Goal: Task Accomplishment & Management: Complete application form

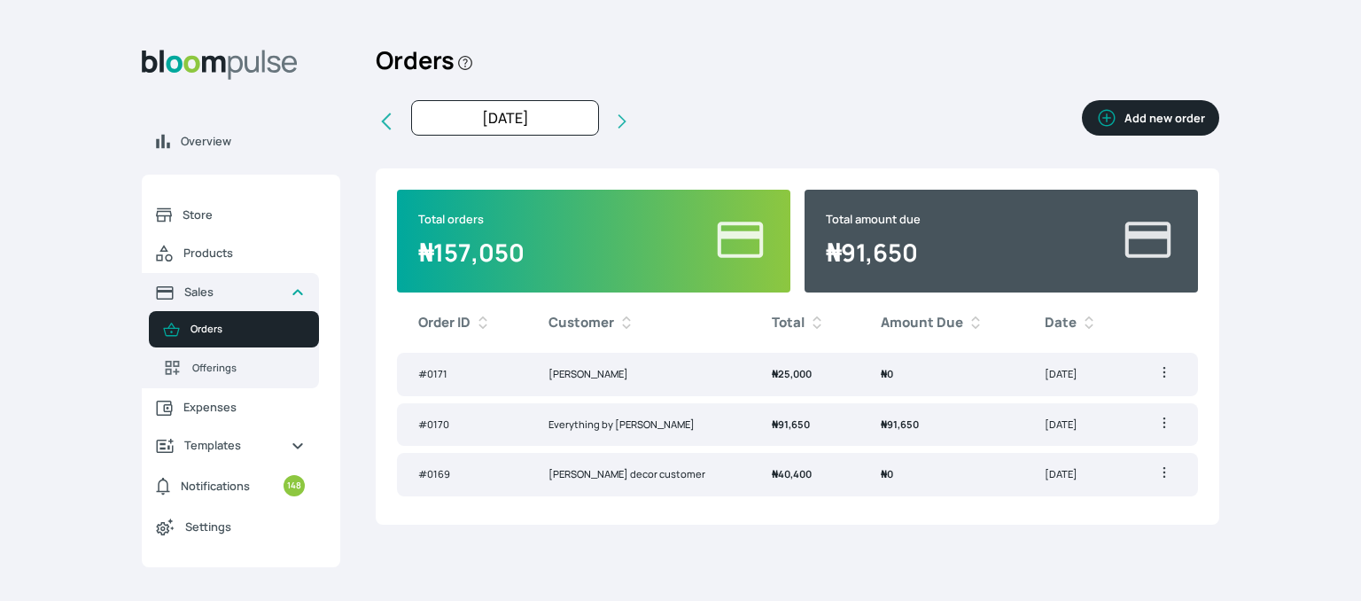
click at [1148, 113] on button "Add new order" at bounding box center [1150, 117] width 137 height 35
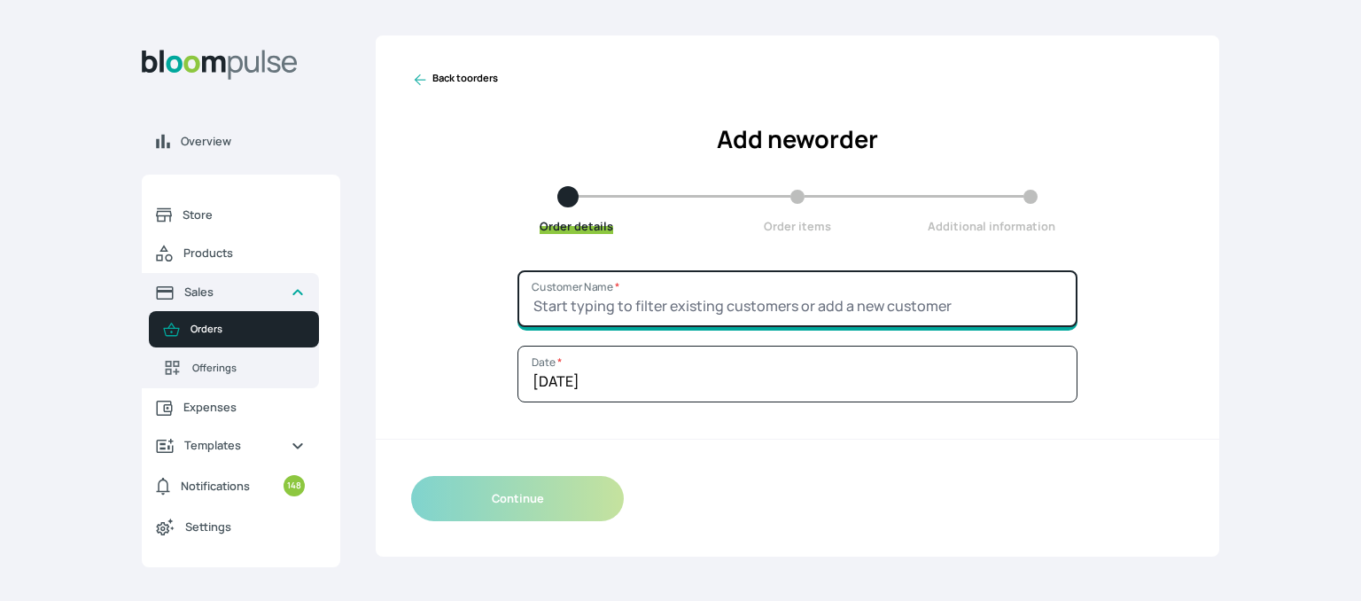
click at [712, 288] on input "Customer Name *" at bounding box center [797, 298] width 560 height 57
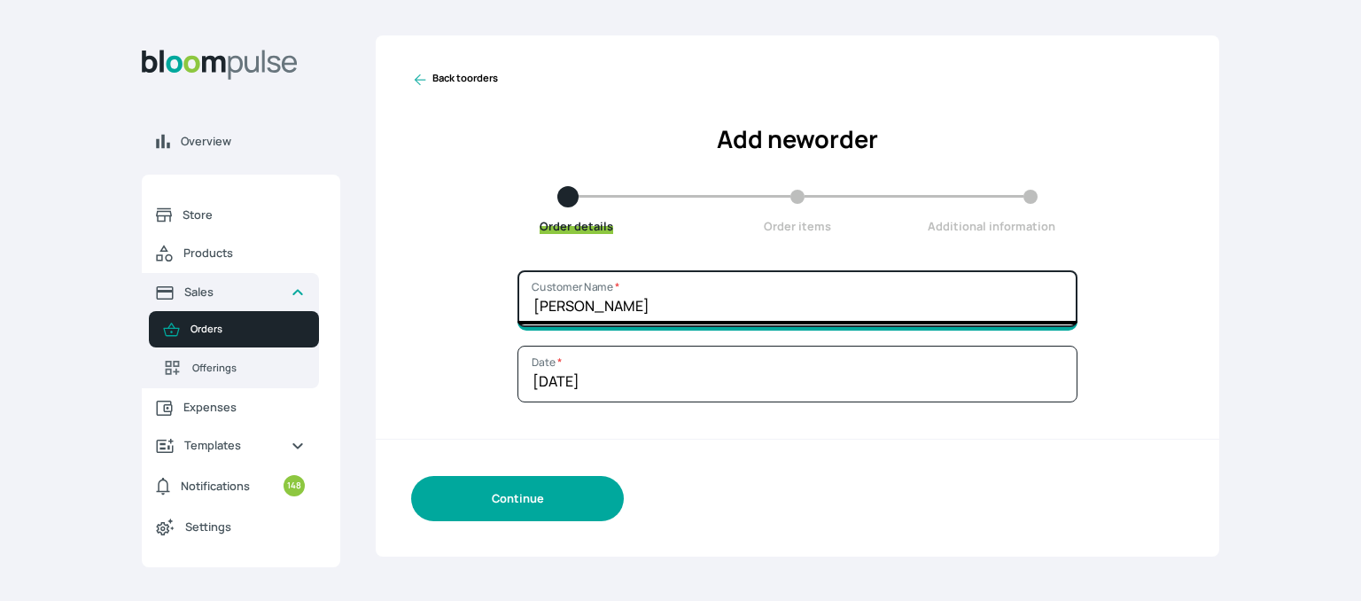
type input "[PERSON_NAME]"
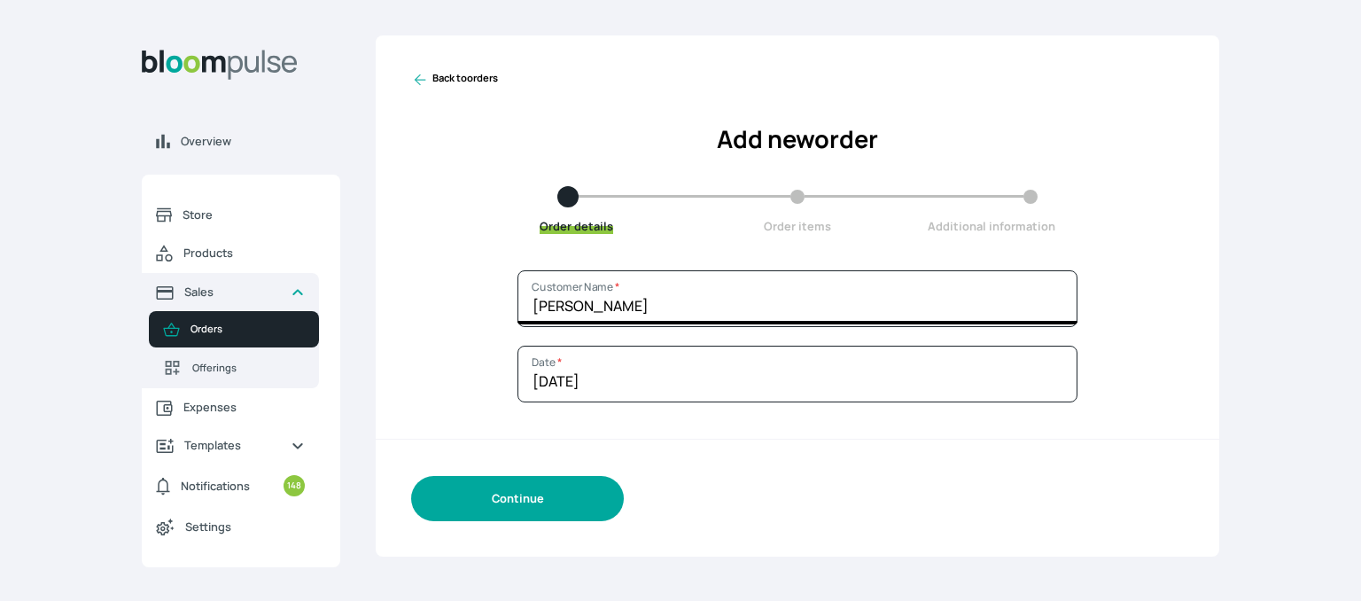
click at [522, 494] on button "Continue" at bounding box center [517, 498] width 213 height 45
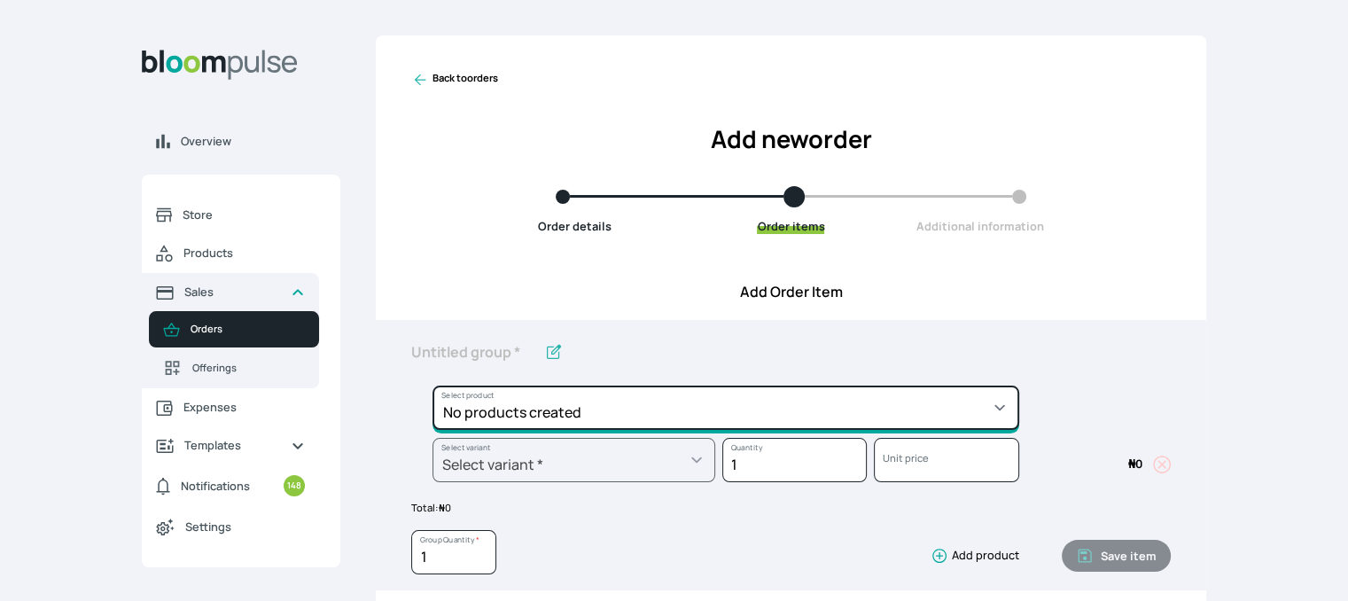
click at [870, 408] on select "No products created" at bounding box center [725, 407] width 587 height 44
click at [863, 408] on select "No products created" at bounding box center [725, 407] width 587 height 44
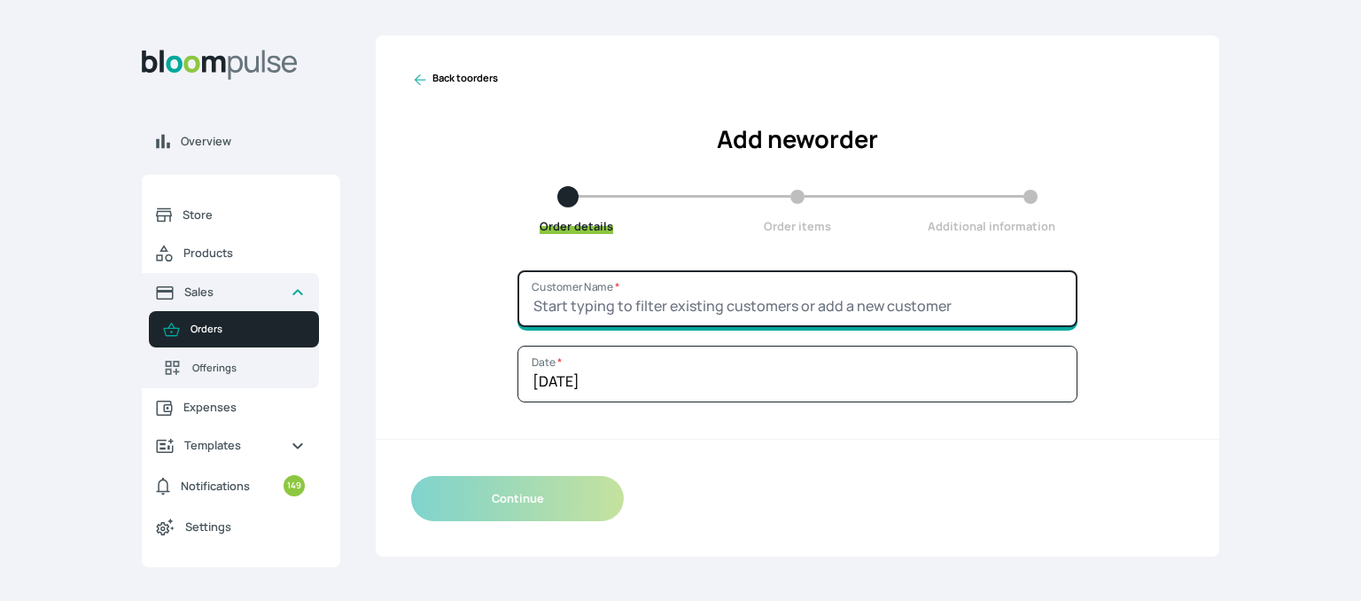
click at [965, 284] on input "Customer Name *" at bounding box center [797, 298] width 560 height 57
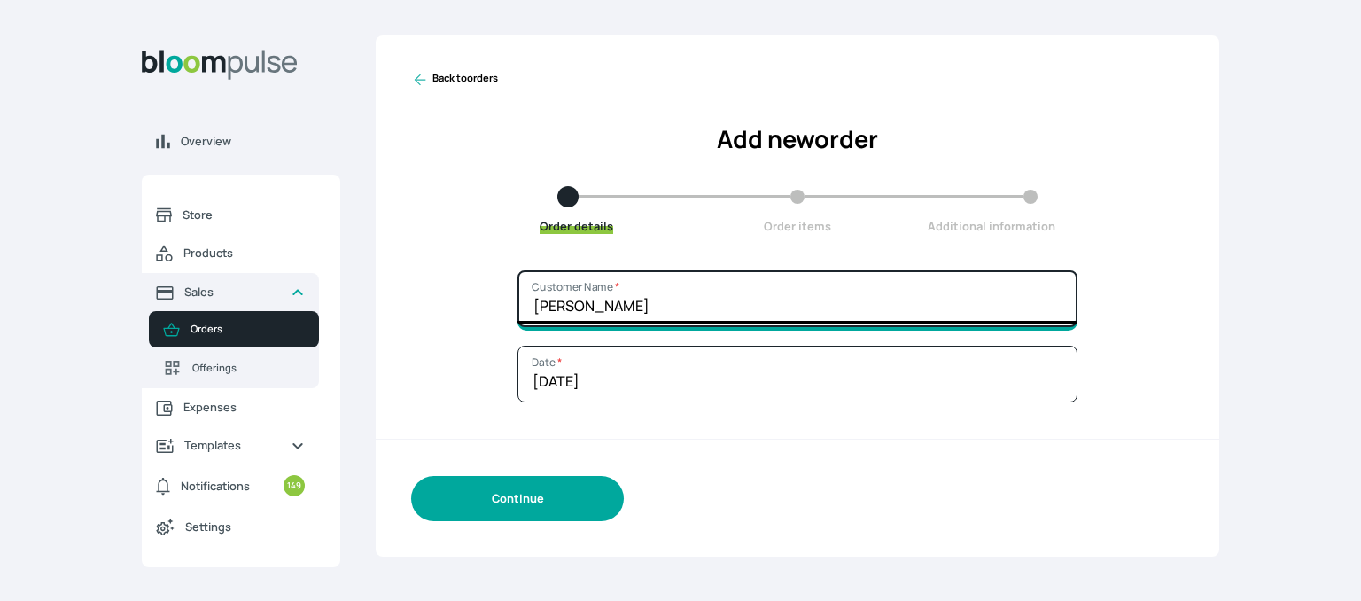
type input "[PERSON_NAME]"
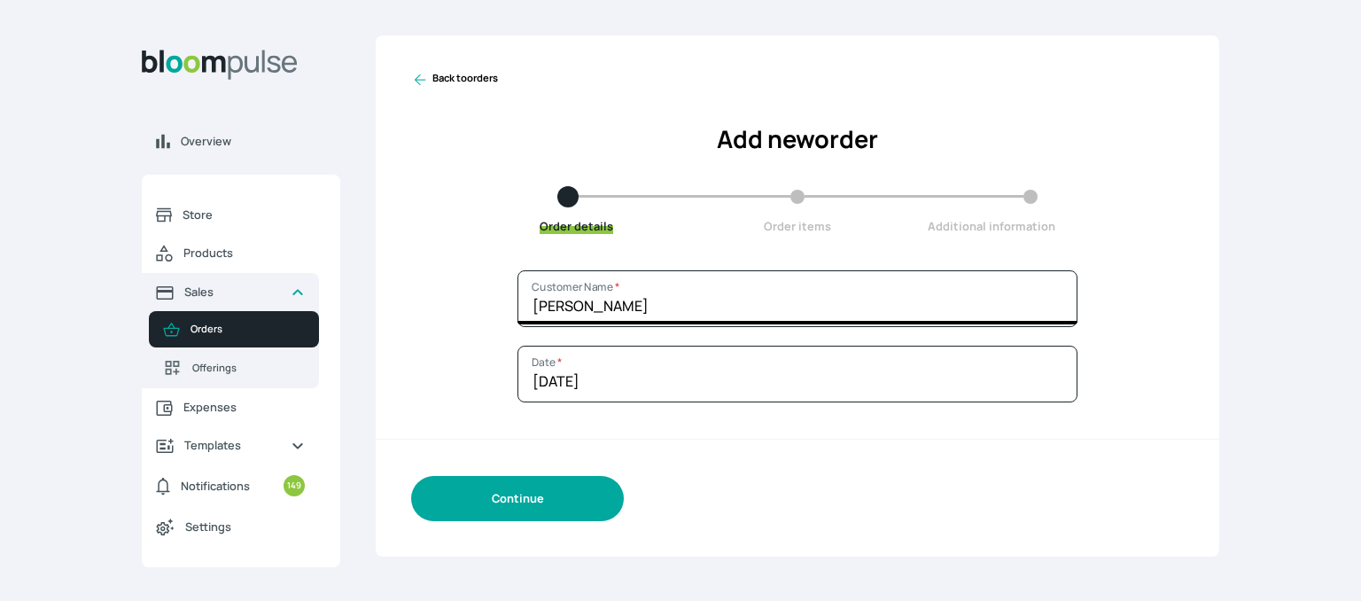
click at [601, 494] on button "Continue" at bounding box center [517, 498] width 213 height 45
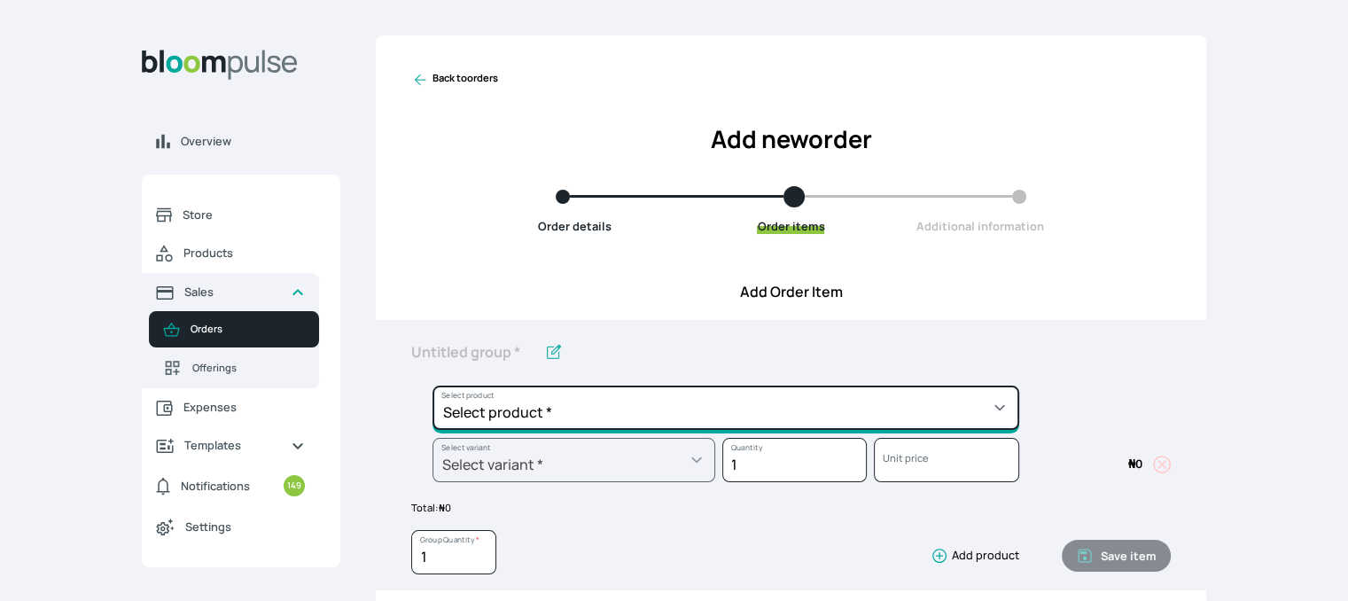
click at [716, 423] on select "Select product * Cake Decoration for 8inches High Chocolate oil based Round Cak…" at bounding box center [725, 407] width 587 height 44
select select "49426e7e-6d78-4aff-80b2-0dfc408de078"
click at [432, 385] on select "Select product * Cake Decoration for 8inches High Chocolate oil based Round Cak…" at bounding box center [725, 407] width 587 height 44
type input "Vanilla oil based Round Cake"
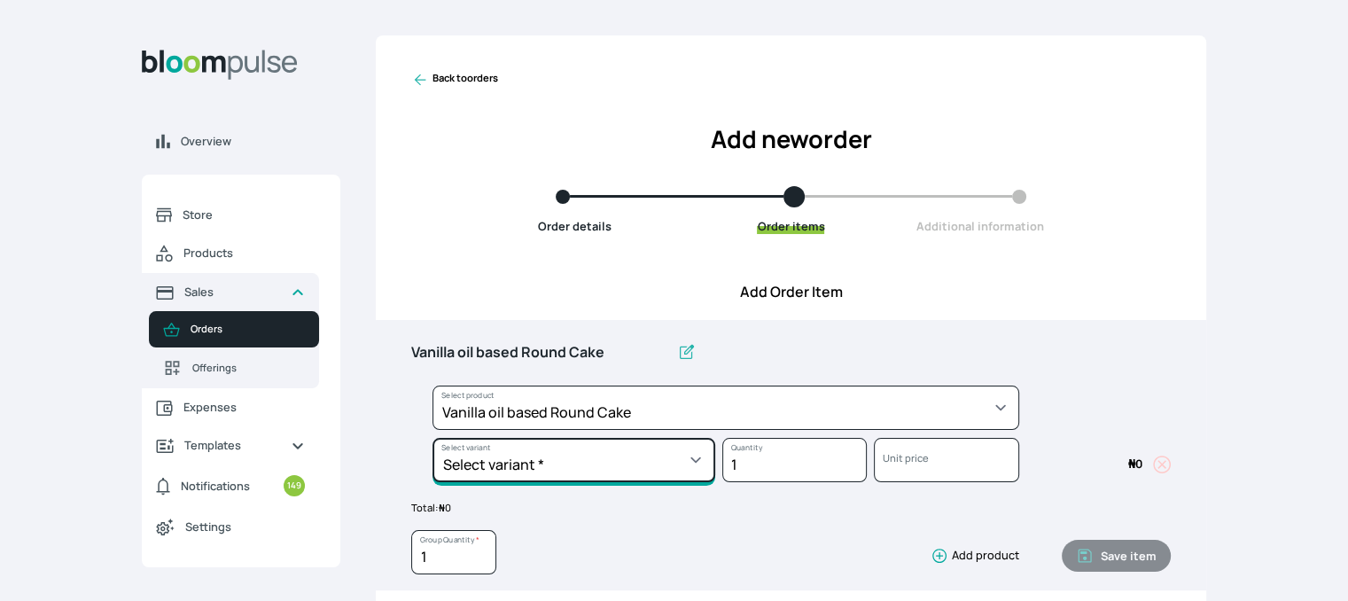
click at [681, 450] on select "Select variant * 10inches 11inches 12inches 6inches 7inches 8inches 9inches" at bounding box center [573, 460] width 283 height 44
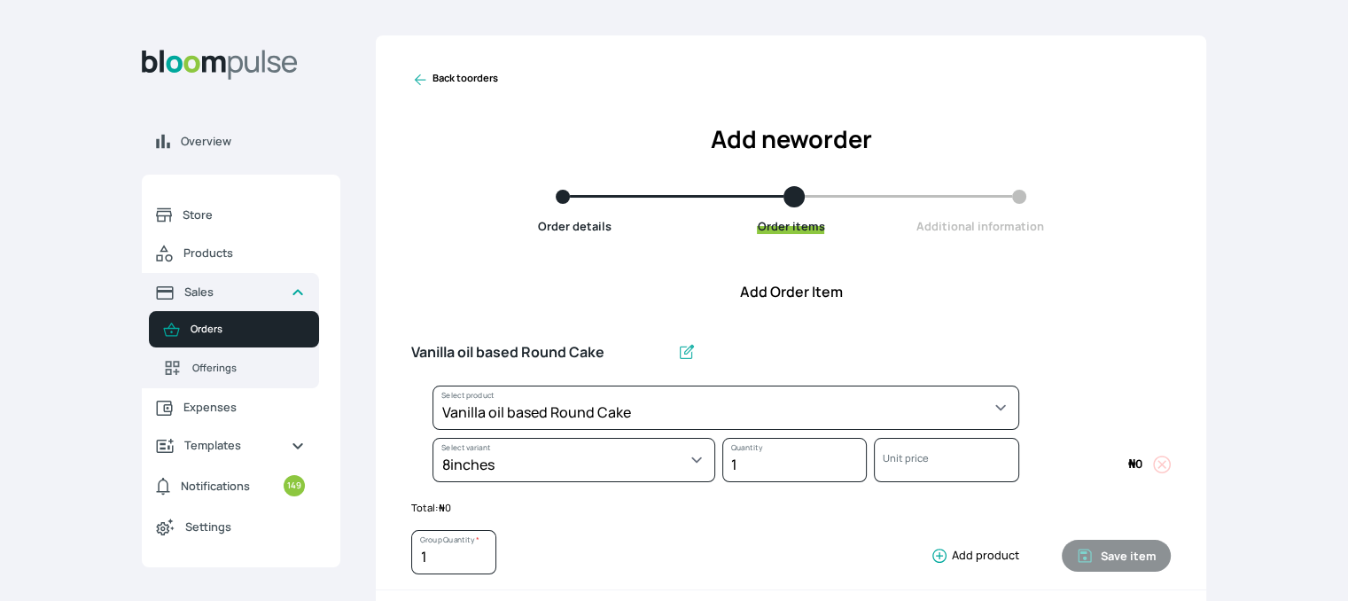
select select "49426e7e-6d78-4aff-80b2-0dfc408de078"
select select "521b5e78-dac1-445e-a6e7-266adeee2241"
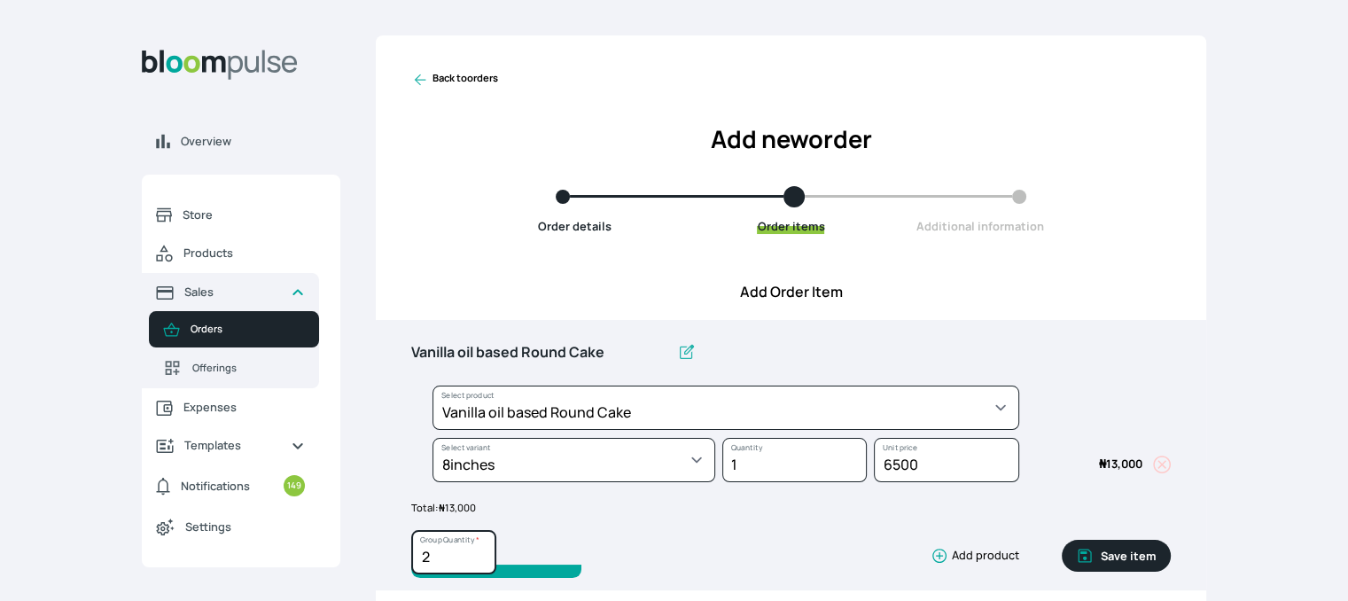
click at [480, 552] on input "2" at bounding box center [453, 552] width 85 height 44
type input "3"
click at [480, 552] on input "3" at bounding box center [453, 552] width 85 height 44
click at [1097, 550] on button "Save item" at bounding box center [1116, 556] width 109 height 32
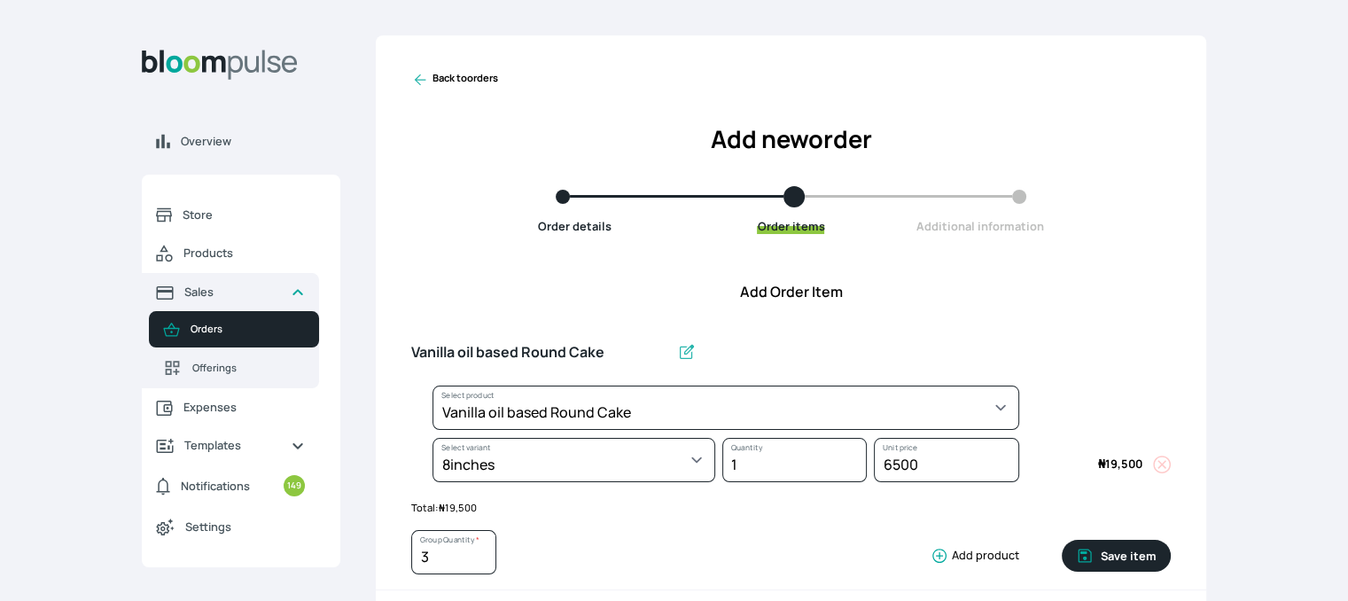
type input "1"
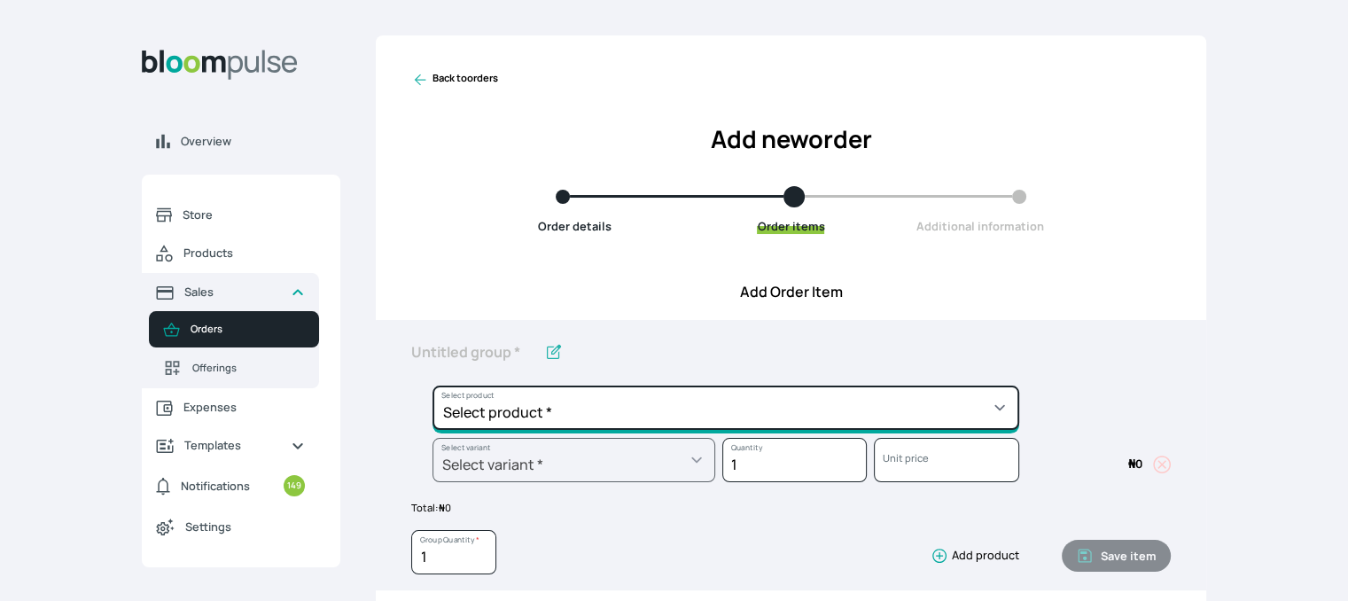
click at [922, 412] on select "Select product * Cake Decoration for 8inches High Chocolate oil based Round Cak…" at bounding box center [725, 407] width 587 height 44
select select "308ec9aa-9c9b-4c8b-9137-5de2303ab237"
click at [432, 385] on select "Select product * Cake Decoration for 8inches High Chocolate oil based Round Cak…" at bounding box center [725, 407] width 587 height 44
type input "Redvelvet oil based Round Cake"
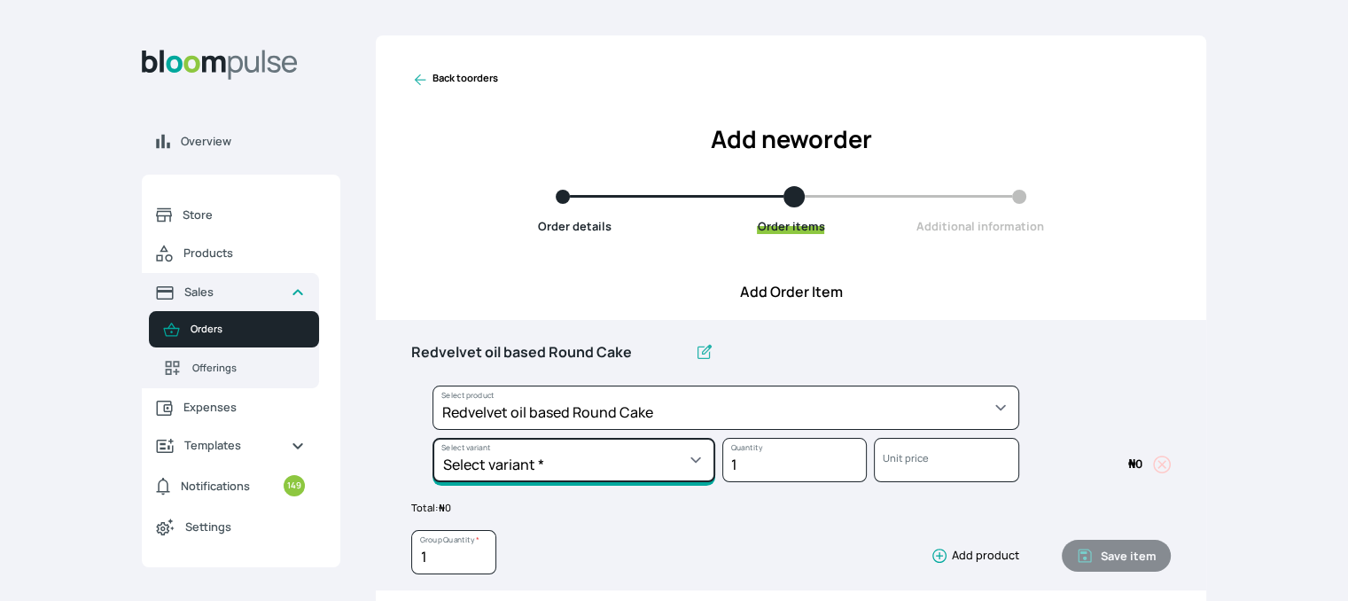
click at [685, 462] on select "Select variant * 10inches 11inches 12inches 6inches 7inches 8inches 9inches" at bounding box center [573, 460] width 283 height 44
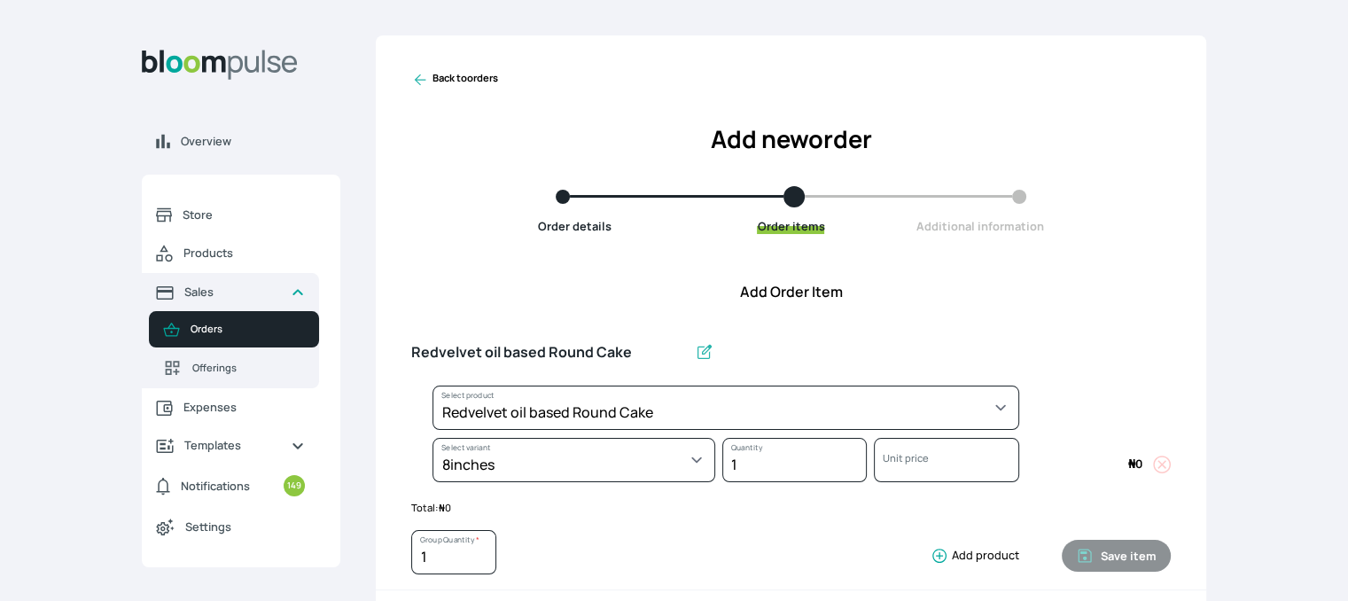
select select "308ec9aa-9c9b-4c8b-9137-5de2303ab237"
select select "e592fd65-7ecf-4c02-9b2e-527044ac8258"
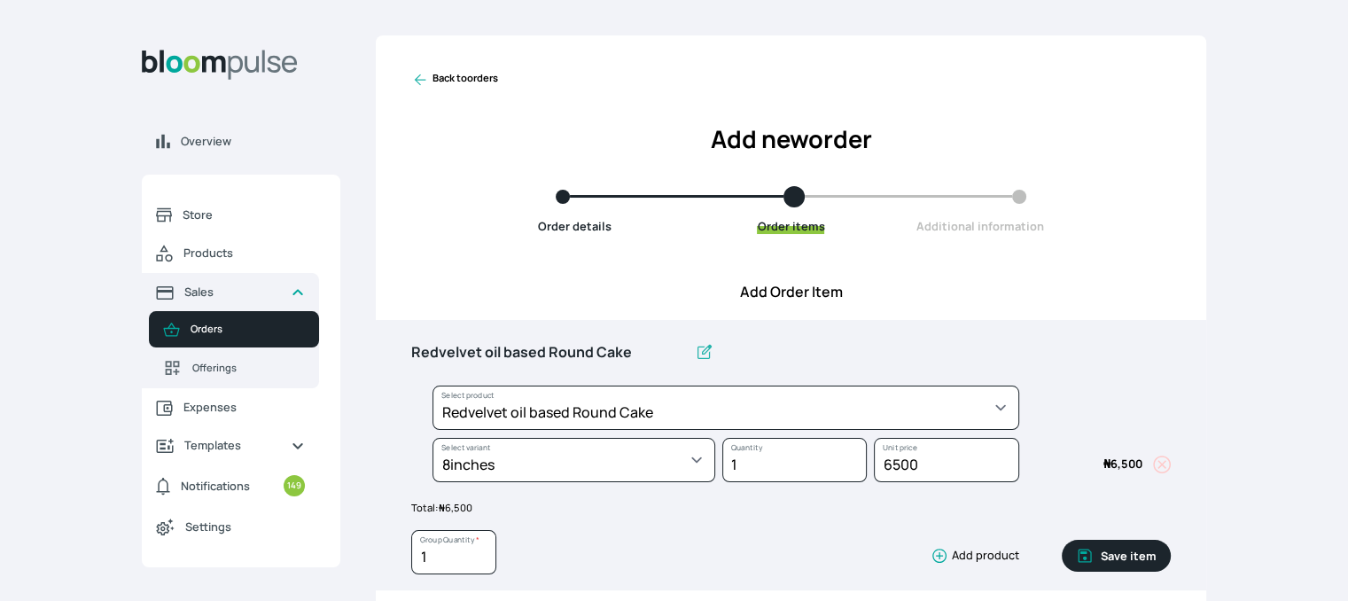
click at [1105, 554] on button "Save item" at bounding box center [1116, 556] width 109 height 32
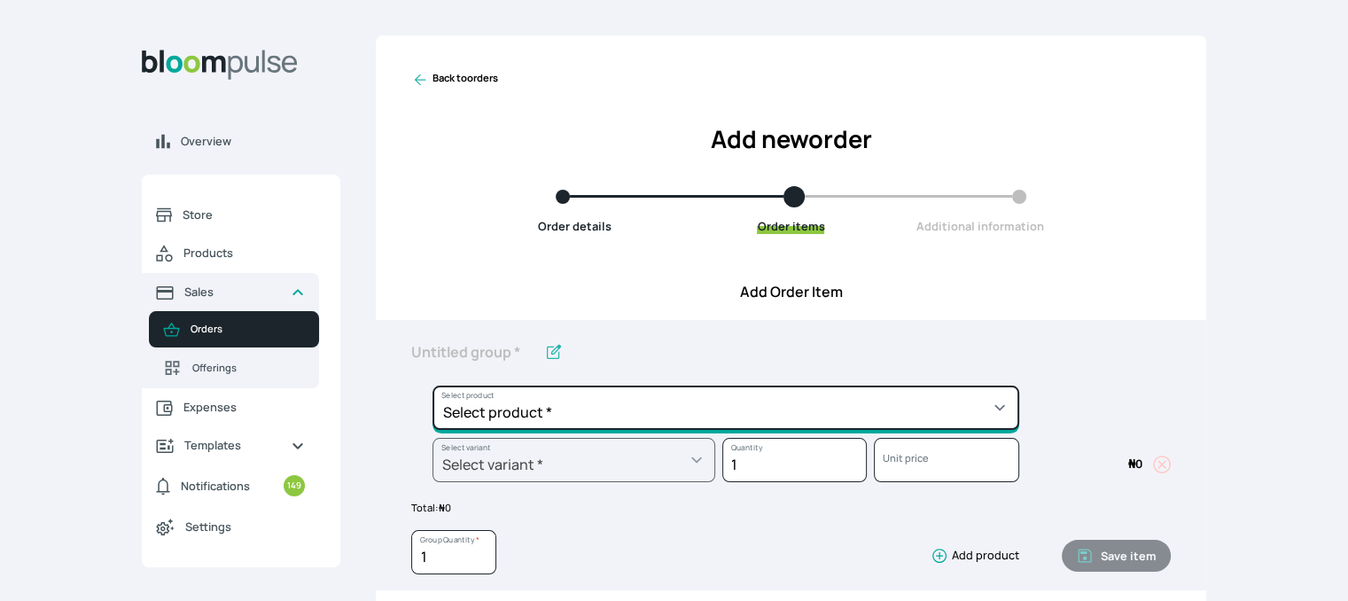
click at [734, 403] on select "Select product * Cake Decoration for 8inches High Chocolate oil based Round Cak…" at bounding box center [725, 407] width 587 height 44
select select "0a3636f1-4902-403d-89c1-f5465b9229a0"
click at [432, 385] on select "Select product * Cake Decoration for 8inches High Chocolate oil based Round Cak…" at bounding box center [725, 407] width 587 height 44
type input "Chocolate oil based Round Cake"
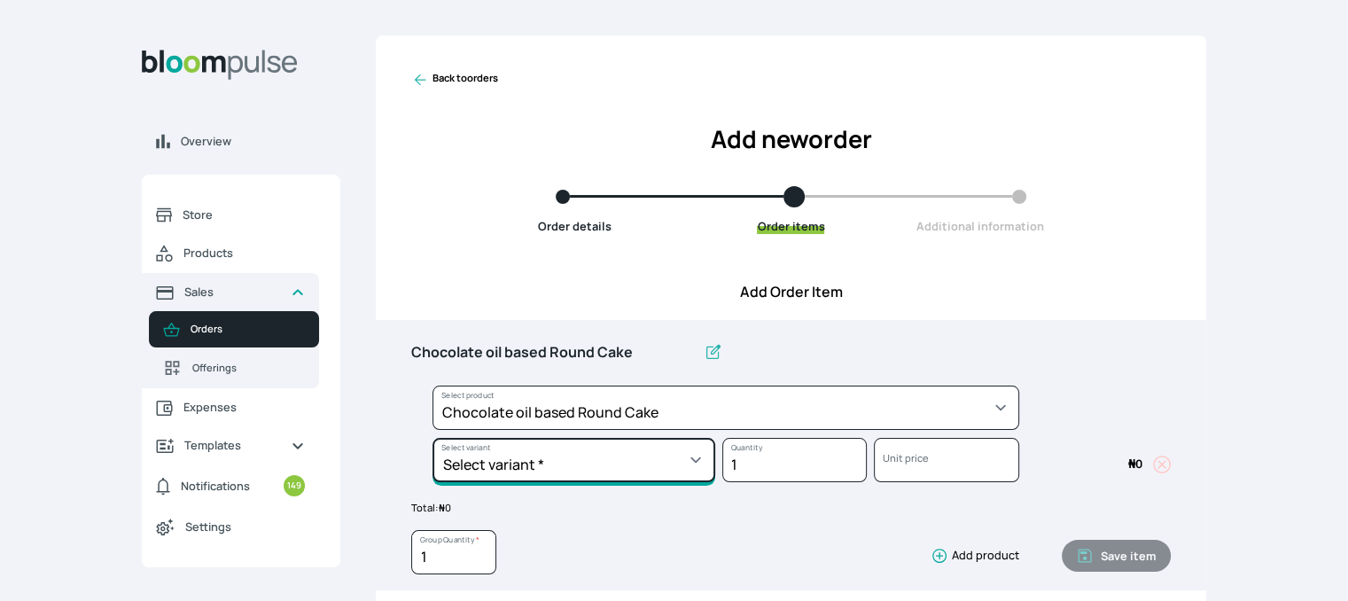
click at [535, 439] on select "Select variant * 10inches 11inches 12inches 6inches 7inches 8inches 9inches" at bounding box center [573, 460] width 283 height 44
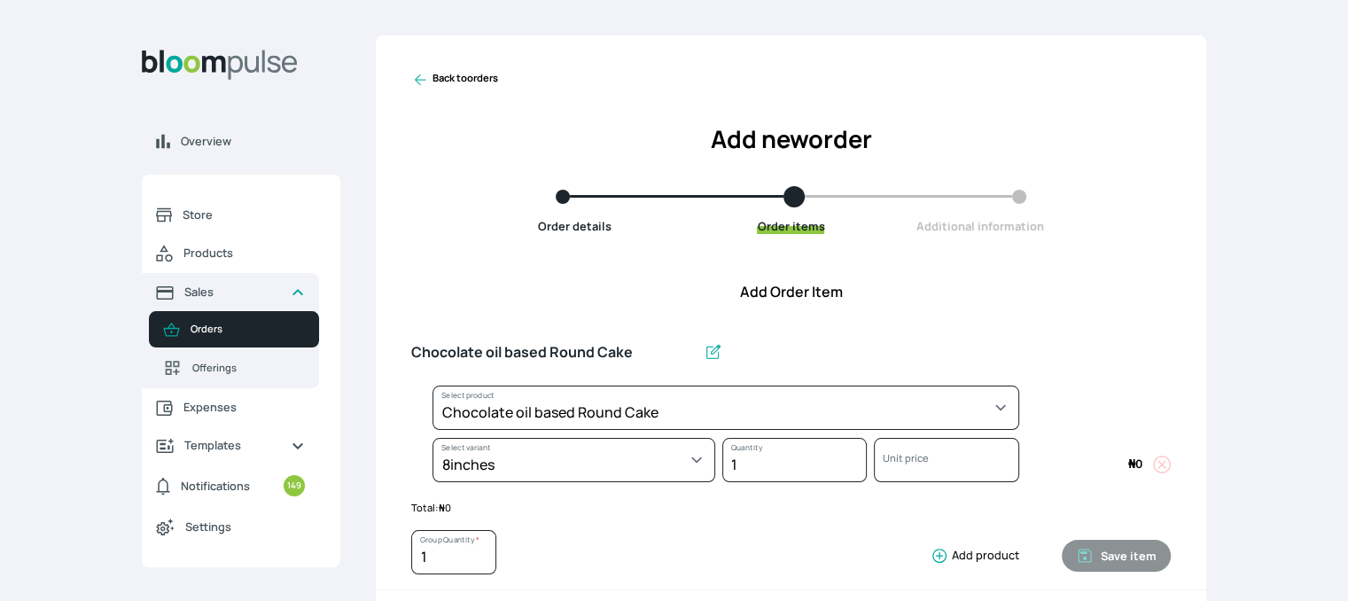
select select "0a3636f1-4902-403d-89c1-f5465b9229a0"
select select "1b042159-aabd-4eda-968f-ed2104558901"
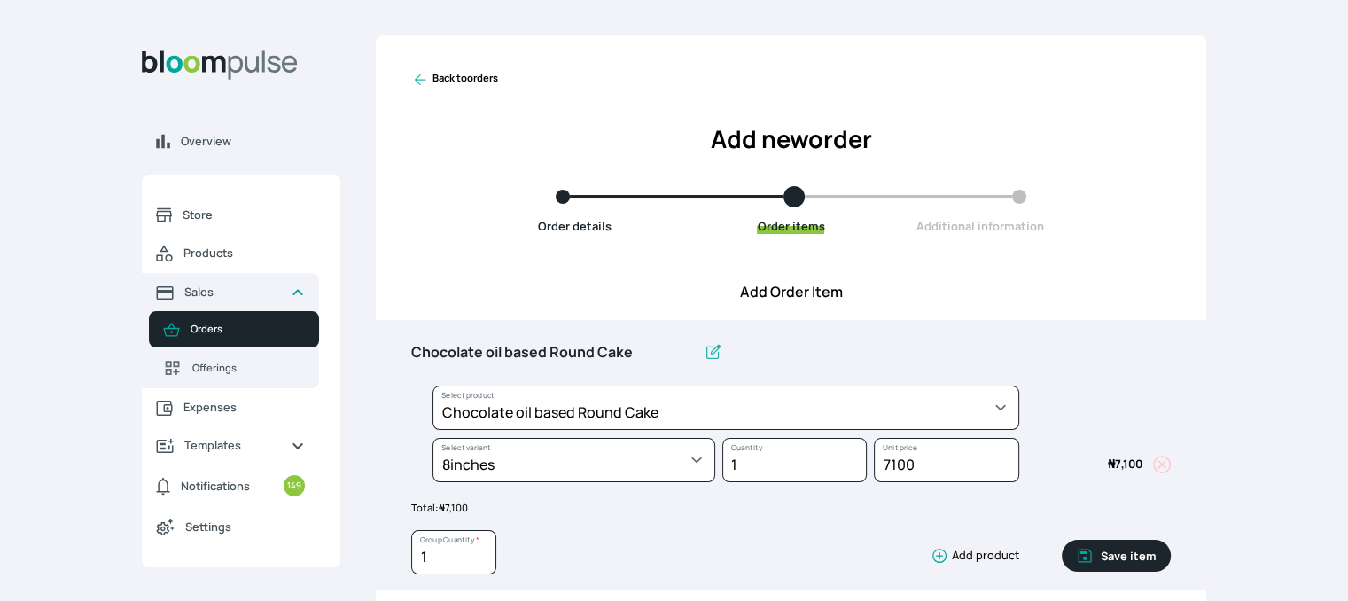
click at [1091, 558] on icon "button" at bounding box center [1085, 556] width 18 height 18
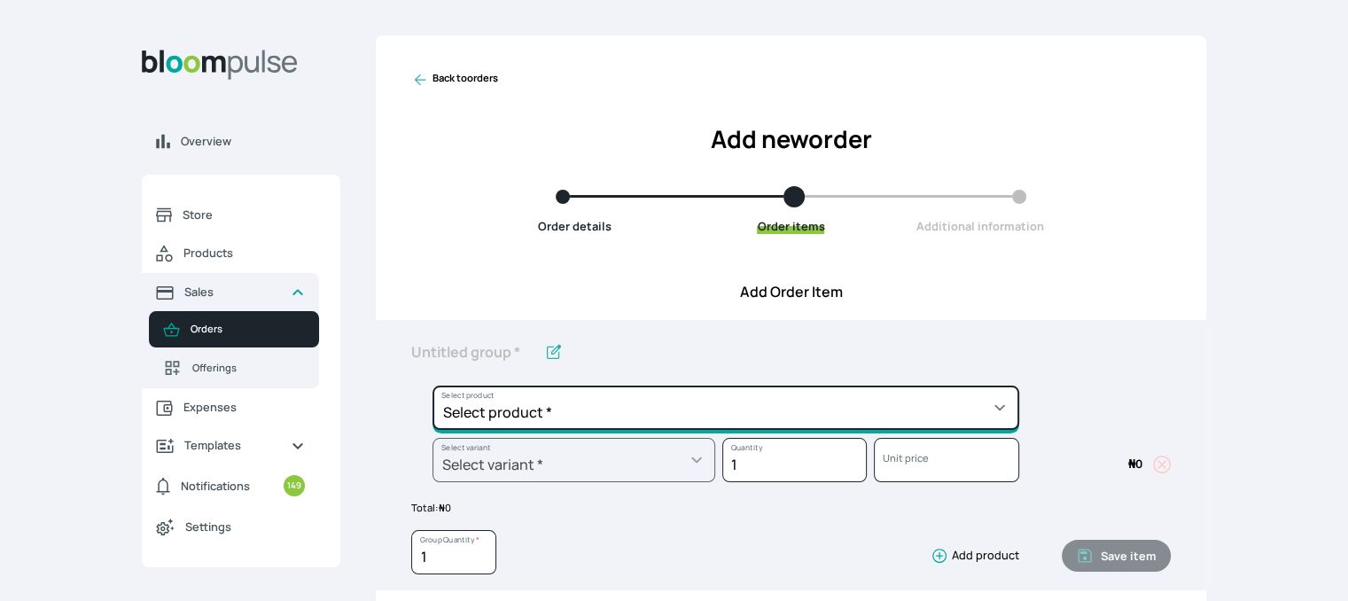
click at [923, 408] on select "Select product * Cake Decoration for 8inches High Chocolate oil based Round Cak…" at bounding box center [725, 407] width 587 height 44
select select "83f82b0c-44eb-4ac8-bd97-27faddcd7e30"
click at [432, 385] on select "Select product * Cake Decoration for 8inches High Chocolate oil based Round Cak…" at bounding box center [725, 407] width 587 height 44
type input "Whipped Cream Frosting"
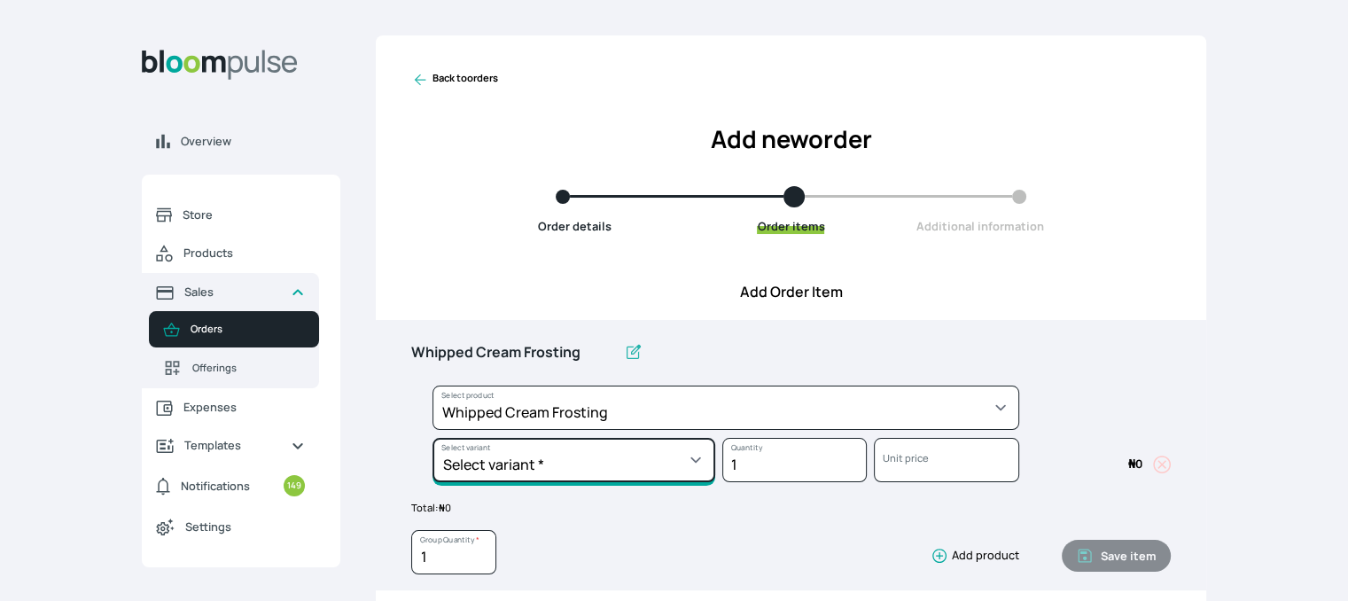
click at [590, 473] on select "Select variant * 1 cup 2 cups 3 cups 4 cups" at bounding box center [573, 460] width 283 height 44
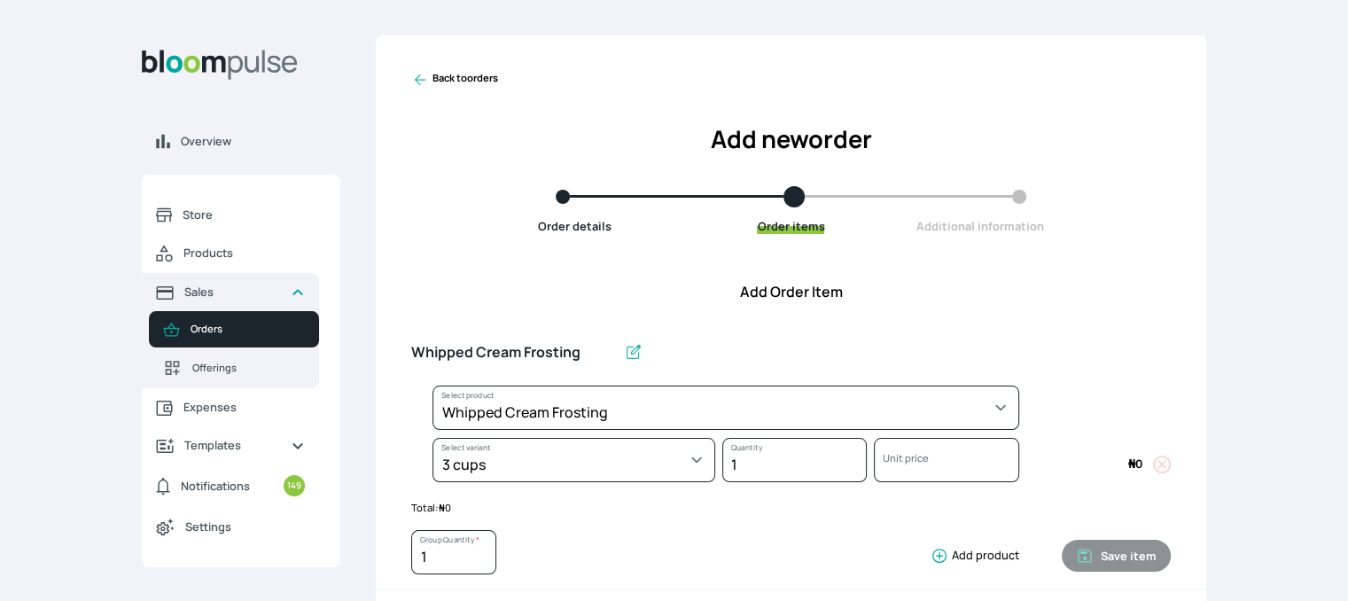
select select "83f82b0c-44eb-4ac8-bd97-27faddcd7e30"
select select "fde2ff08-7291-4fbf-b13d-84aa5027fb42"
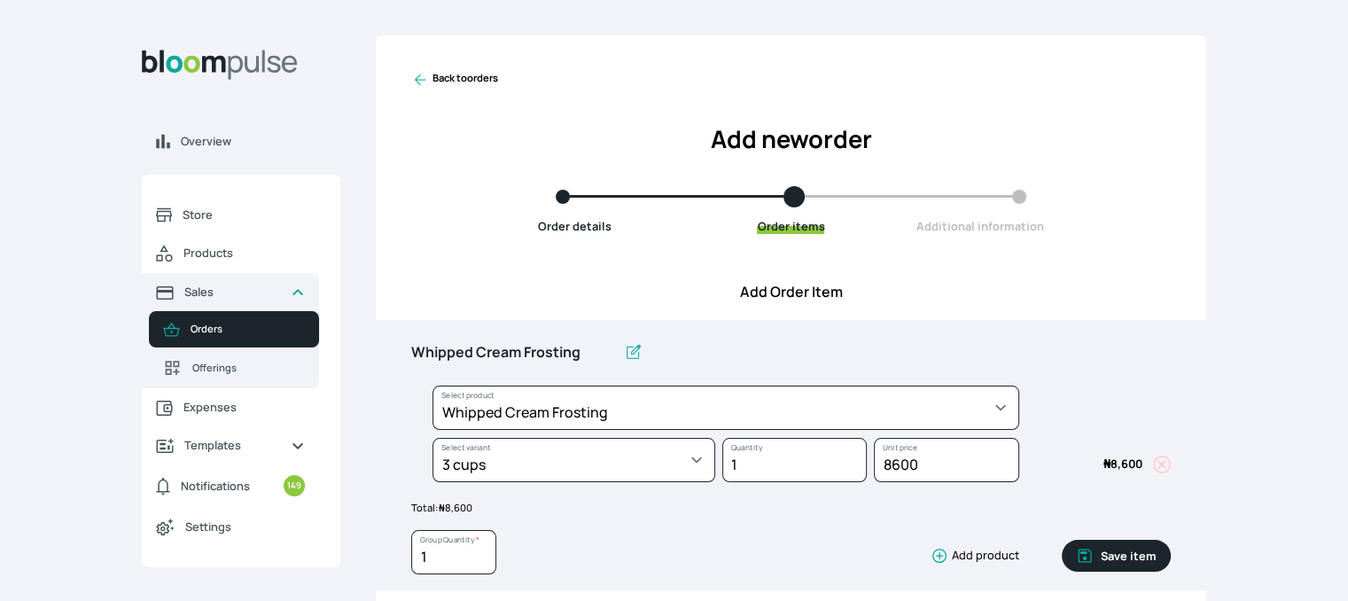
click at [1102, 557] on button "Save item" at bounding box center [1116, 556] width 109 height 32
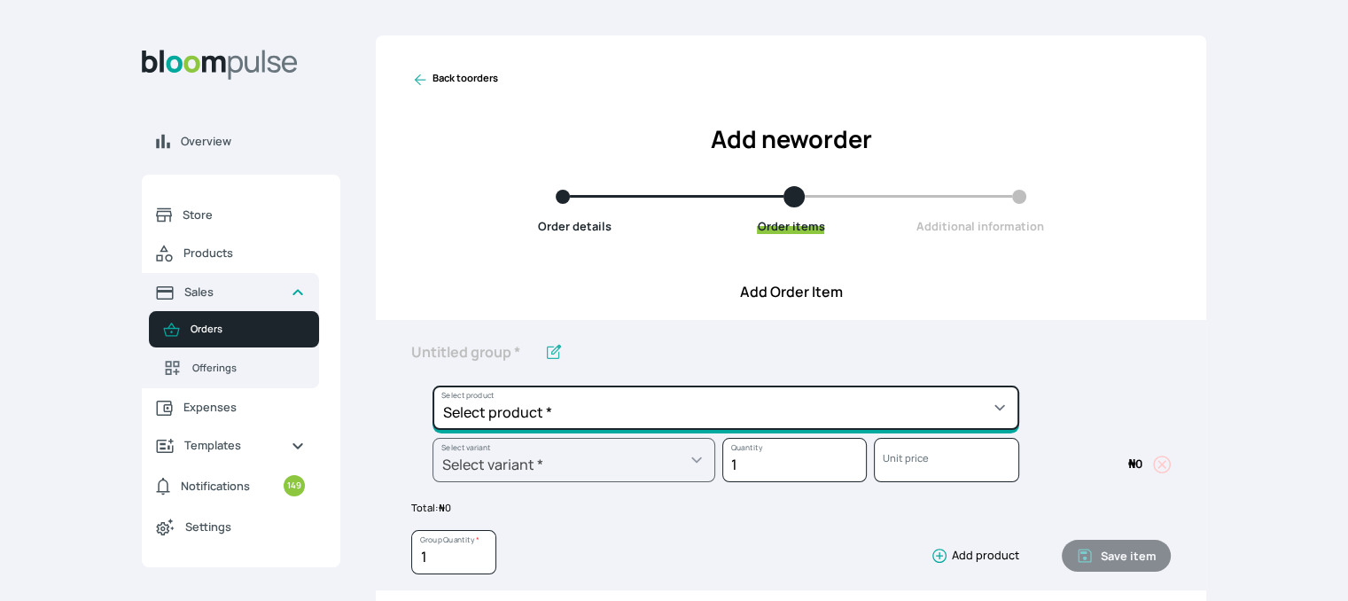
click at [825, 400] on select "Select product * Cake Decoration for 8inches High Chocolate oil based Round Cak…" at bounding box center [725, 407] width 587 height 44
select select "023b730d-bc46-477e-b7f7-d3522e7f455b"
click at [432, 385] on select "Select product * Cake Decoration for 8inches High Chocolate oil based Round Cak…" at bounding box center [725, 407] width 587 height 44
type input "Cake Decoration for 8inches High"
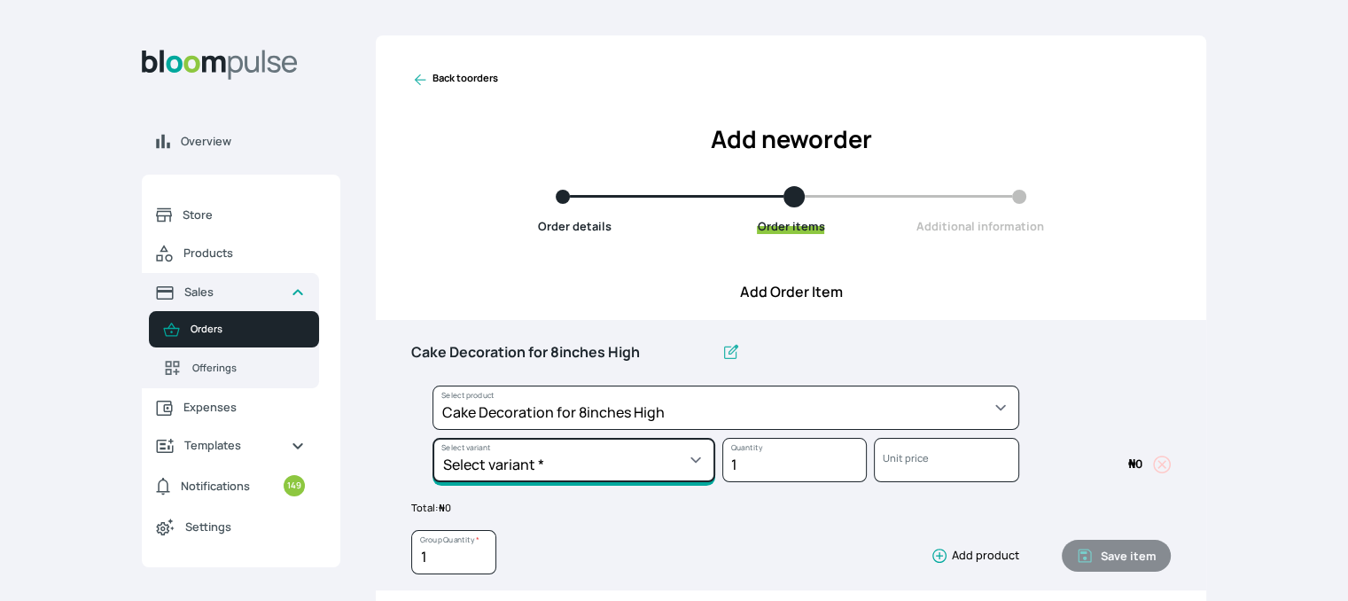
click at [662, 463] on select "Select variant * Basic Complex Regular" at bounding box center [573, 460] width 283 height 44
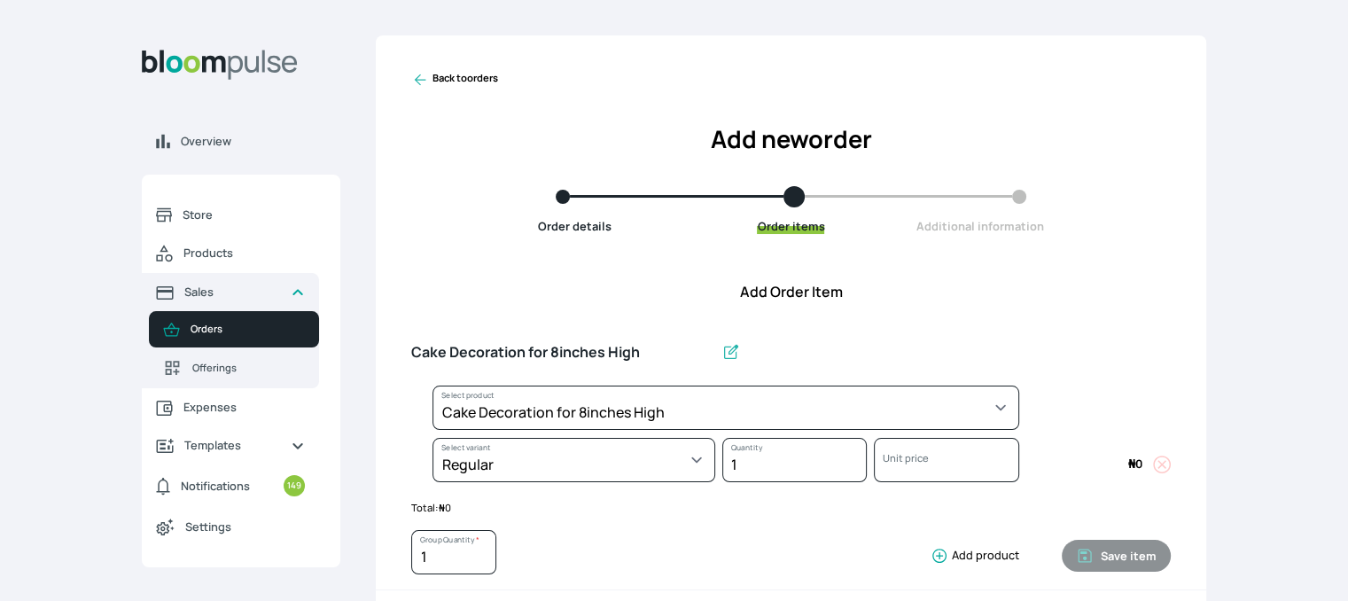
select select "023b730d-bc46-477e-b7f7-d3522e7f455b"
select select "13dbb06e-f851-45db-a0d6-3609ea7c0f11"
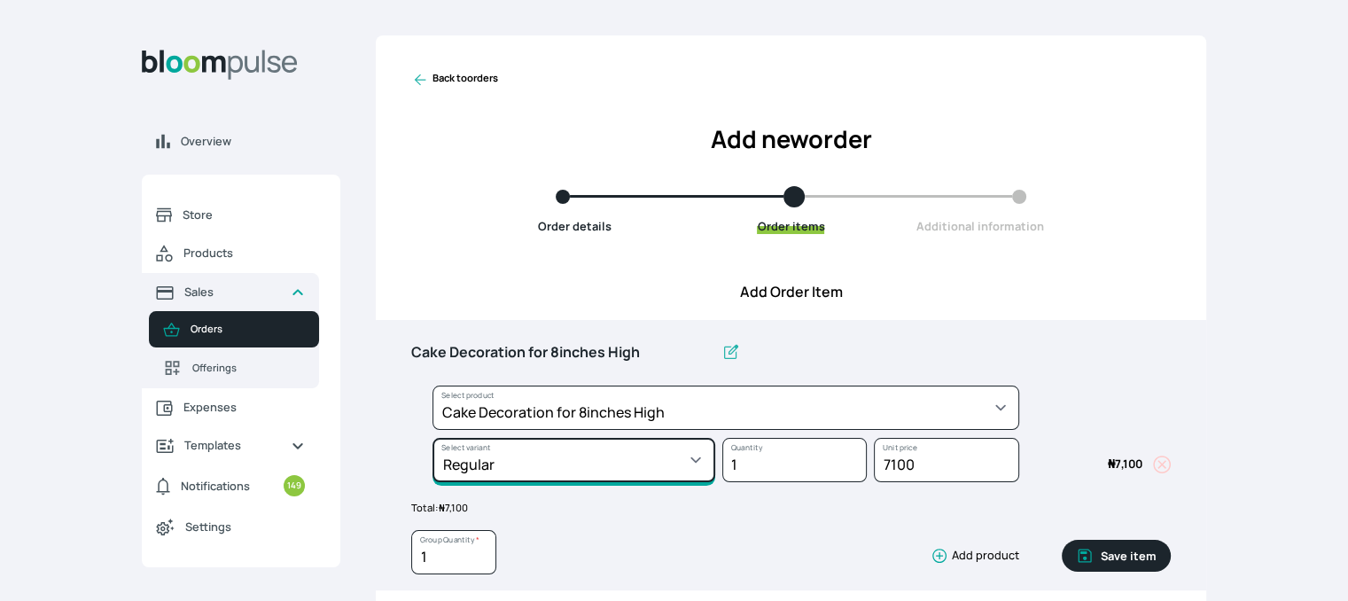
click at [695, 470] on select "Select variant * Basic Complex Regular" at bounding box center [573, 460] width 283 height 44
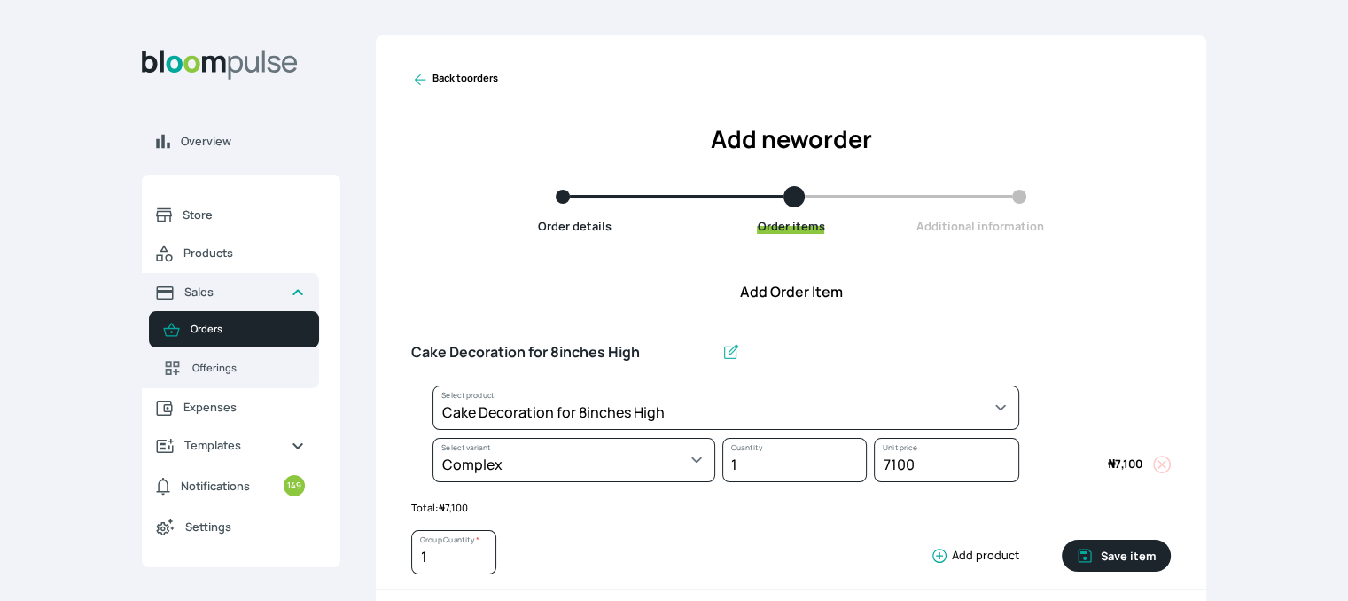
select select "023b730d-bc46-477e-b7f7-d3522e7f455b"
select select "dbb9cdde-0e9e-4f5c-891f-81d6220c5e38"
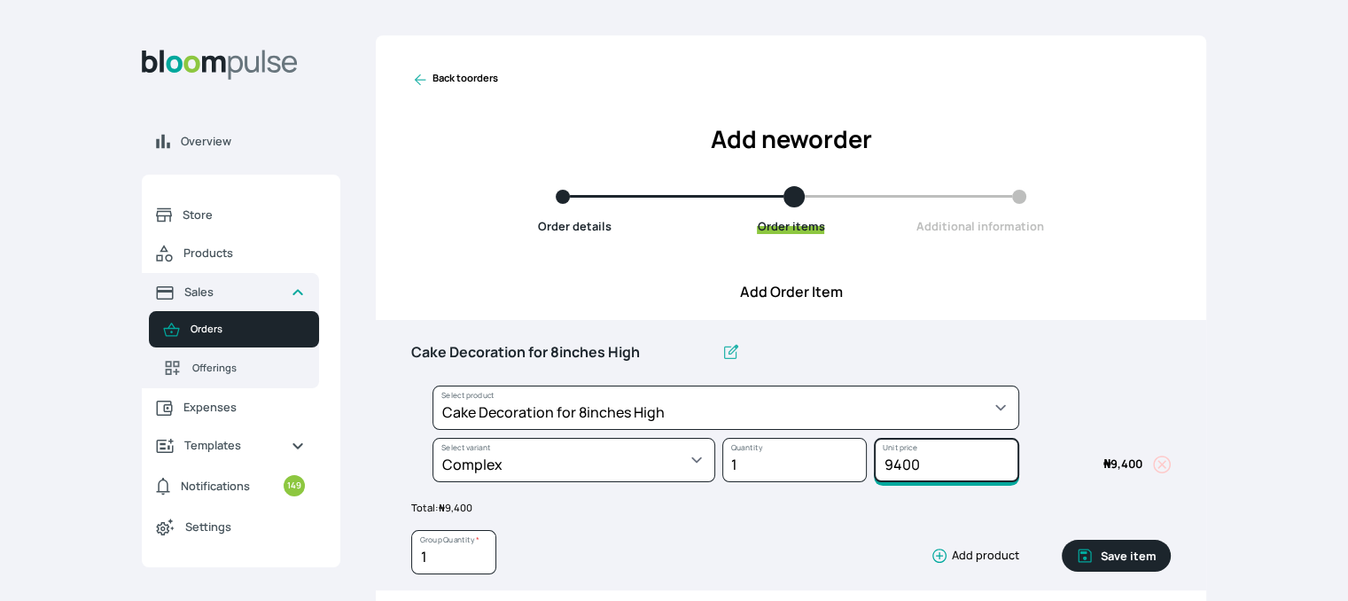
click at [920, 463] on input "9400" at bounding box center [946, 460] width 144 height 44
type input "15000"
click at [1099, 556] on button "Save item" at bounding box center [1116, 556] width 109 height 32
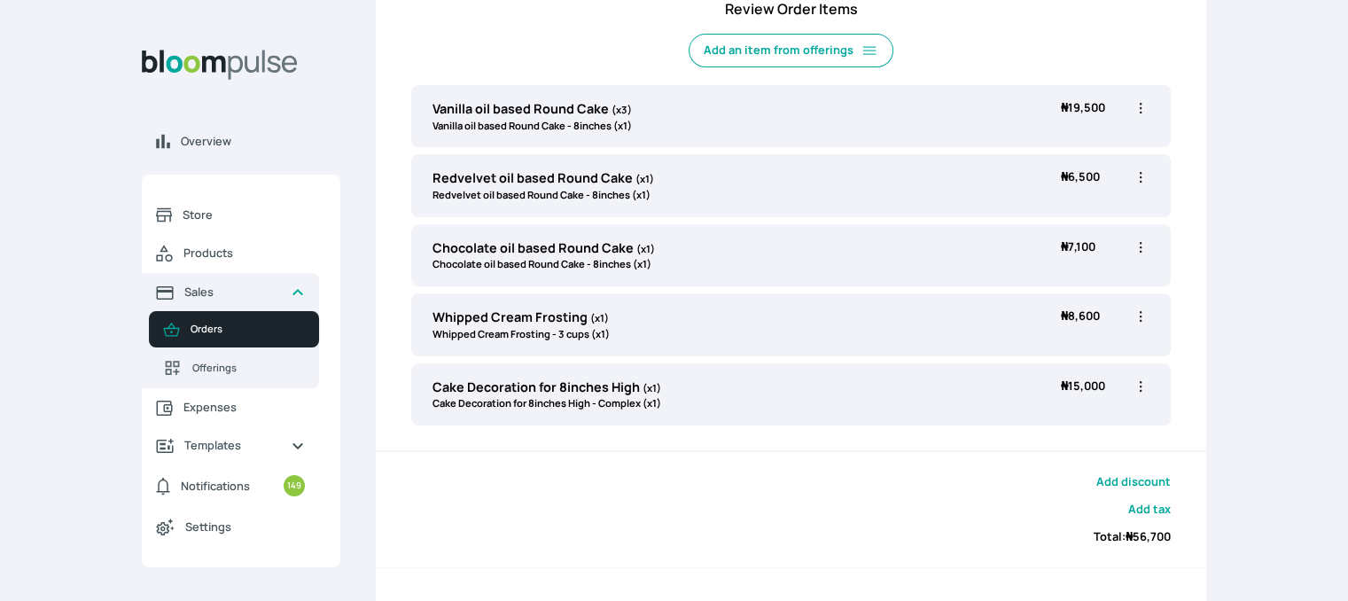
scroll to position [624, 0]
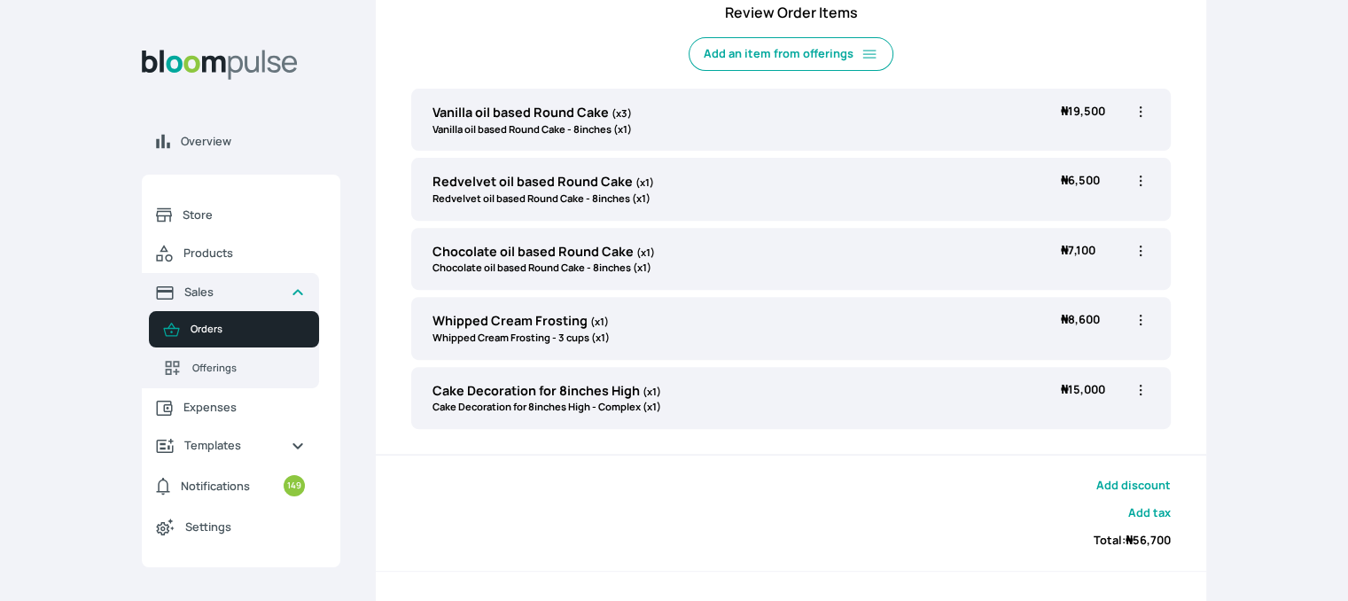
click at [1146, 109] on icon "button" at bounding box center [1141, 112] width 18 height 18
click at [1092, 148] on span "Edit" at bounding box center [1071, 148] width 128 height 18
type input "Vanilla oil based Round Cake"
type input "3"
select select "49426e7e-6d78-4aff-80b2-0dfc408de078"
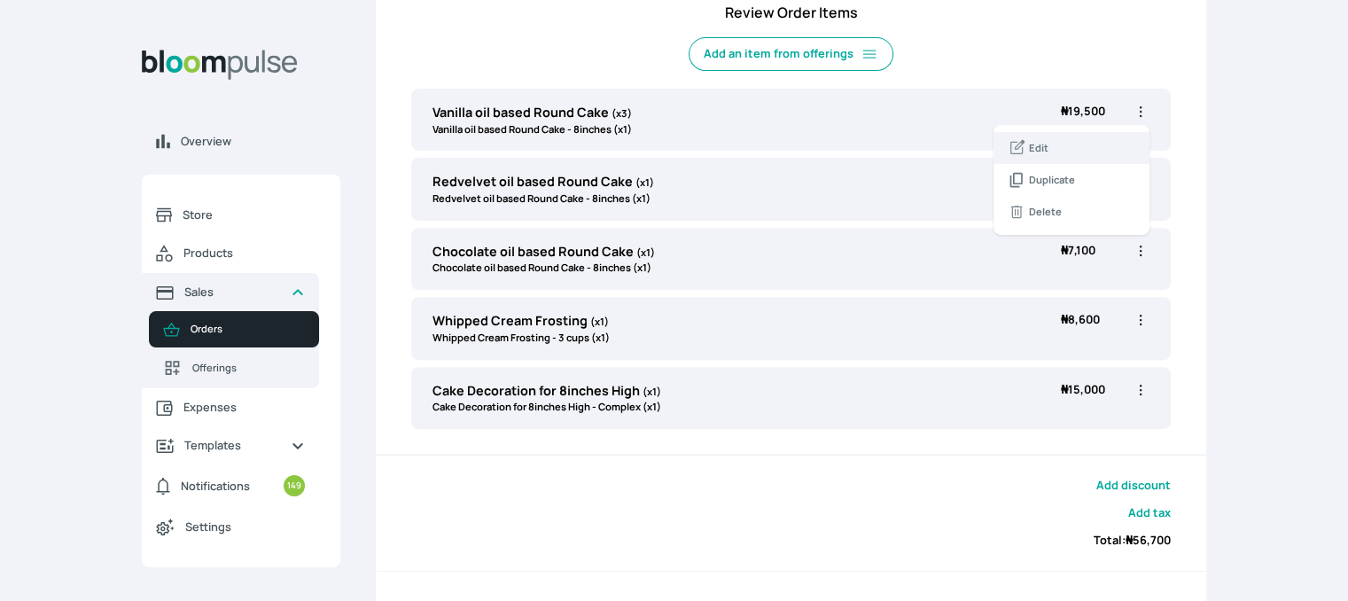
select select "521b5e78-dac1-445e-a6e7-266adeee2241"
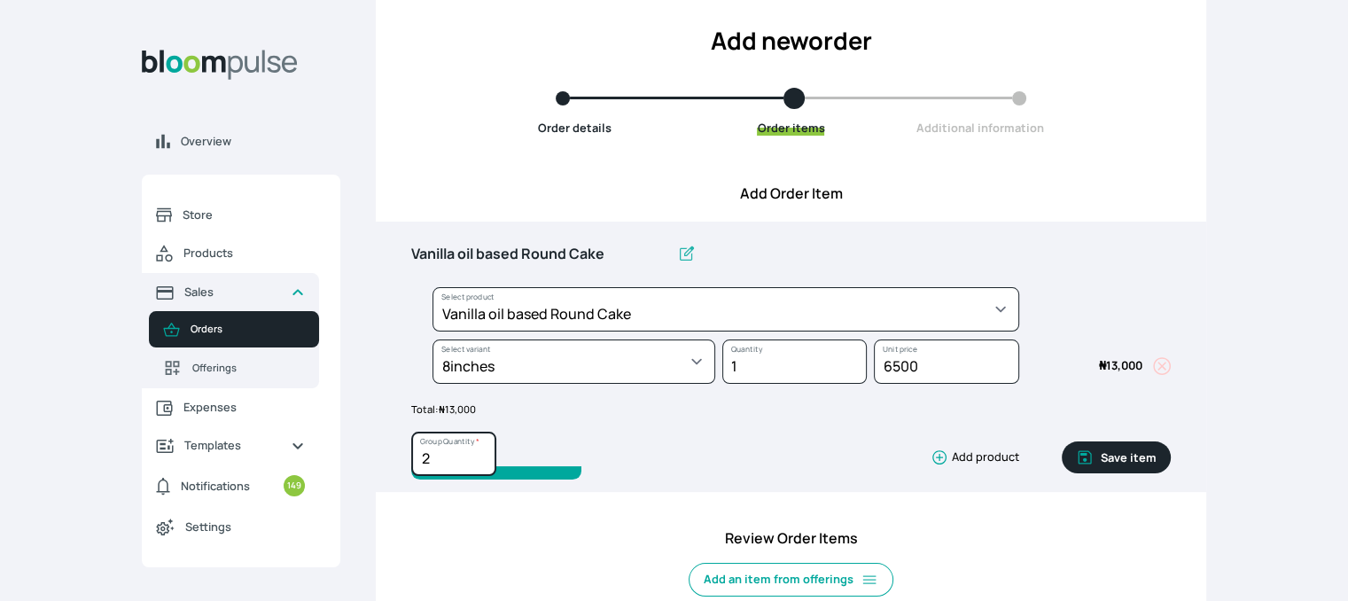
type input "2"
click at [478, 462] on input "2" at bounding box center [453, 454] width 85 height 44
click at [1109, 451] on button "Save item" at bounding box center [1116, 457] width 109 height 32
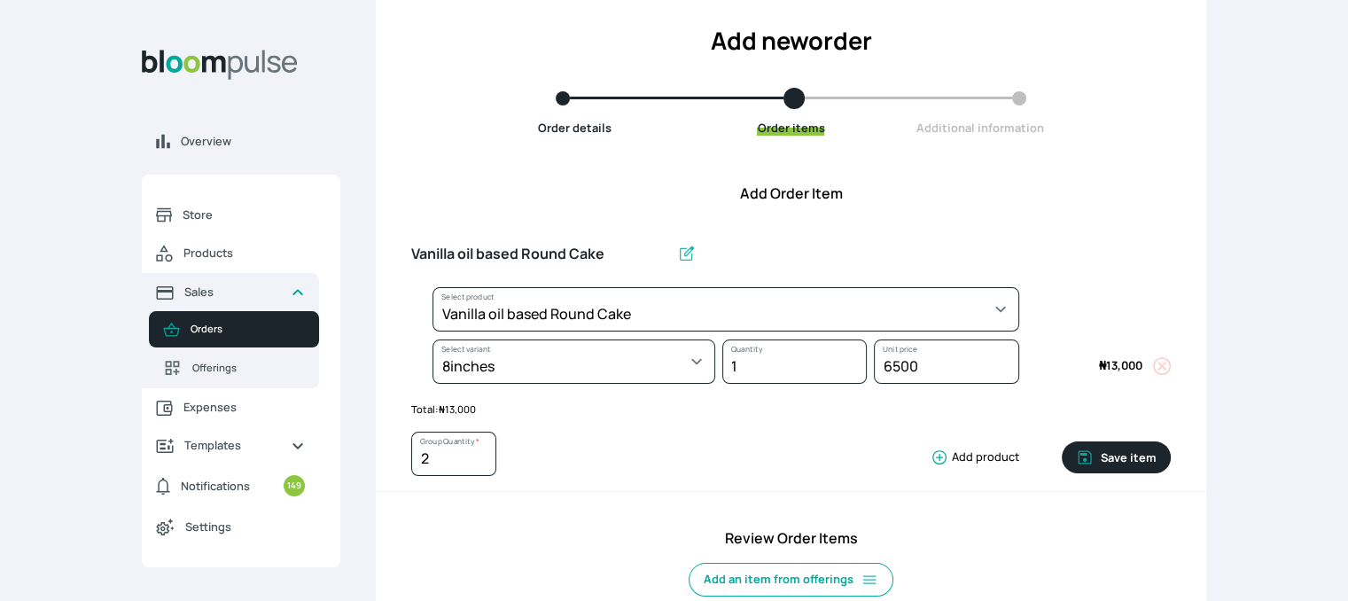
type input "1"
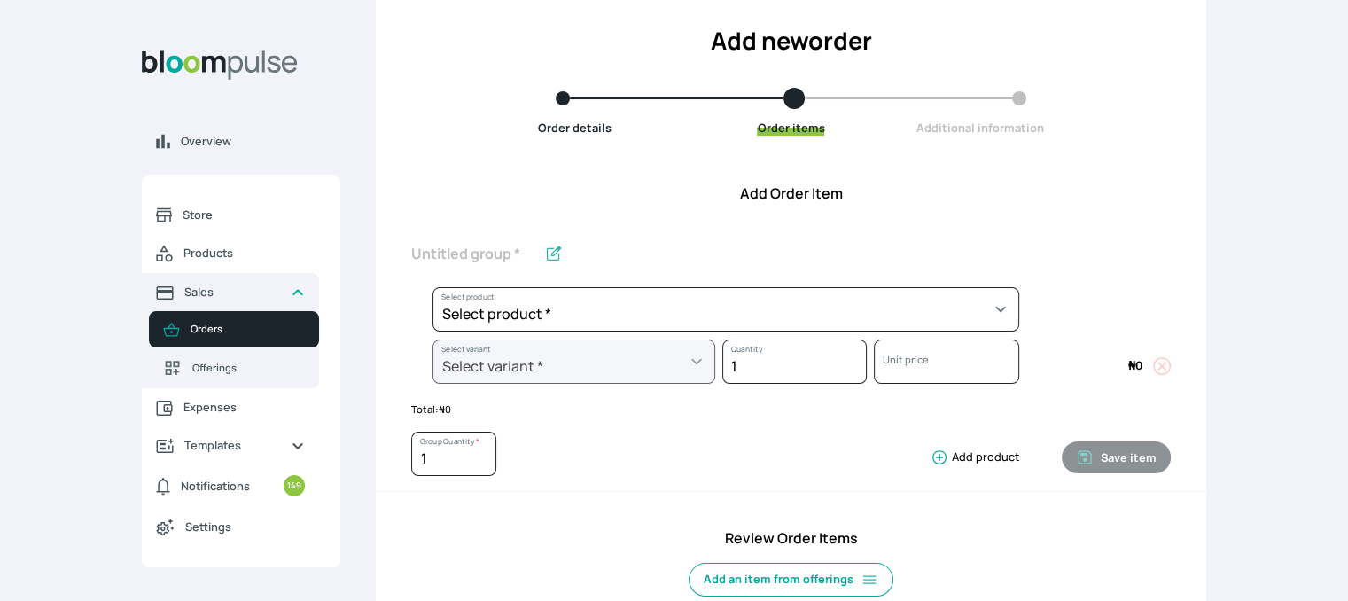
scroll to position [624, 0]
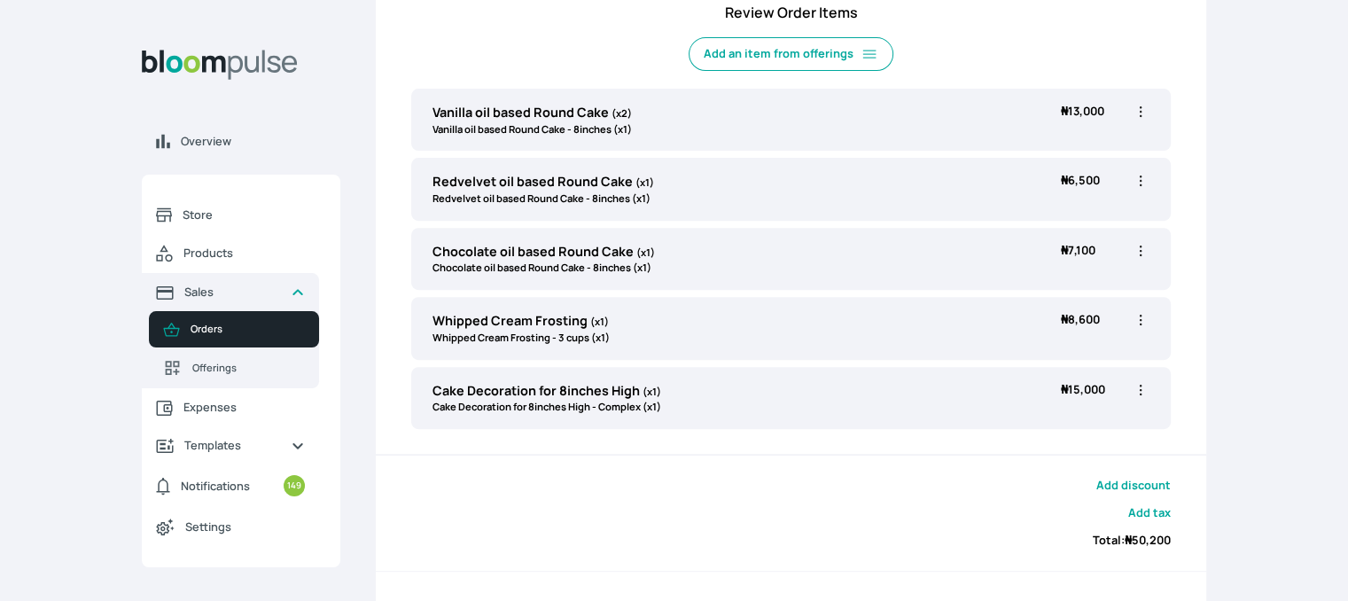
click at [1139, 183] on icon "button" at bounding box center [1141, 181] width 18 height 18
click at [1043, 284] on span "Delete" at bounding box center [1045, 281] width 33 height 15
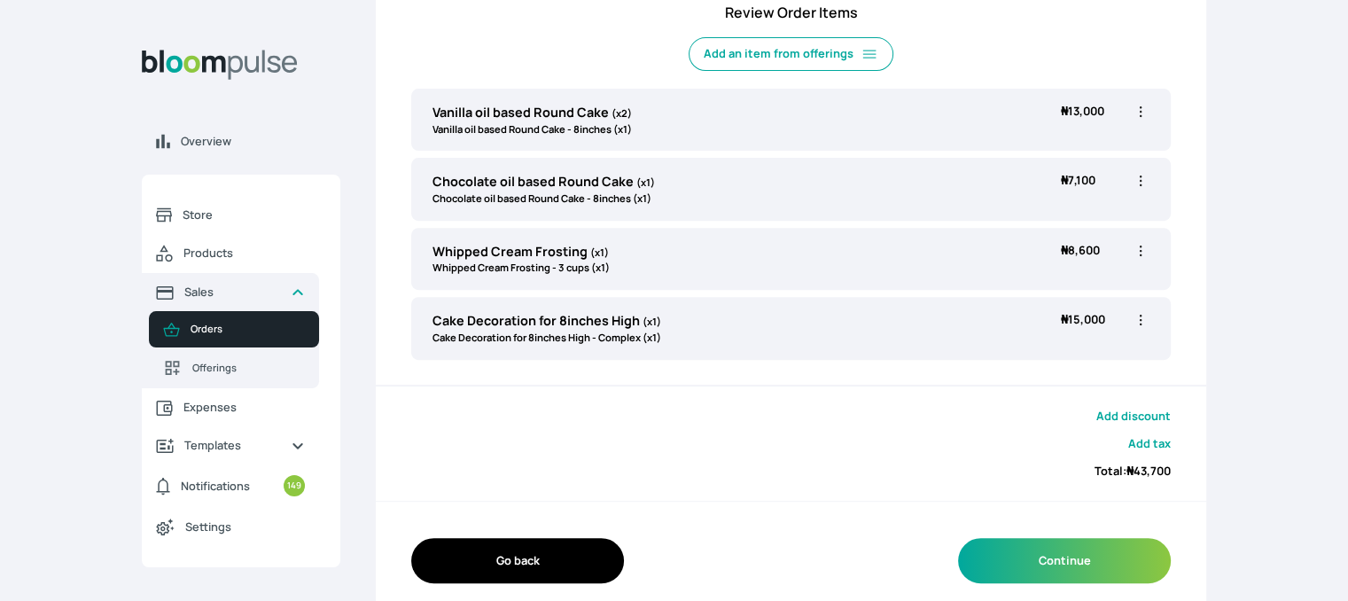
click at [1141, 180] on icon "button" at bounding box center [1141, 181] width 18 height 18
click at [1041, 274] on span "Delete" at bounding box center [1045, 281] width 33 height 15
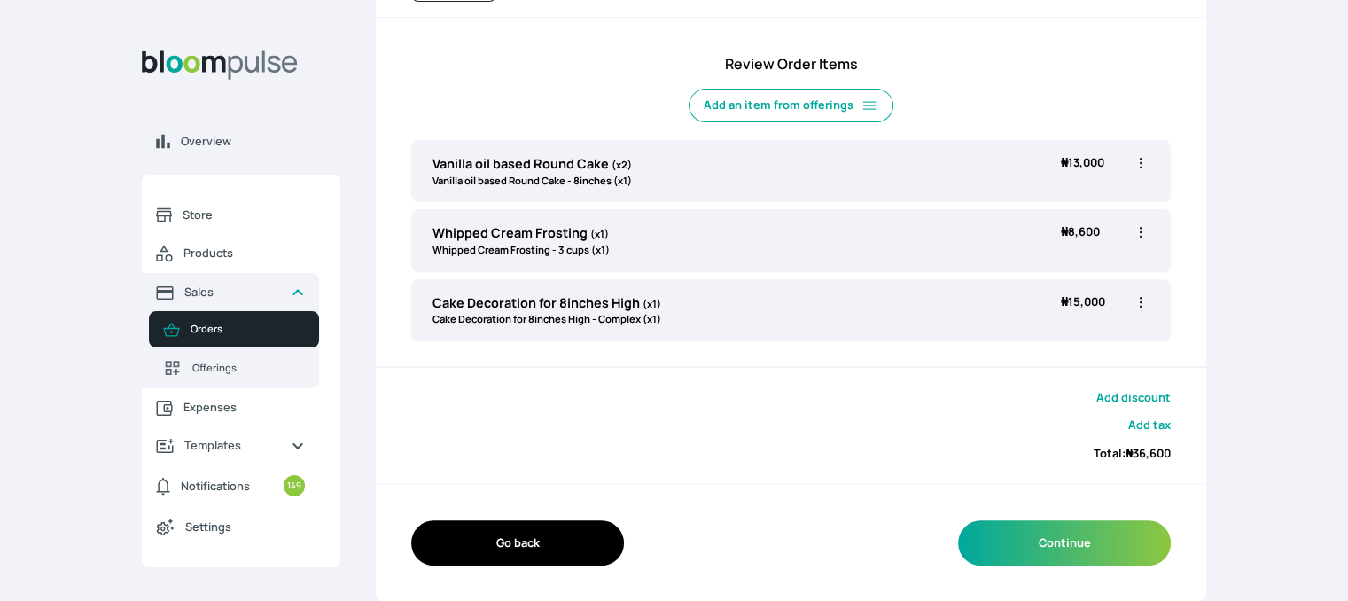
scroll to position [571, 0]
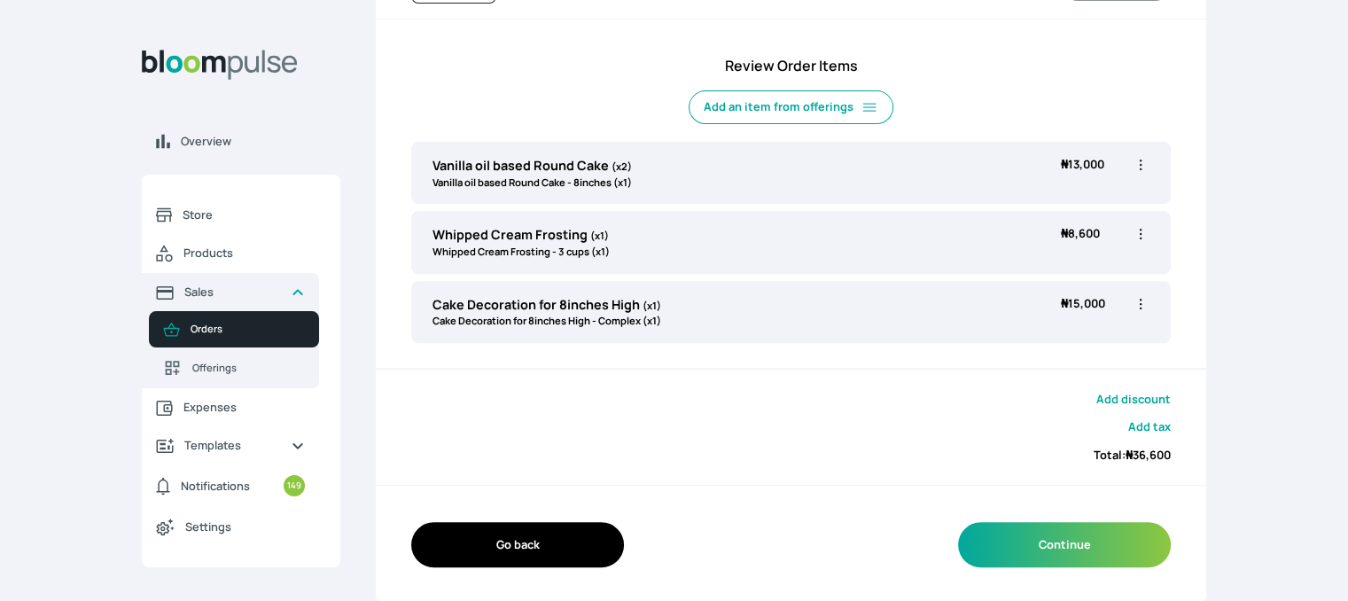
click at [1143, 158] on icon "button" at bounding box center [1141, 165] width 18 height 18
click at [1046, 196] on span "Edit" at bounding box center [1038, 201] width 19 height 15
type input "Vanilla oil based Round Cake"
type input "2"
select select "49426e7e-6d78-4aff-80b2-0dfc408de078"
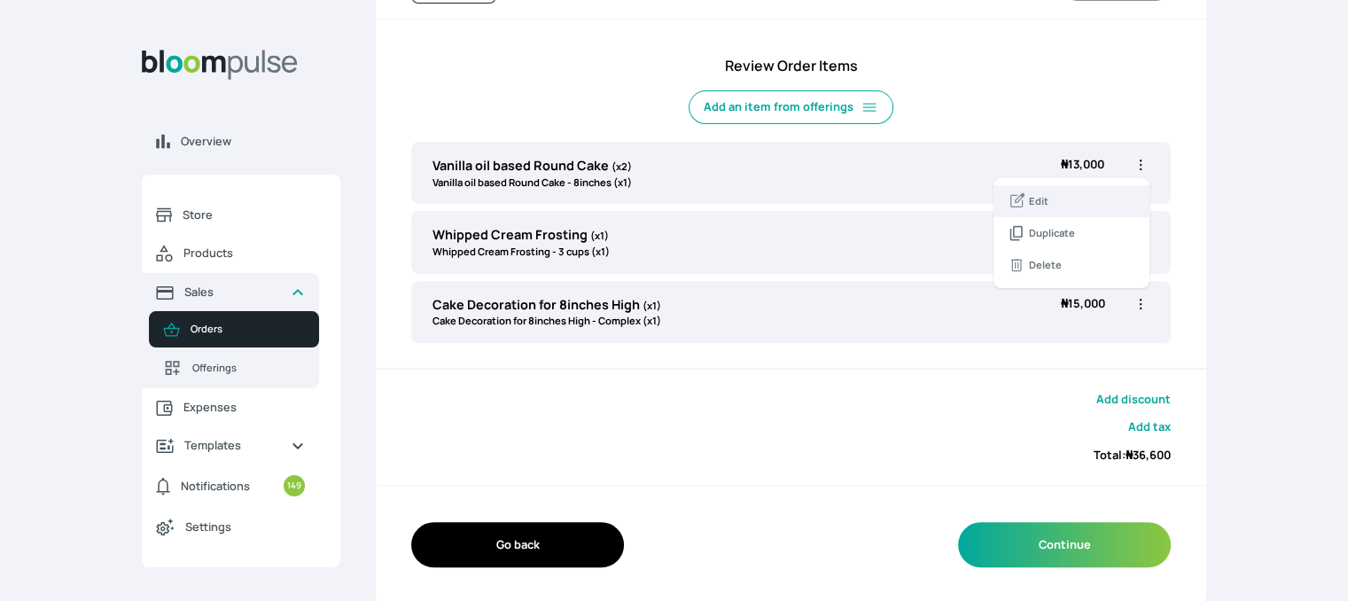
select select "521b5e78-dac1-445e-a6e7-266adeee2241"
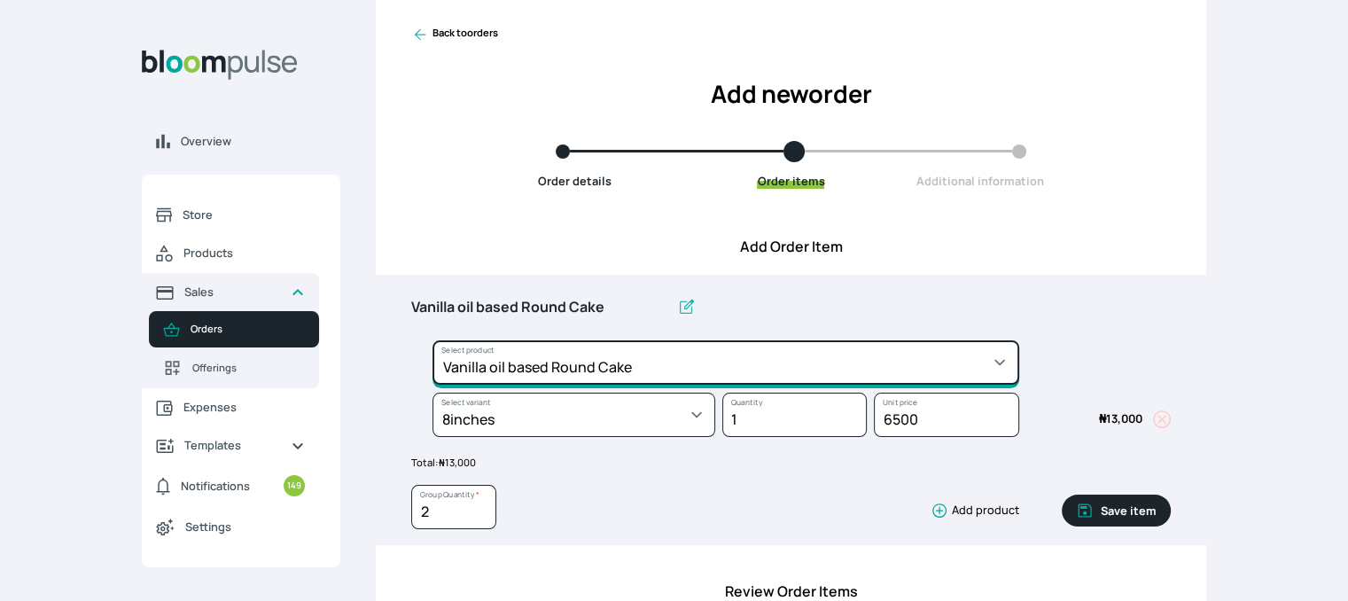
click at [659, 353] on select "Select product * Cake Decoration for 8inches High Chocolate oil based Round Cak…" at bounding box center [725, 362] width 587 height 44
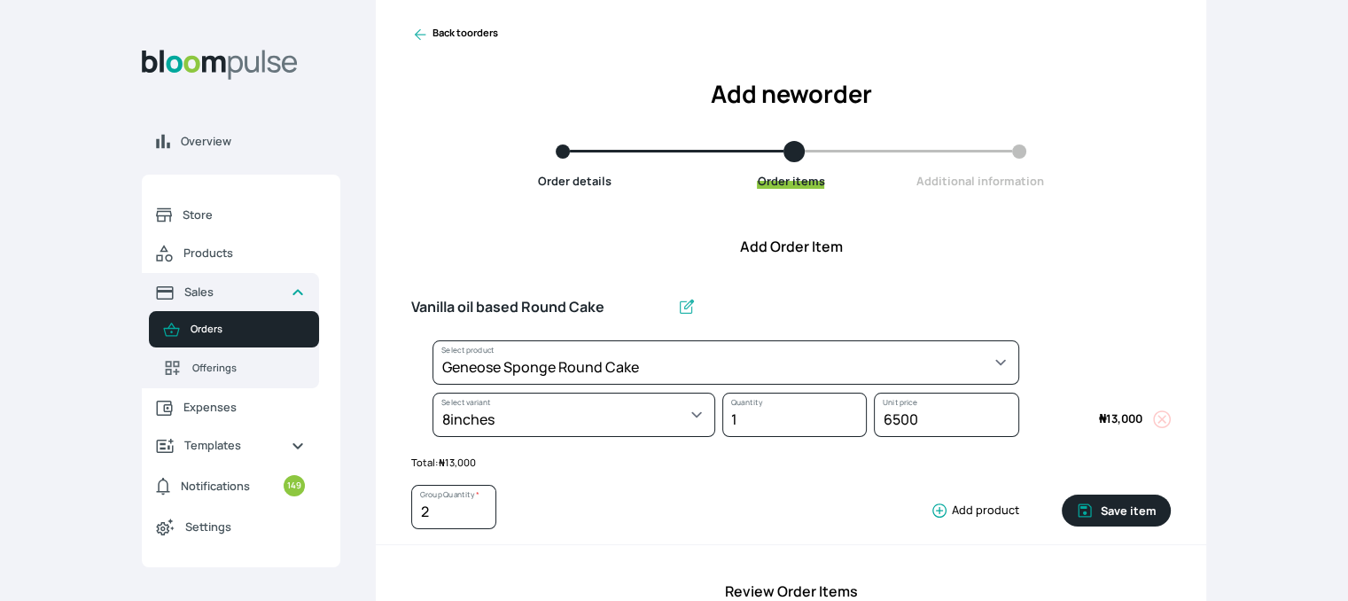
select select "b24192d5-2956-4cb8-b200-2f46c78a7fcf"
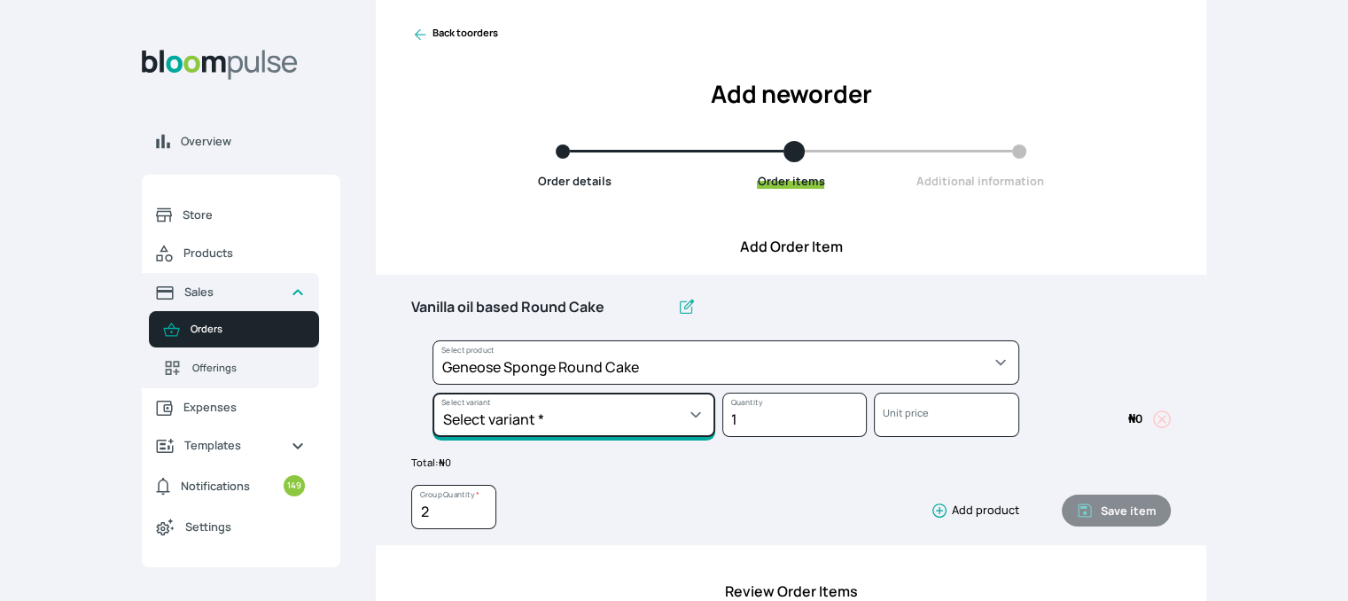
click at [569, 415] on select "Select variant * 10inches 11inches 12inches 13inches 14inches 6inches 7inches 8…" at bounding box center [573, 415] width 283 height 44
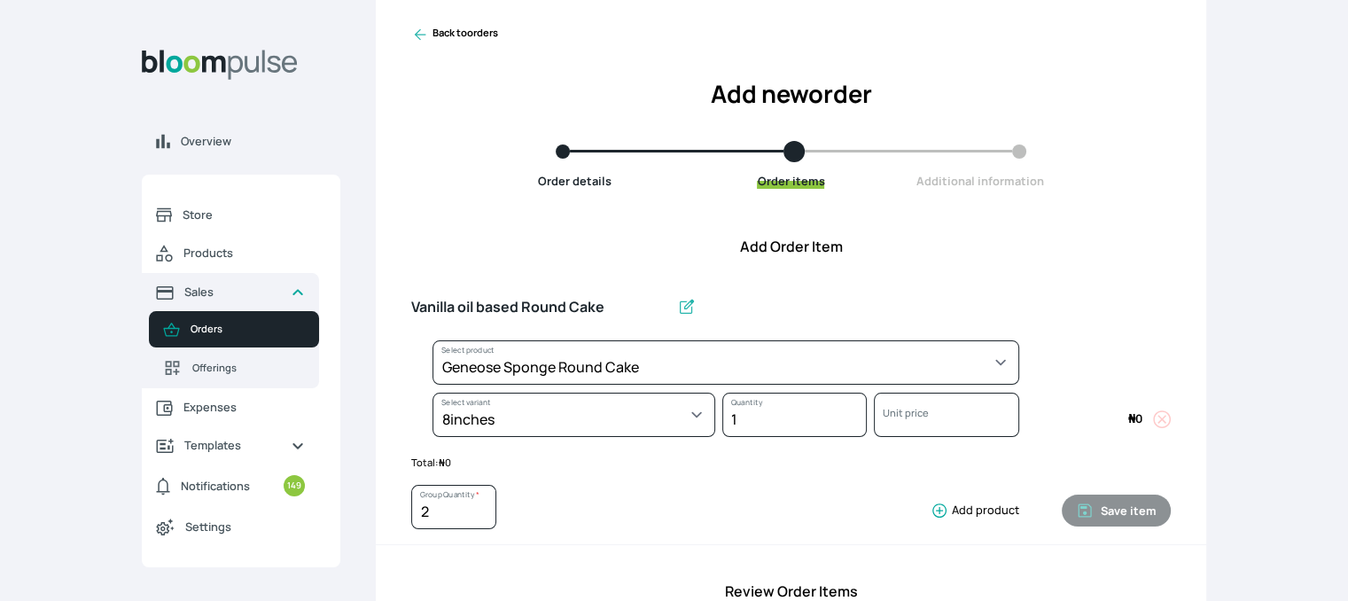
select select "b24192d5-2956-4cb8-b200-2f46c78a7fcf"
select select "99daeb73-9b55-4538-a141-b46841f4224c"
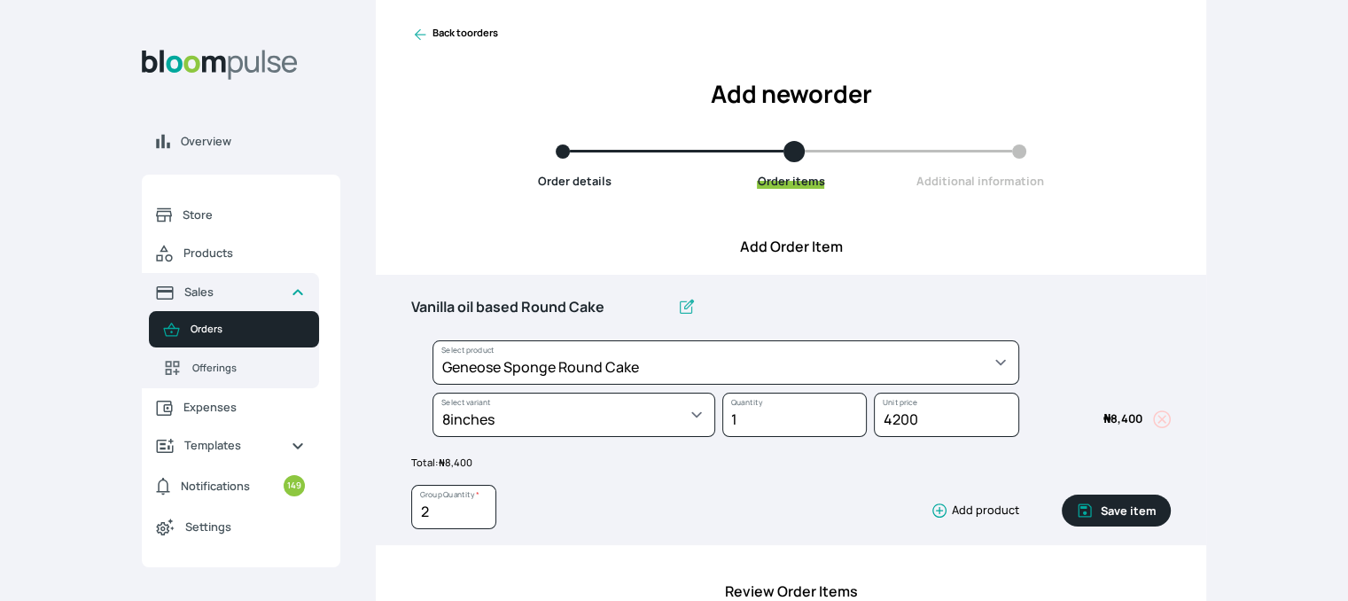
click at [1099, 512] on button "Save item" at bounding box center [1116, 510] width 109 height 32
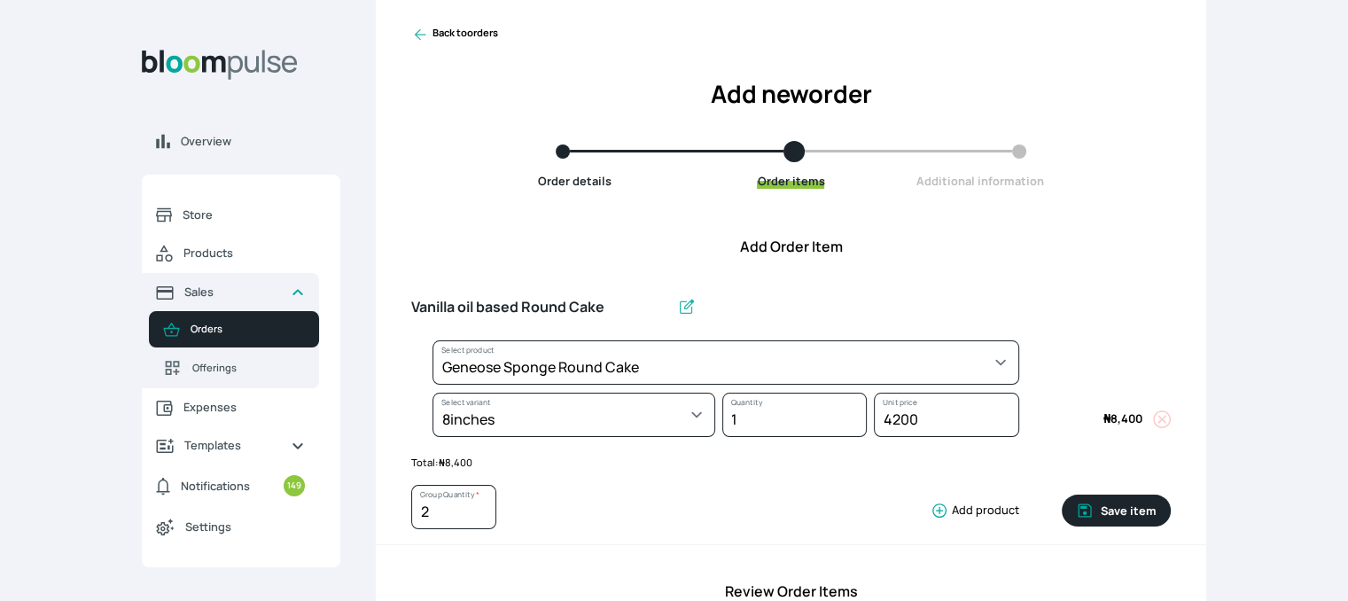
type input "1"
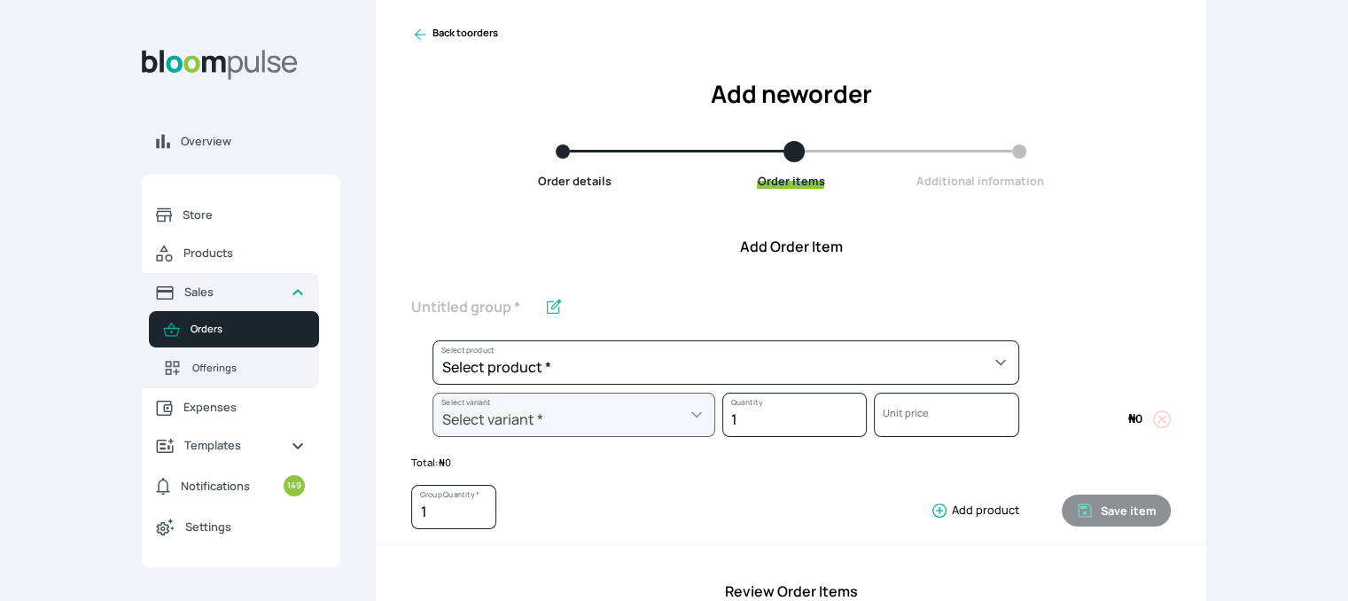
scroll to position [571, 0]
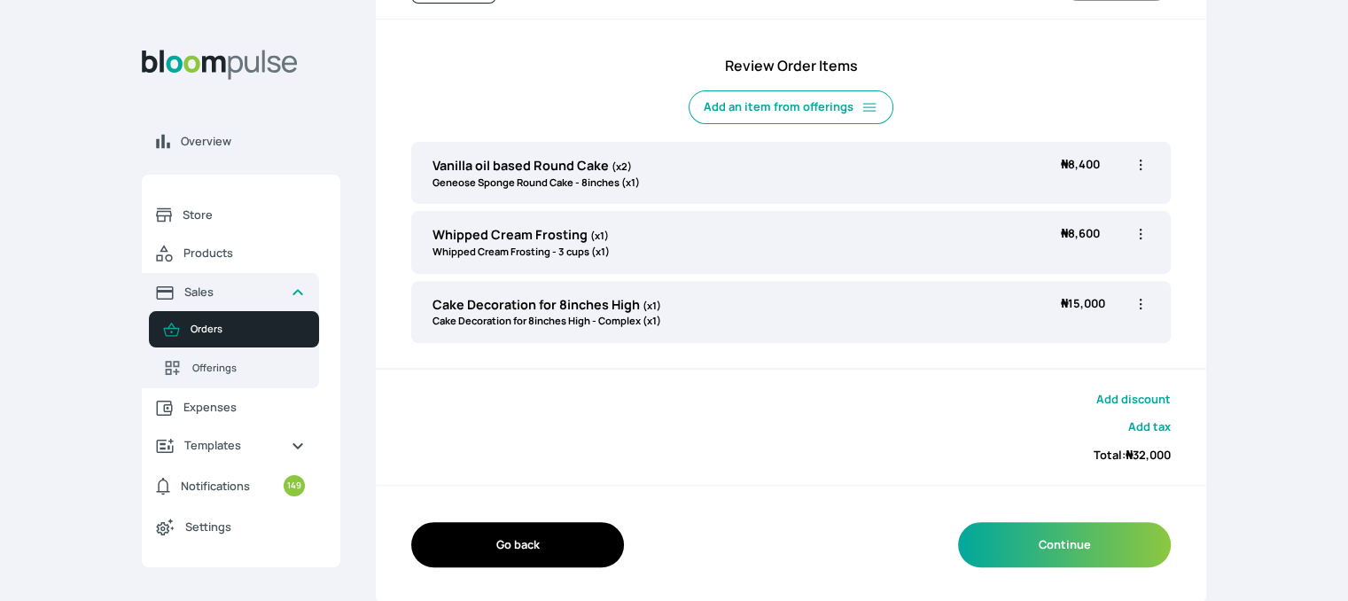
click at [1142, 305] on icon "button" at bounding box center [1141, 304] width 18 height 18
click at [1044, 336] on span "Edit" at bounding box center [1038, 340] width 19 height 15
select select "023b730d-bc46-477e-b7f7-d3522e7f455b"
select select "dbb9cdde-0e9e-4f5c-891f-81d6220c5e38"
type input "Cake Decoration for 8inches High"
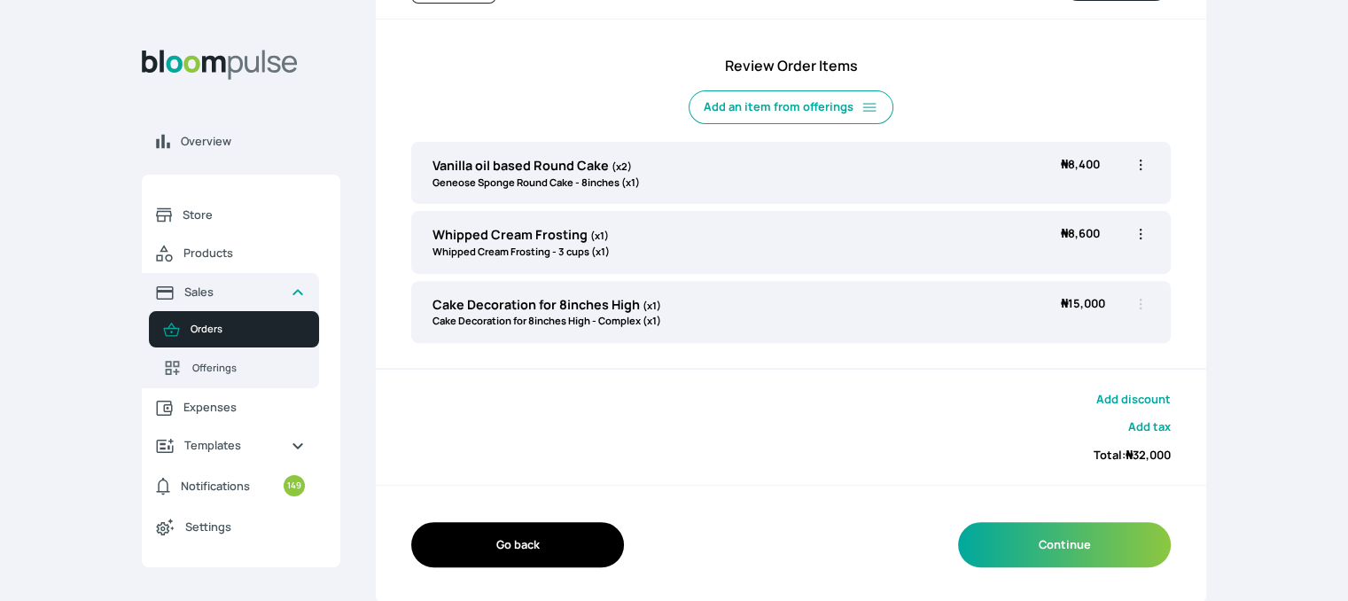
scroll to position [45, 0]
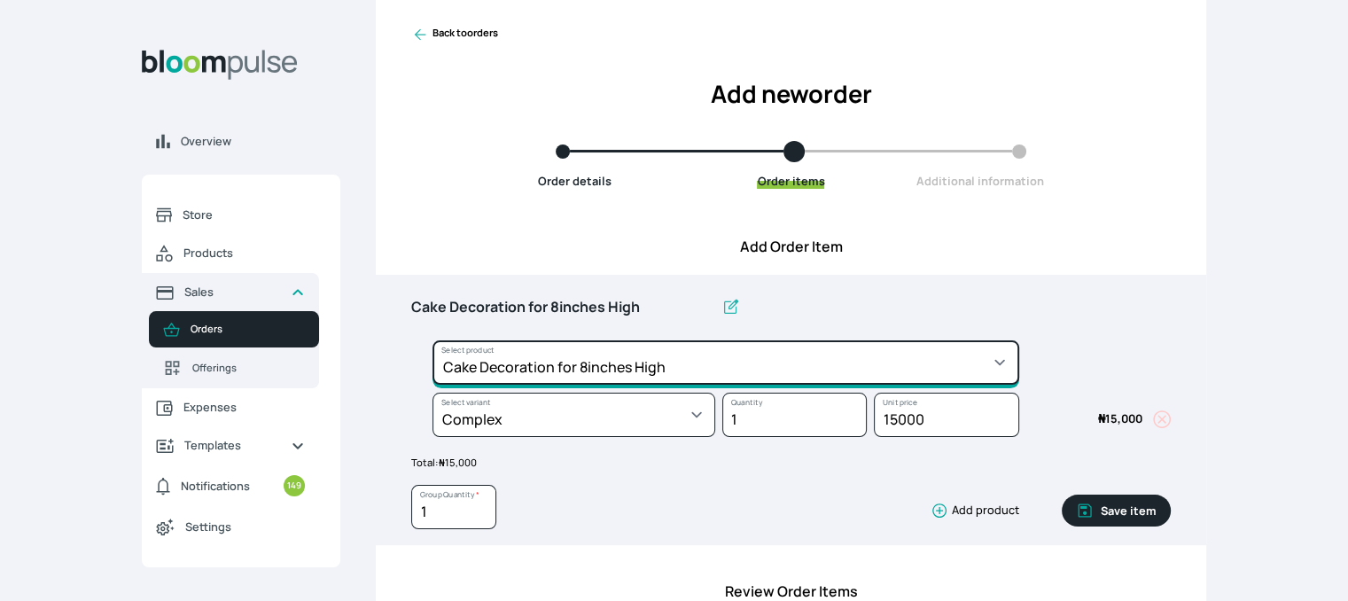
click at [833, 362] on select "Select product * Cake Decoration for 8inches High Chocolate oil based Round Cak…" at bounding box center [725, 362] width 587 height 44
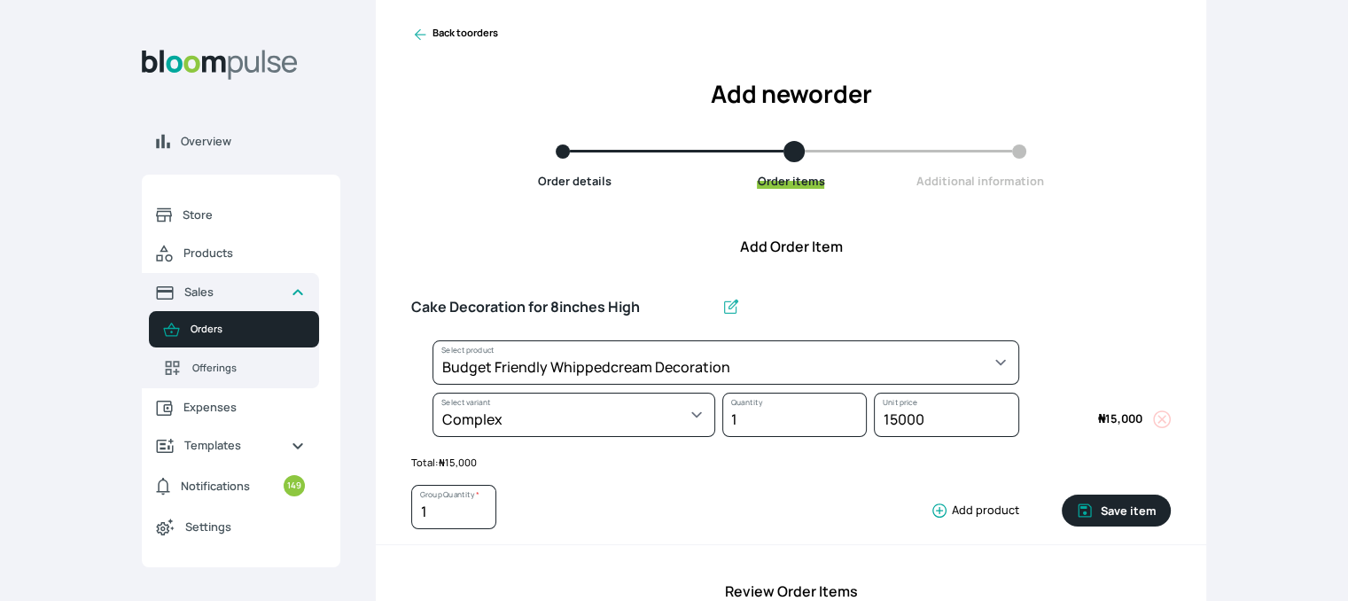
select select "c7c16d97-1b50-48bc-a979-38ef4923035e"
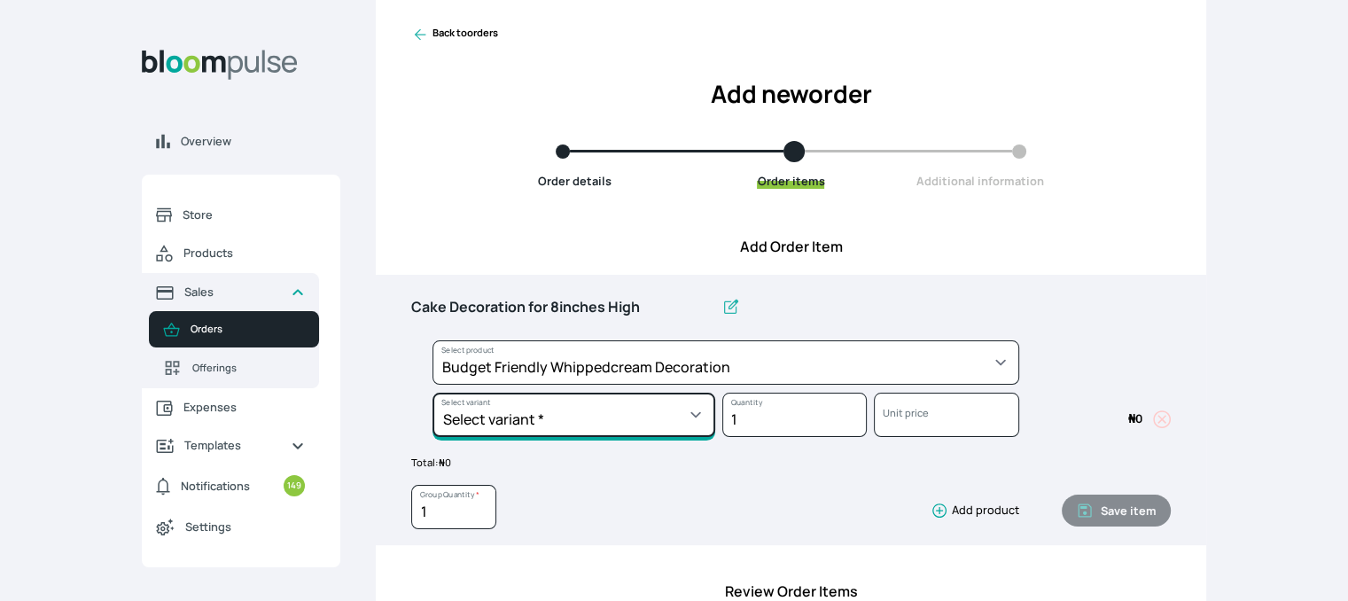
click at [574, 402] on select "Select variant * 8inches Size 6 Size 7" at bounding box center [573, 415] width 283 height 44
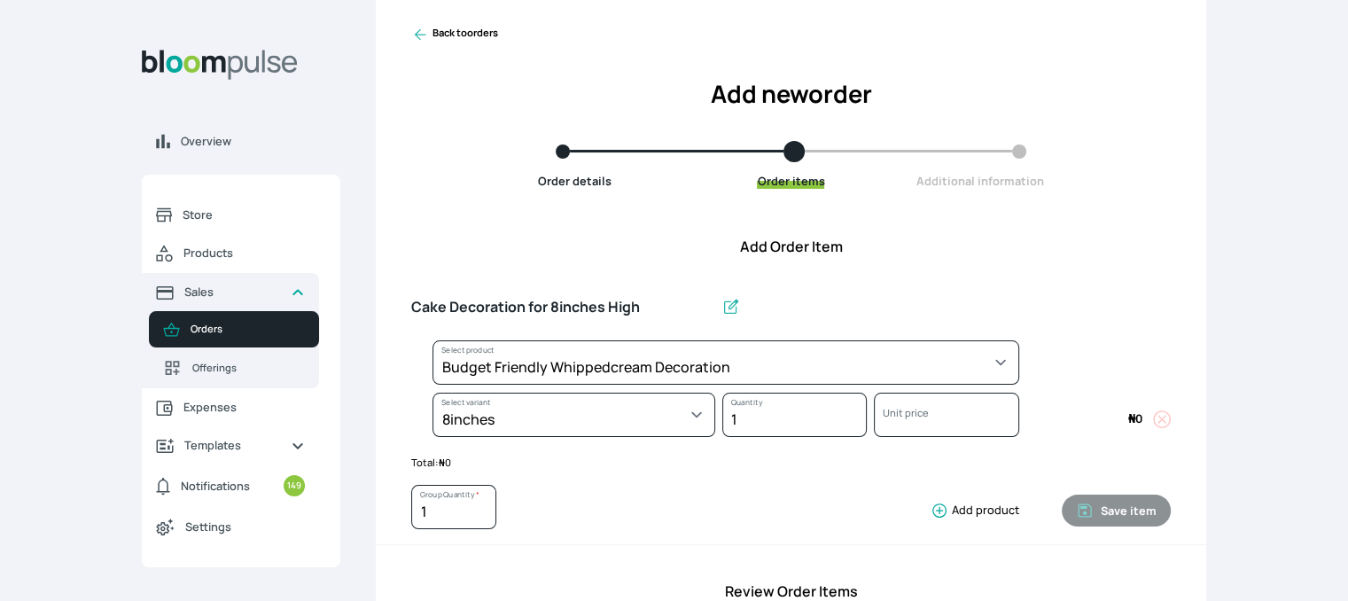
select select "c7c16d97-1b50-48bc-a979-38ef4923035e"
select select "627db35a-7fbd-4d6f-ac6d-aa1b3a347ad8"
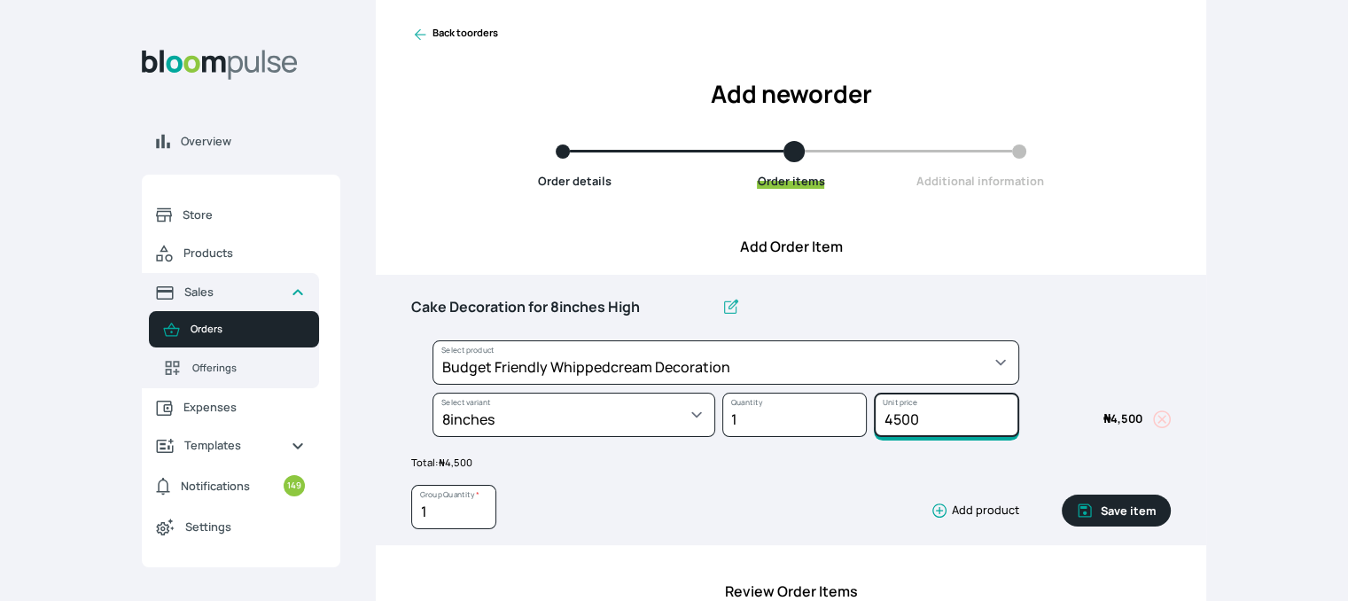
click at [909, 416] on input "4500" at bounding box center [946, 415] width 144 height 44
type input "8000"
click at [1134, 509] on button "Save item" at bounding box center [1116, 510] width 109 height 32
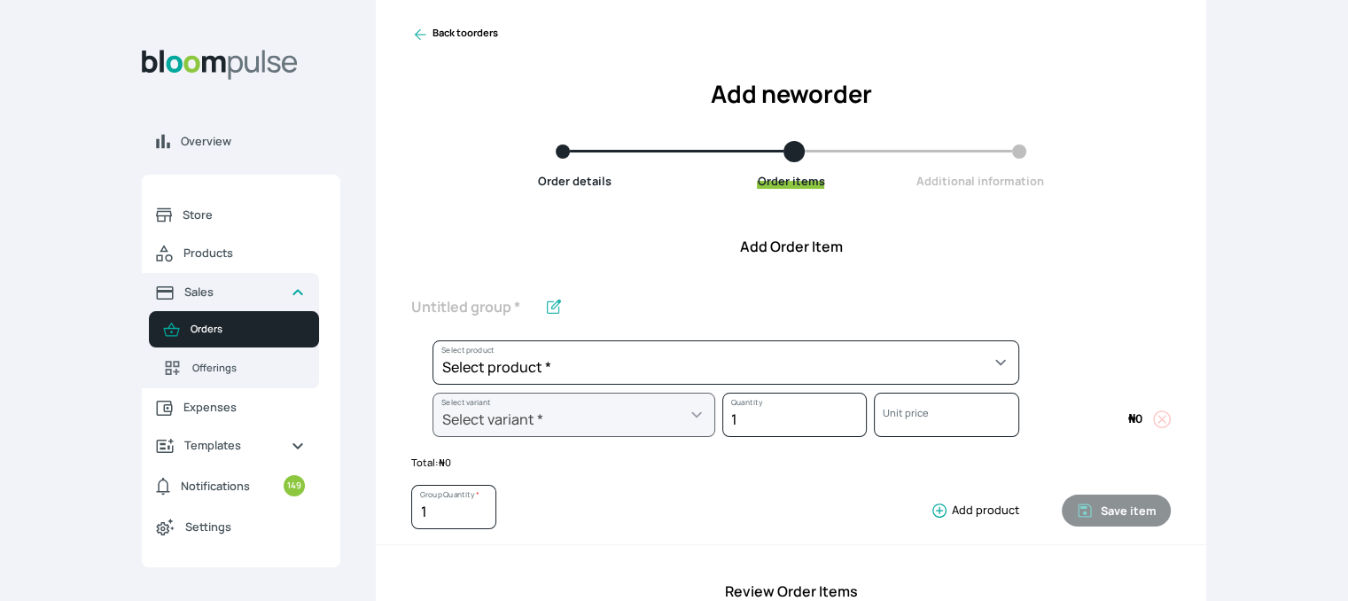
scroll to position [571, 0]
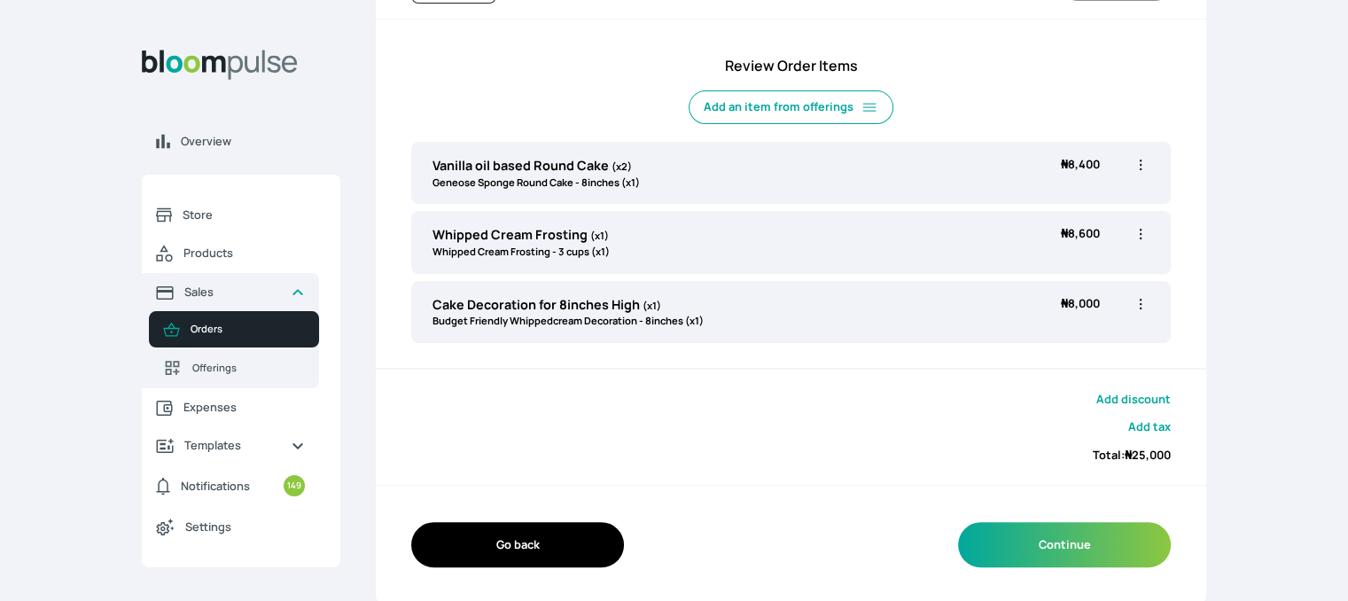
click at [1140, 232] on icon "button" at bounding box center [1140, 234] width 3 height 11
click at [1080, 262] on span "Edit" at bounding box center [1071, 271] width 128 height 18
type input "Whipped Cream Frosting"
select select "83f82b0c-44eb-4ac8-bd97-27faddcd7e30"
select select "fde2ff08-7291-4fbf-b13d-84aa5027fb42"
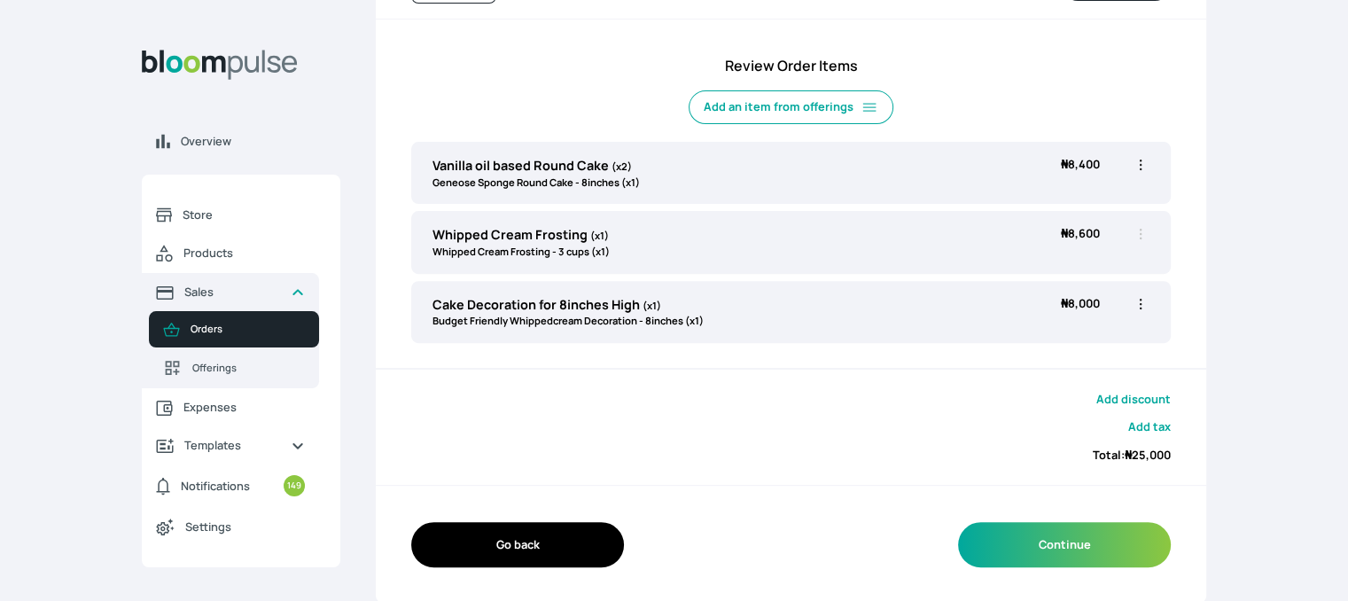
scroll to position [45, 0]
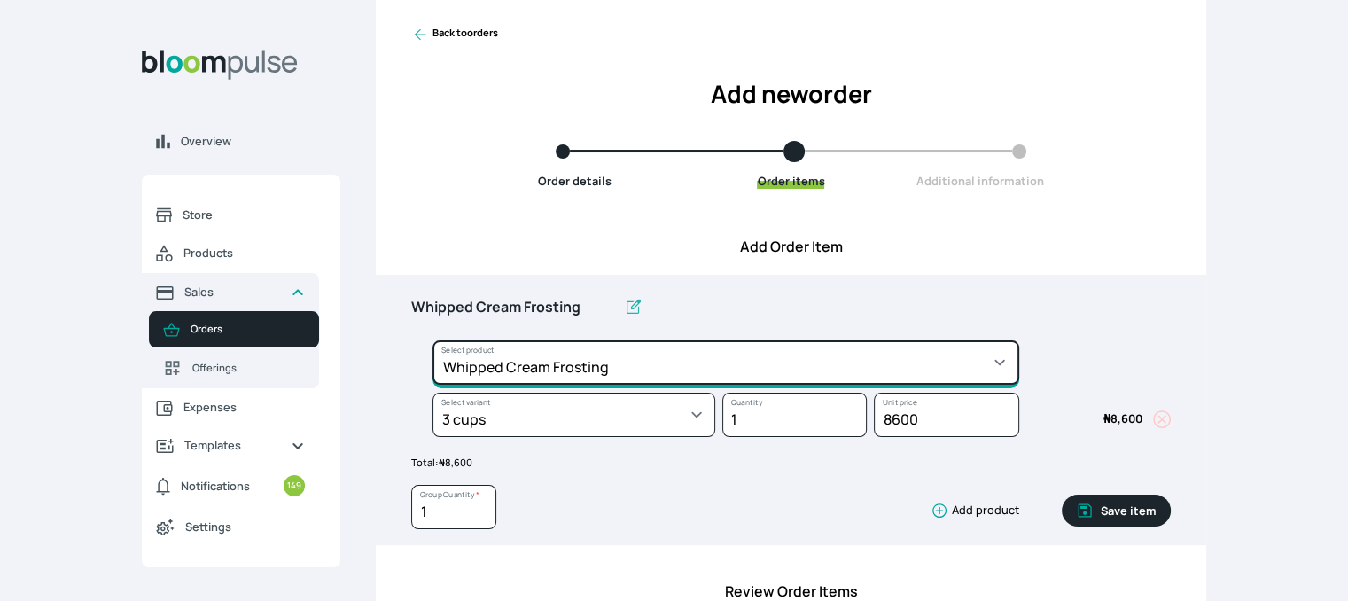
click at [874, 358] on select "Select product * Cake Decoration for 8inches High Chocolate oil based Round Cak…" at bounding box center [725, 362] width 587 height 44
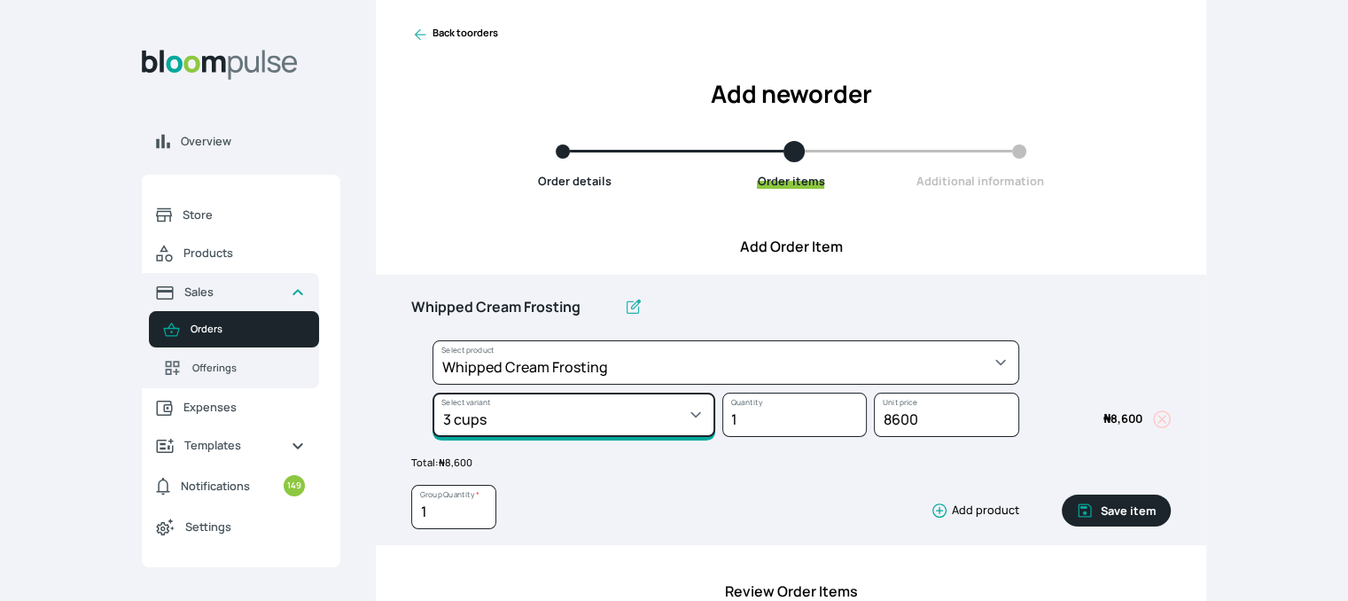
click at [517, 434] on select "Select variant * 1 cup 2 cups 3 cups 4 cups" at bounding box center [573, 415] width 283 height 44
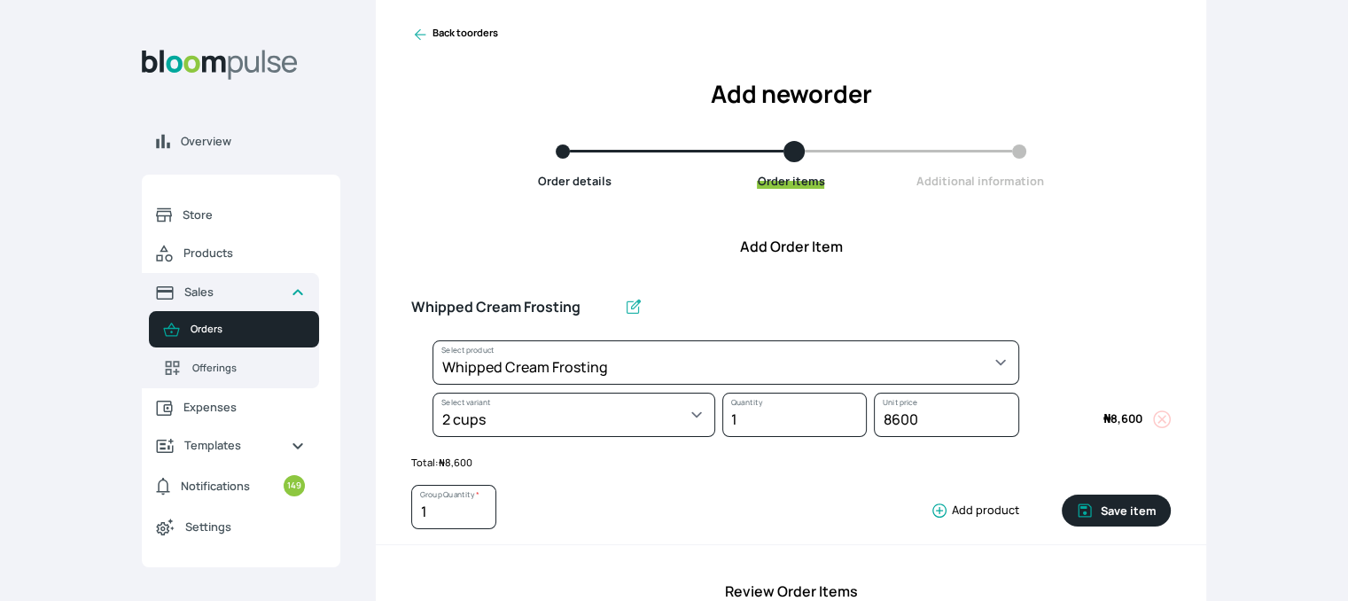
select select "83f82b0c-44eb-4ac8-bd97-27faddcd7e30"
select select "c32598fd-da48-43a0-ba15-76ca132400df"
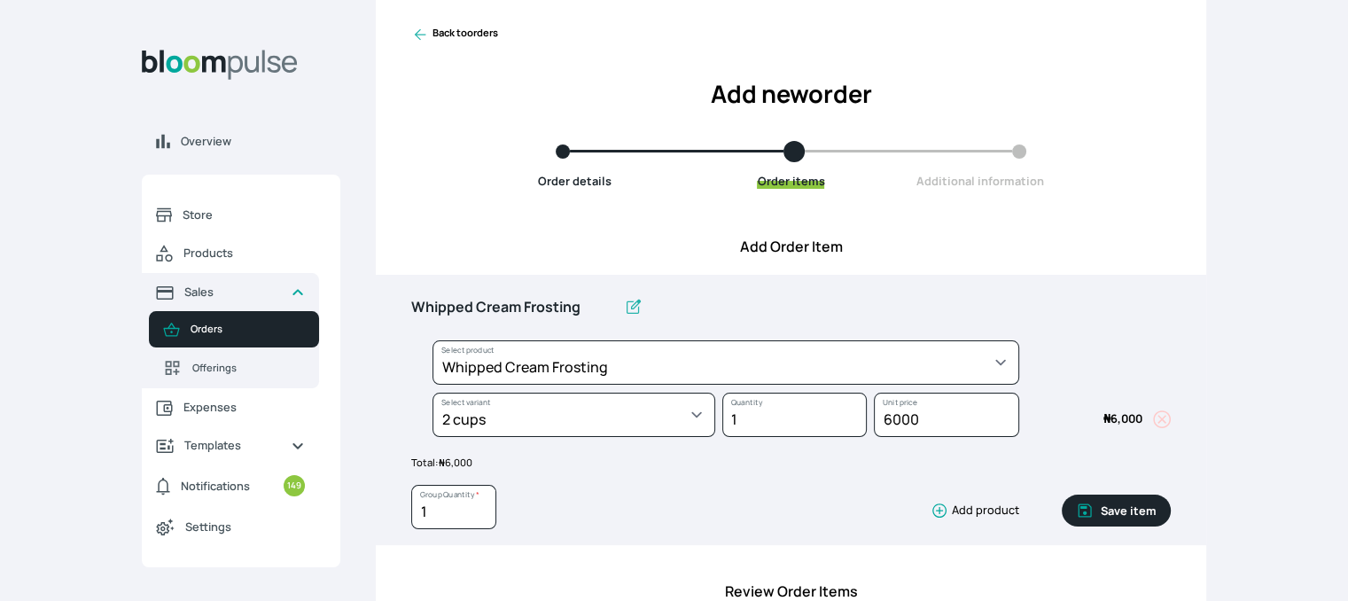
click at [1131, 504] on button "Save item" at bounding box center [1116, 510] width 109 height 32
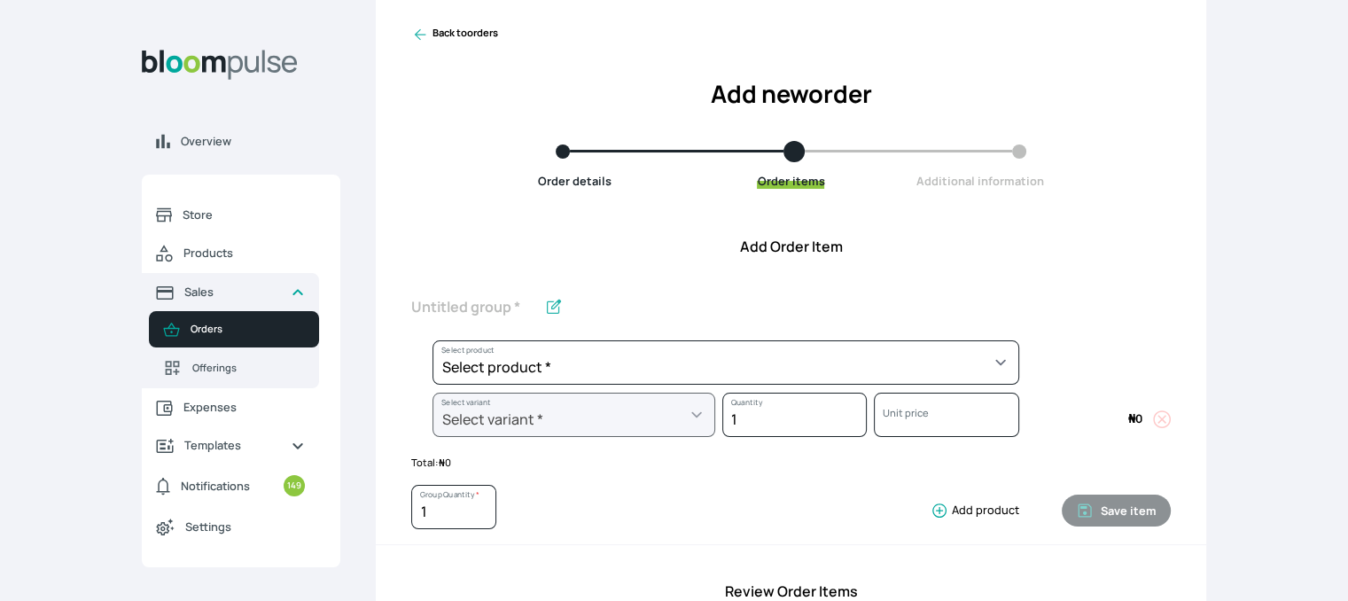
scroll to position [571, 0]
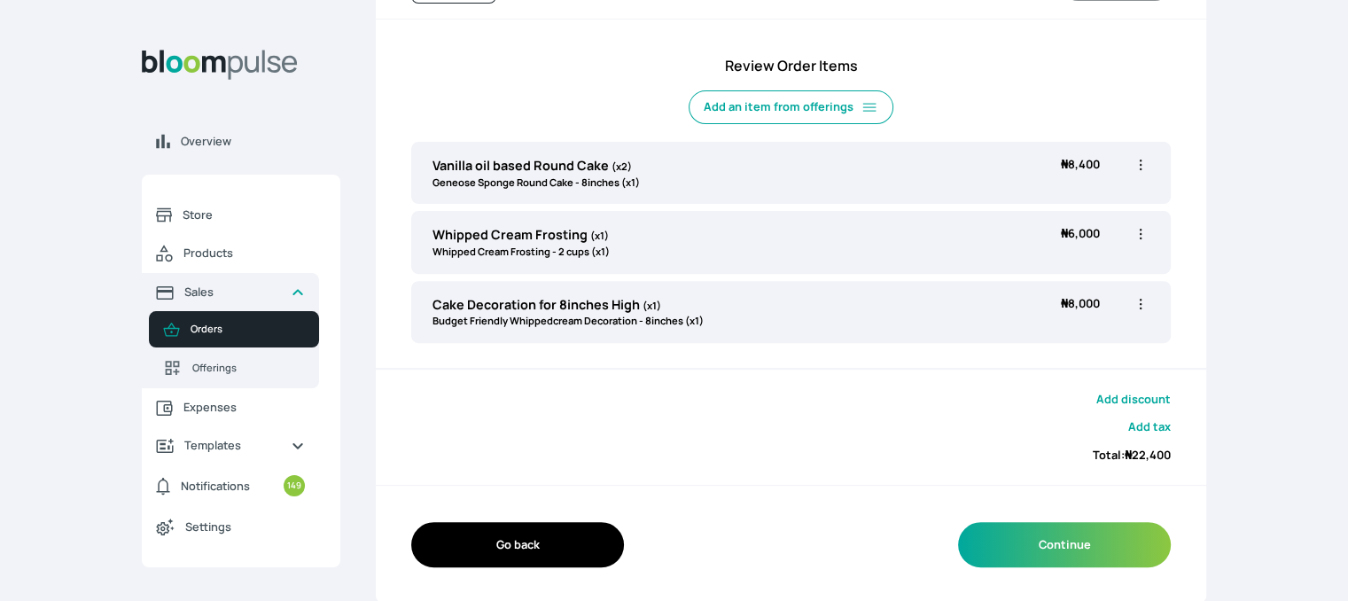
click at [1143, 306] on icon "button" at bounding box center [1141, 304] width 18 height 18
click at [1048, 346] on span "Edit" at bounding box center [1071, 340] width 128 height 18
type input "Cake Decoration for 8inches High"
select select "c7c16d97-1b50-48bc-a979-38ef4923035e"
select select "627db35a-7fbd-4d6f-ac6d-aa1b3a347ad8"
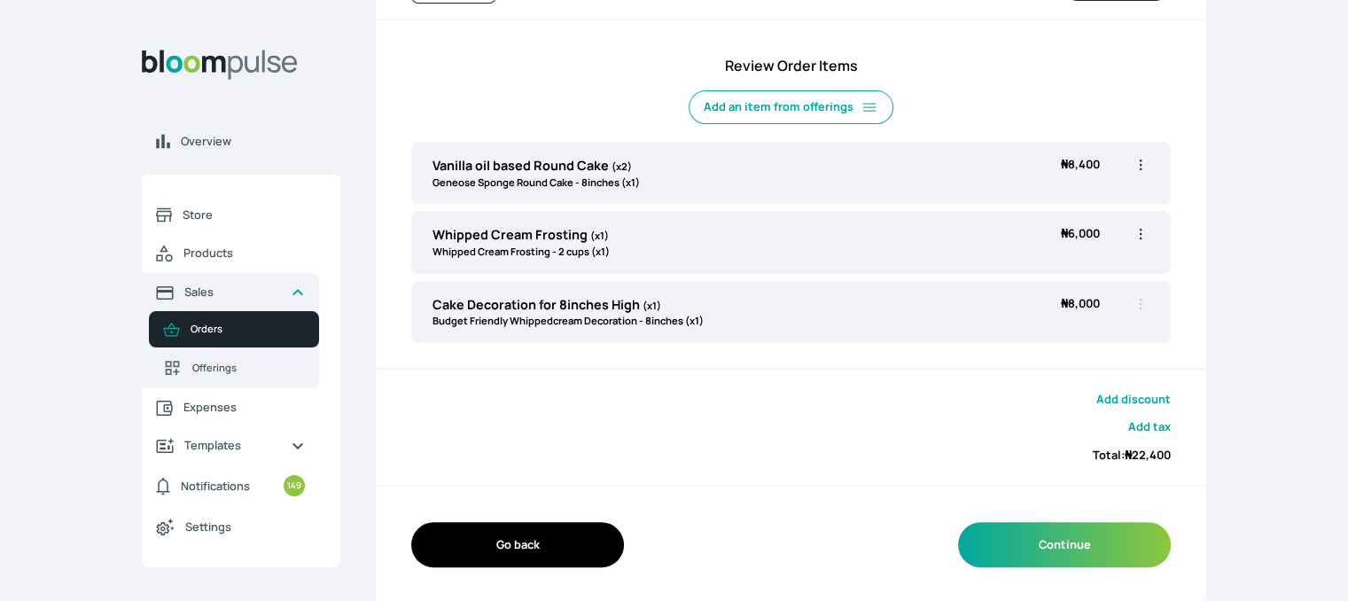
scroll to position [45, 0]
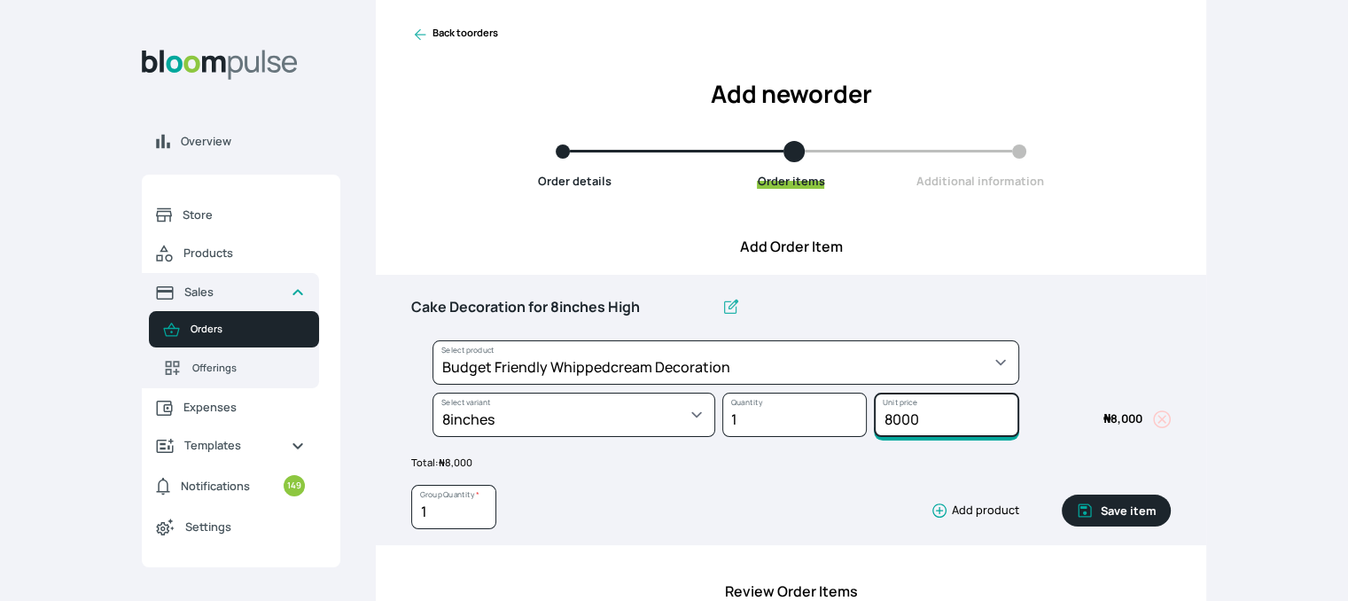
drag, startPoint x: 937, startPoint y: 414, endPoint x: 829, endPoint y: 416, distance: 107.2
click at [829, 416] on div "Select product * Cake Decoration for 8inches High Chocolate oil based Round Cak…" at bounding box center [790, 392] width 759 height 105
type input "5500"
click at [1113, 520] on button "Save item" at bounding box center [1116, 510] width 109 height 32
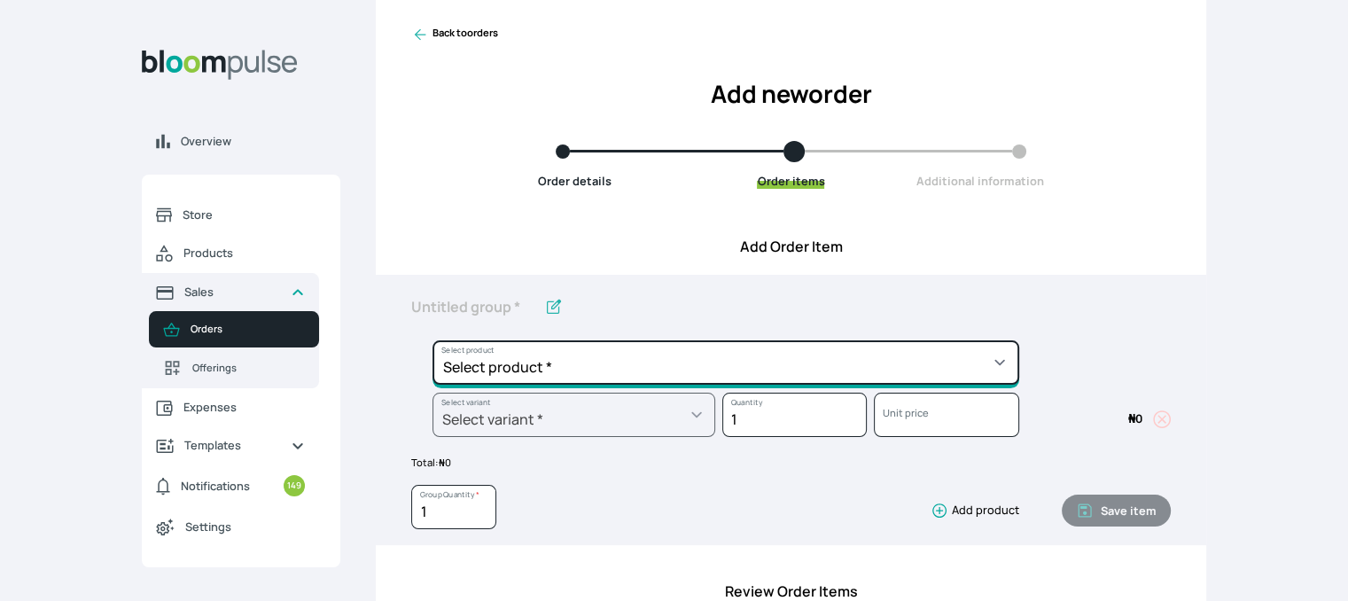
click at [999, 366] on select "Select product * Cake Decoration for 8inches High Chocolate oil based Round Cak…" at bounding box center [725, 362] width 587 height 44
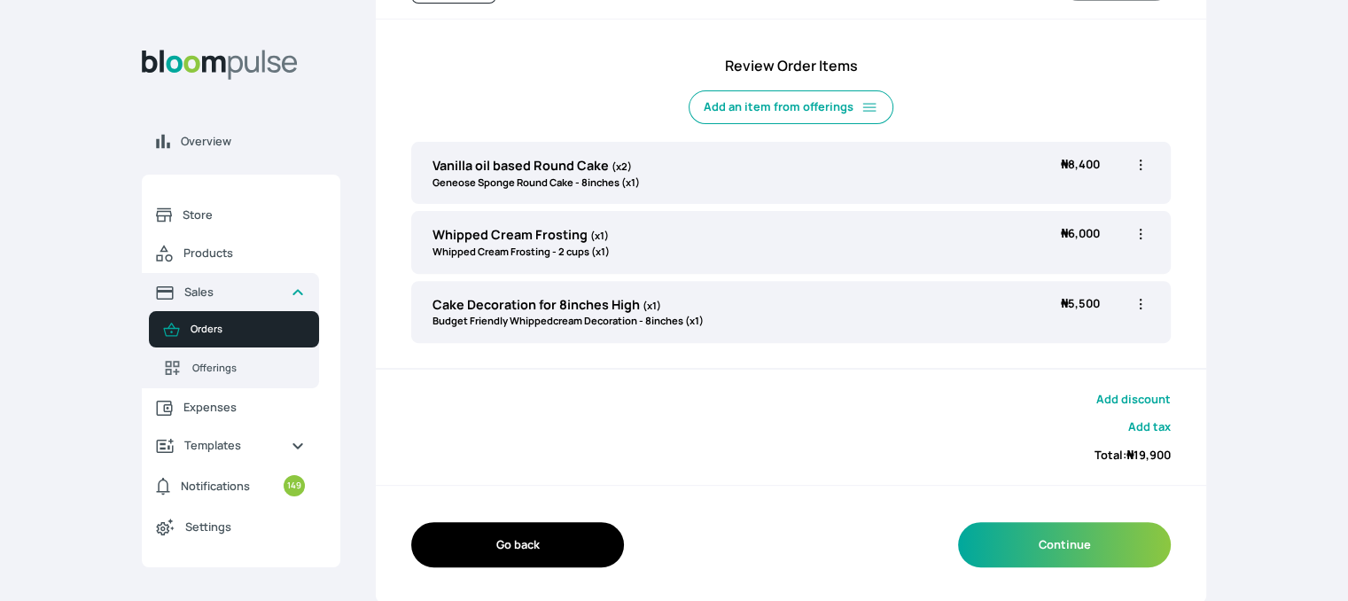
click at [1143, 305] on icon "button" at bounding box center [1141, 304] width 18 height 18
click at [1069, 350] on li "Edit" at bounding box center [1071, 340] width 156 height 32
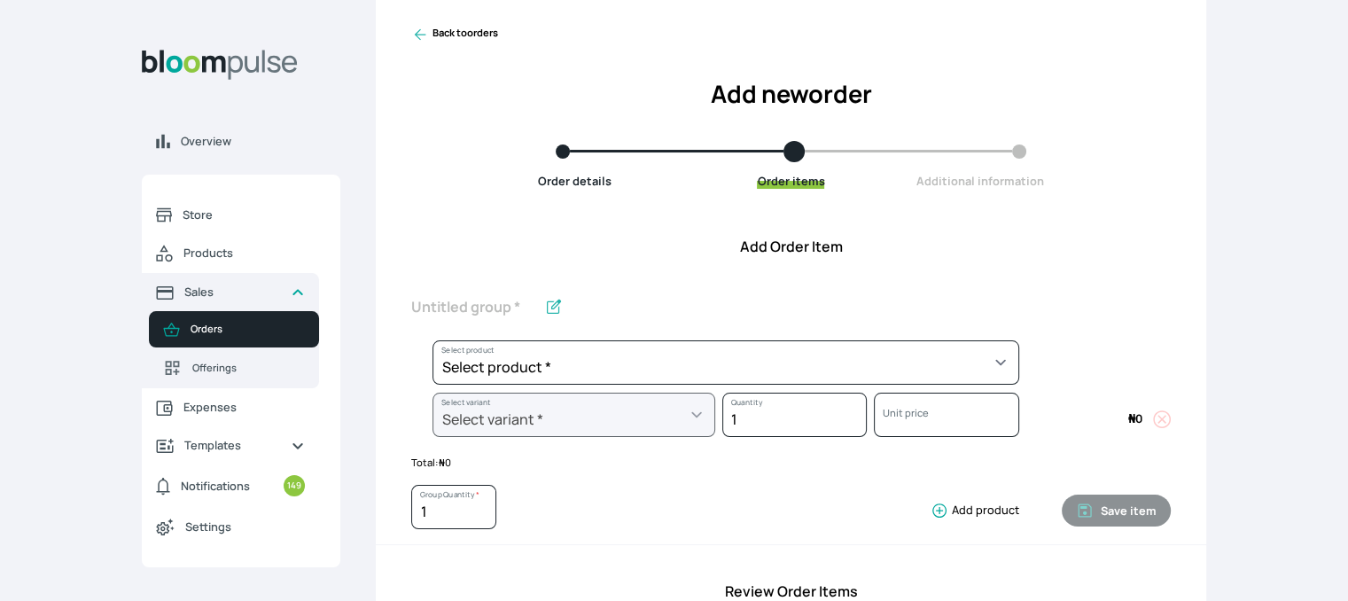
drag, startPoint x: 1343, startPoint y: 445, endPoint x: 1360, endPoint y: 455, distance: 19.5
click at [1348, 455] on html "Overview Store Products Sales Orders Offerings Expenses Templates Notifications…" at bounding box center [674, 255] width 1348 height 601
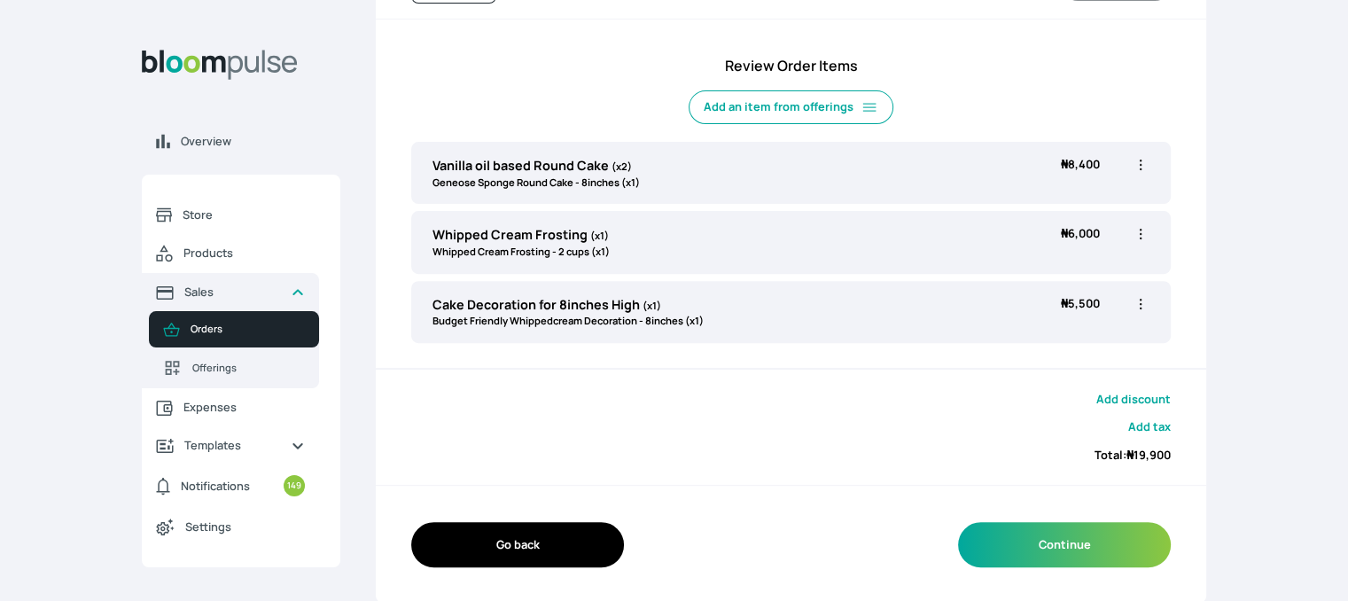
click at [1137, 306] on icon "button" at bounding box center [1141, 304] width 18 height 18
click at [1054, 331] on span "Edit" at bounding box center [1071, 340] width 128 height 18
type input "Cake Decoration for 8inches High"
select select "c7c16d97-1b50-48bc-a979-38ef4923035e"
select select "627db35a-7fbd-4d6f-ac6d-aa1b3a347ad8"
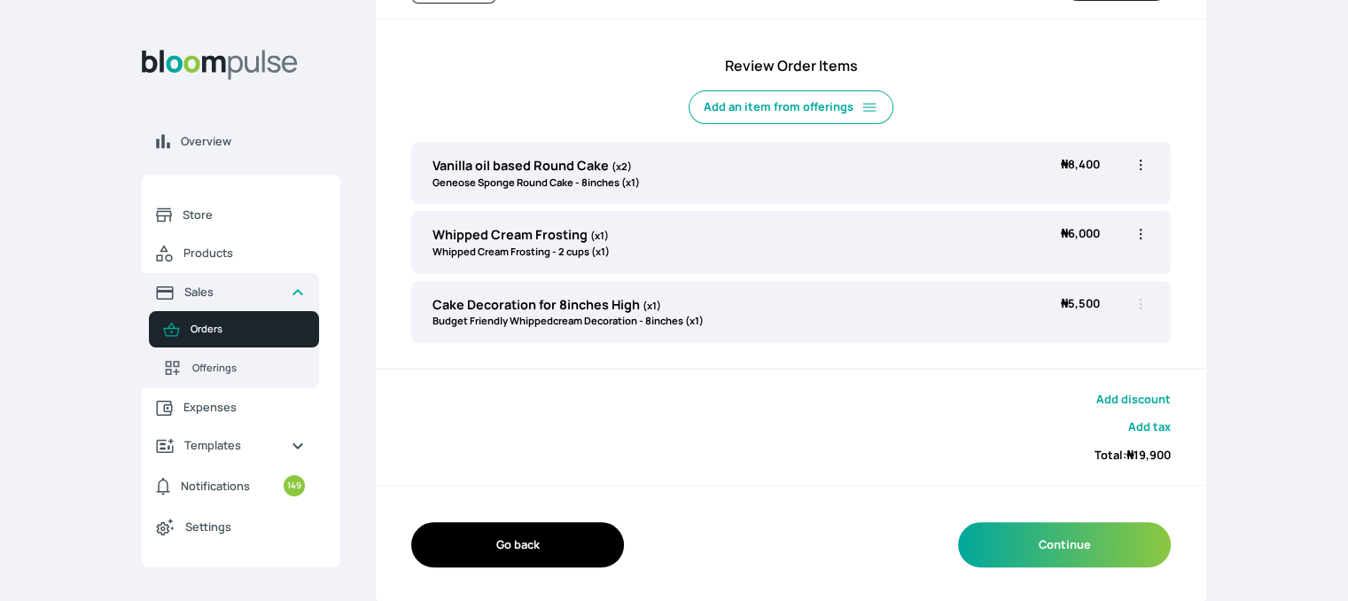
scroll to position [45, 0]
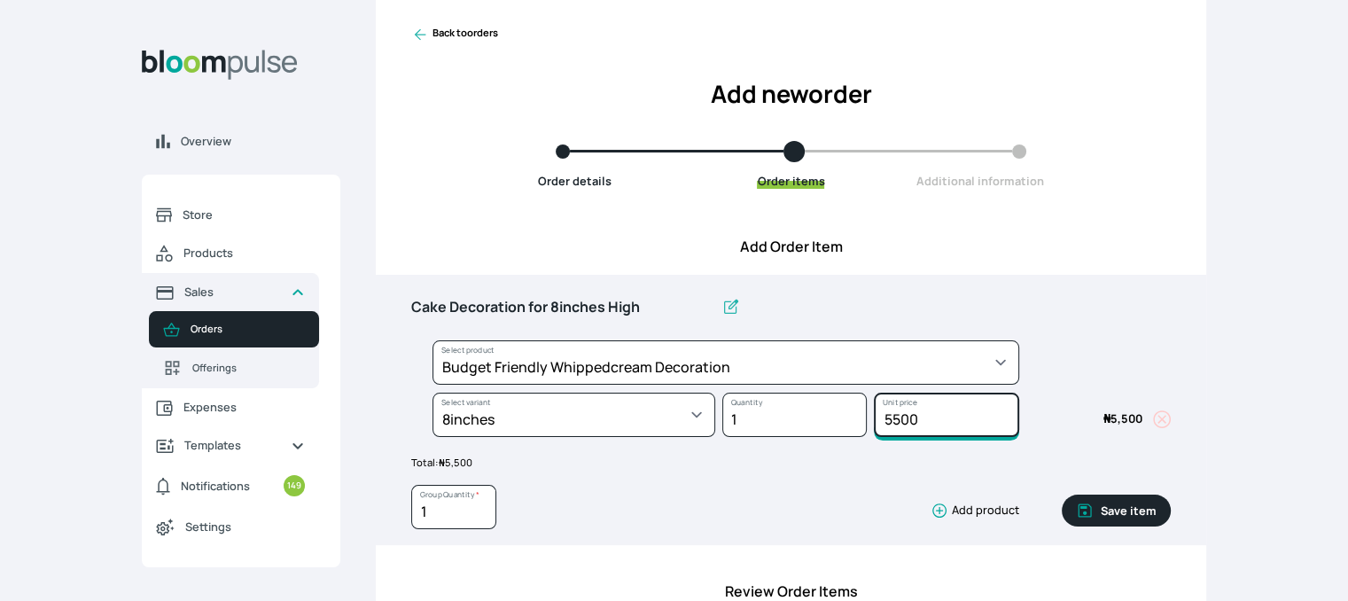
click at [939, 417] on input "5500" at bounding box center [946, 415] width 144 height 44
type input "6100"
click at [1130, 500] on button "Save item" at bounding box center [1116, 510] width 109 height 32
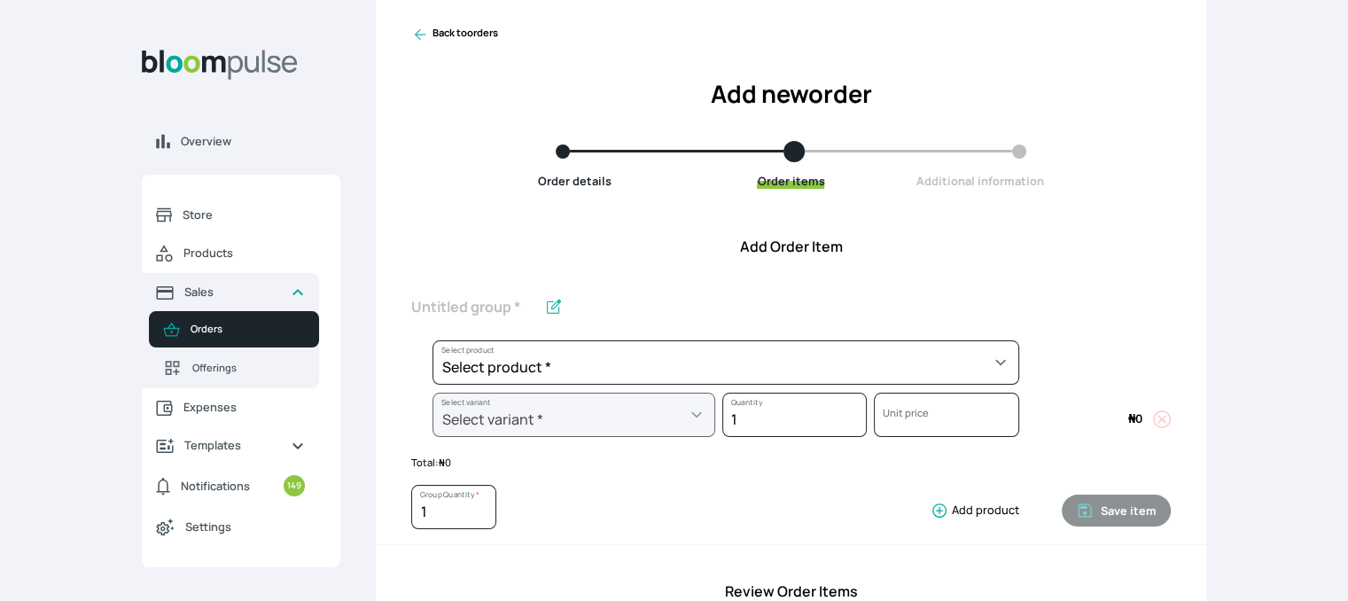
scroll to position [571, 0]
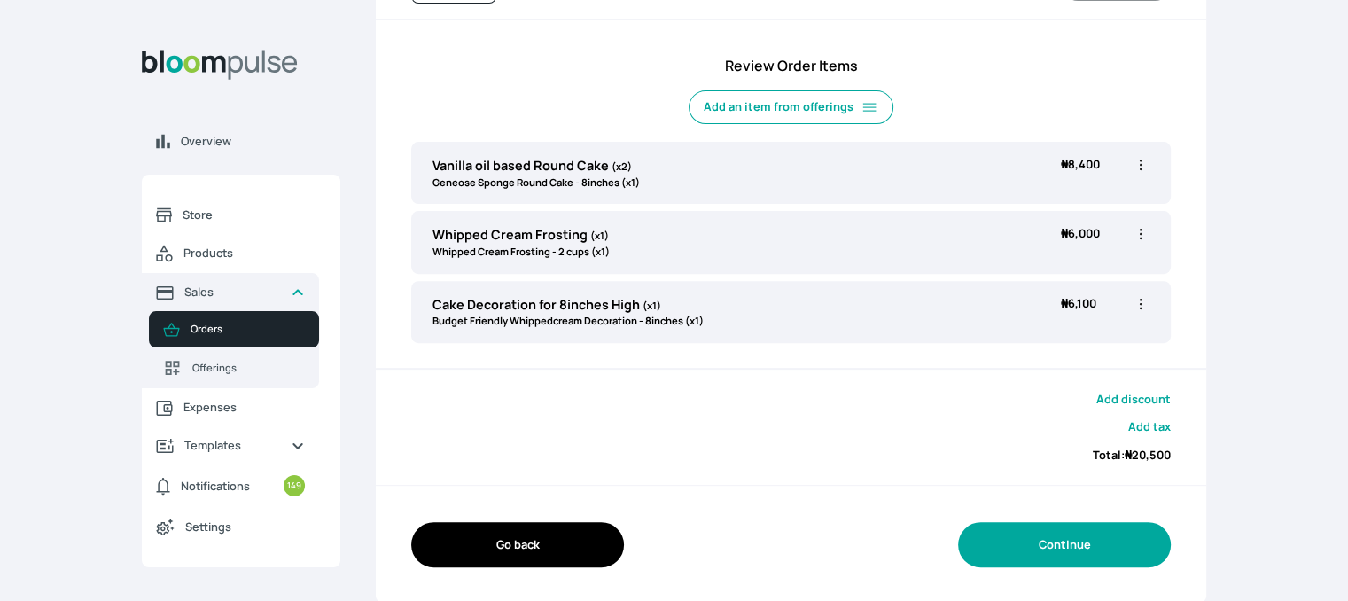
click at [1041, 556] on button "Continue" at bounding box center [1064, 544] width 213 height 45
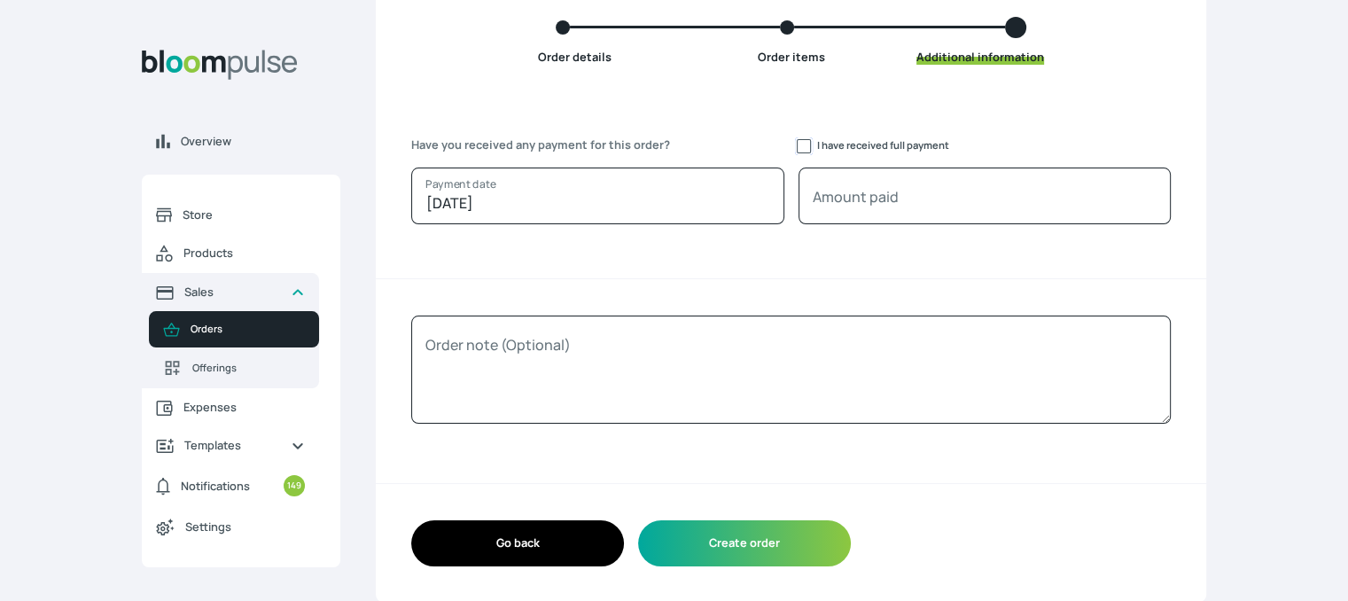
click at [804, 150] on input "I have received full payment" at bounding box center [804, 146] width 14 height 14
checkbox input "true"
type input "20500"
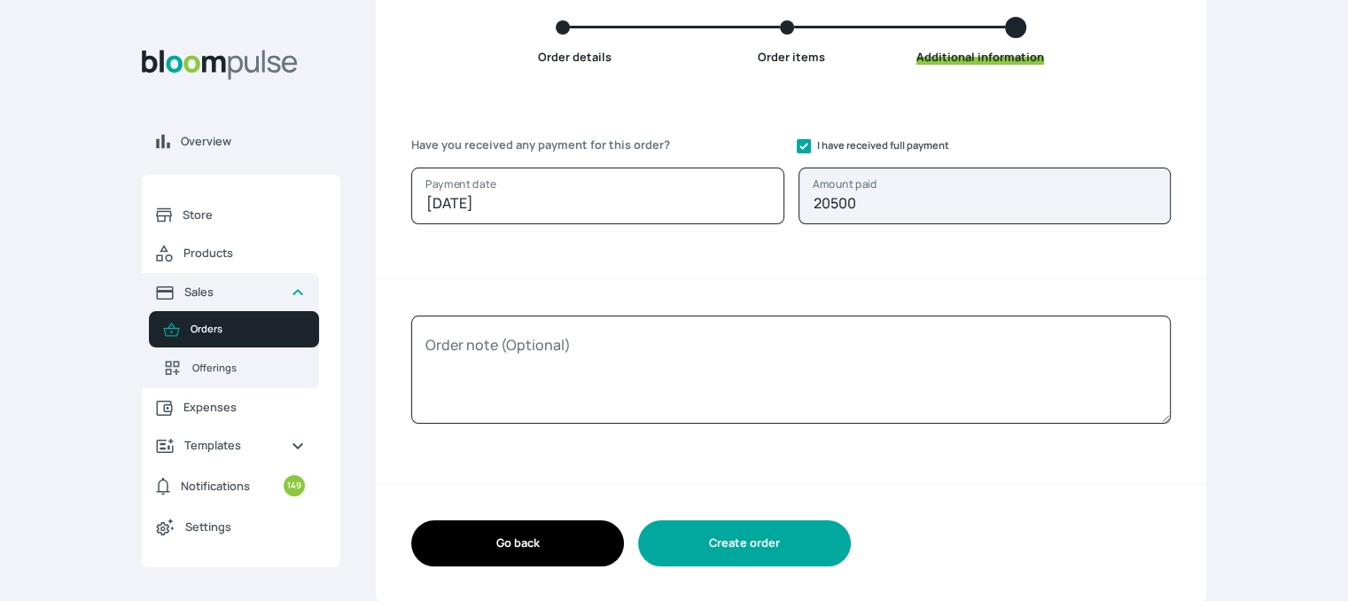
click at [741, 540] on button "Create order" at bounding box center [744, 542] width 213 height 45
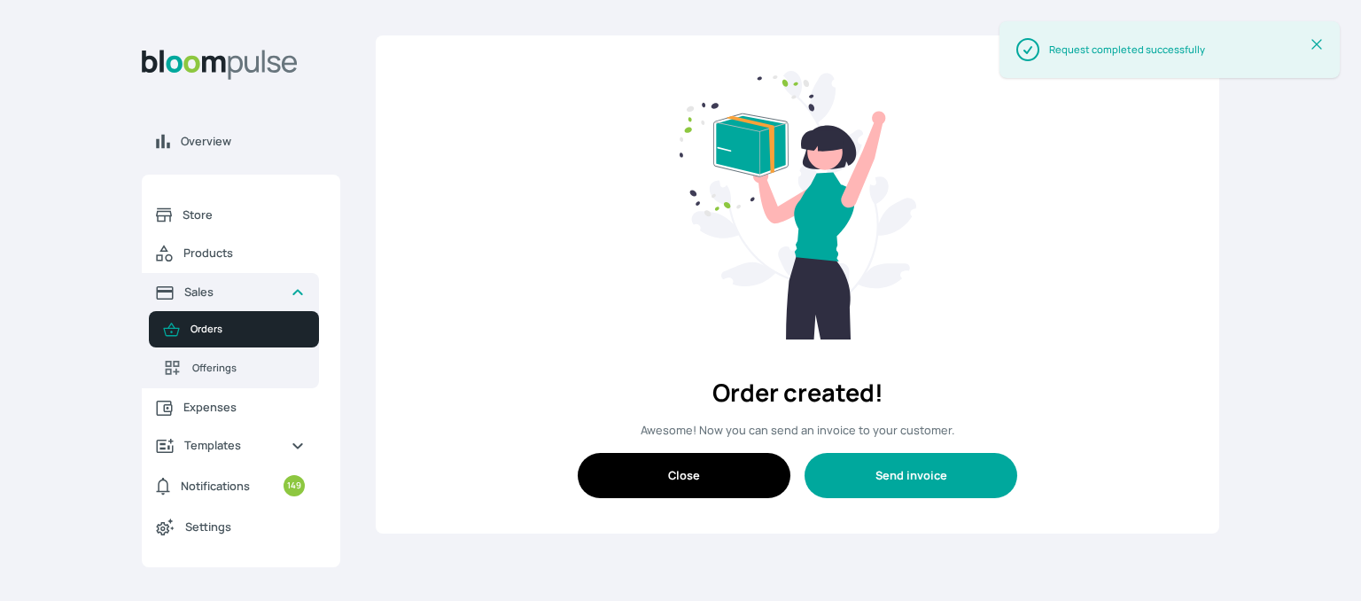
click at [913, 473] on button "Send invoice" at bounding box center [911, 475] width 213 height 45
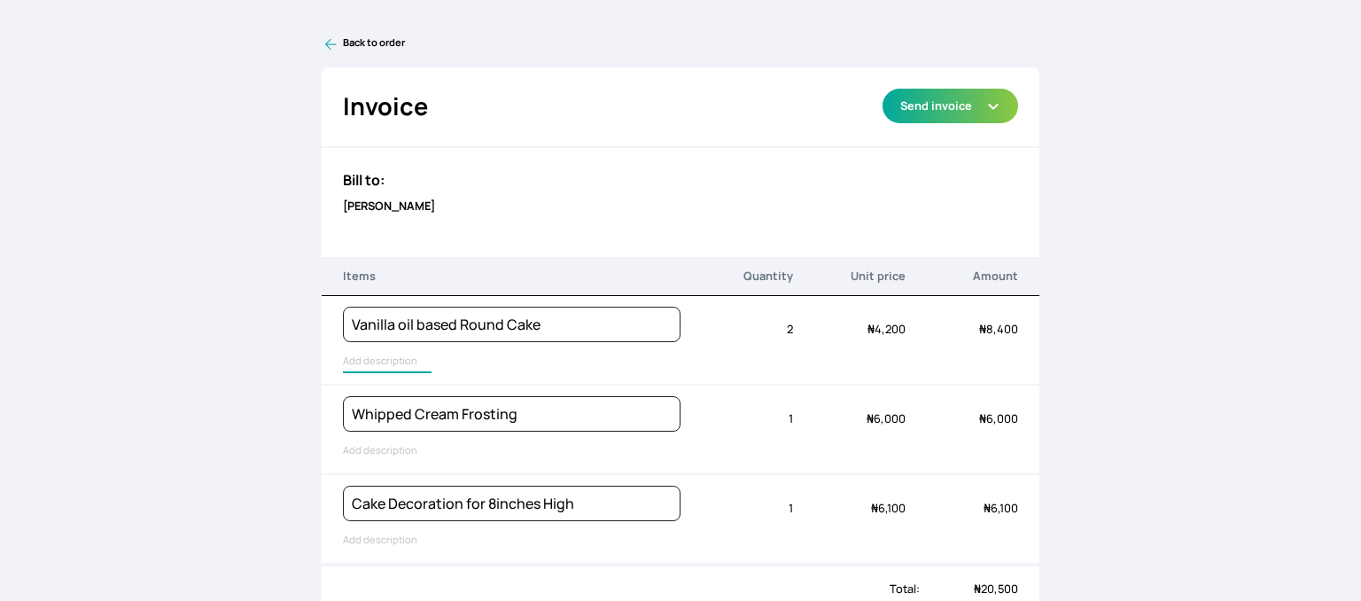
type input "Geneose Sponge Round Cake"
click at [383, 354] on input "Geneose Sponge Round Cake" at bounding box center [424, 361] width 163 height 23
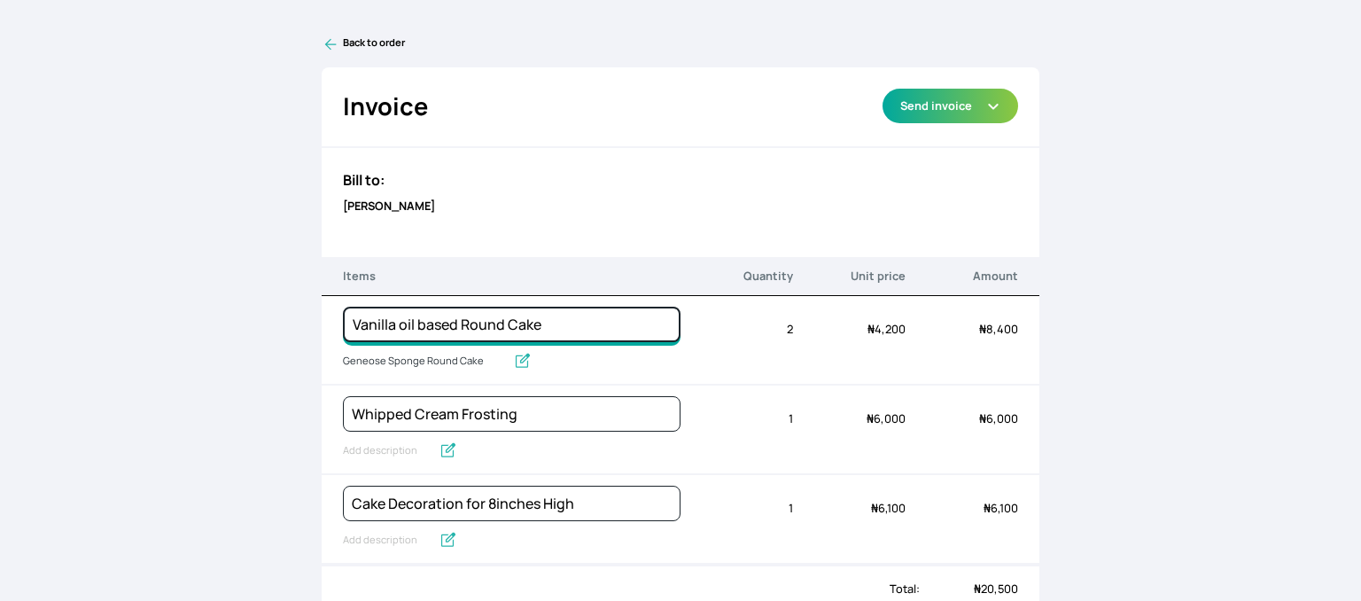
click at [425, 319] on input "Vanilla oil based Round Cake" at bounding box center [512, 324] width 338 height 35
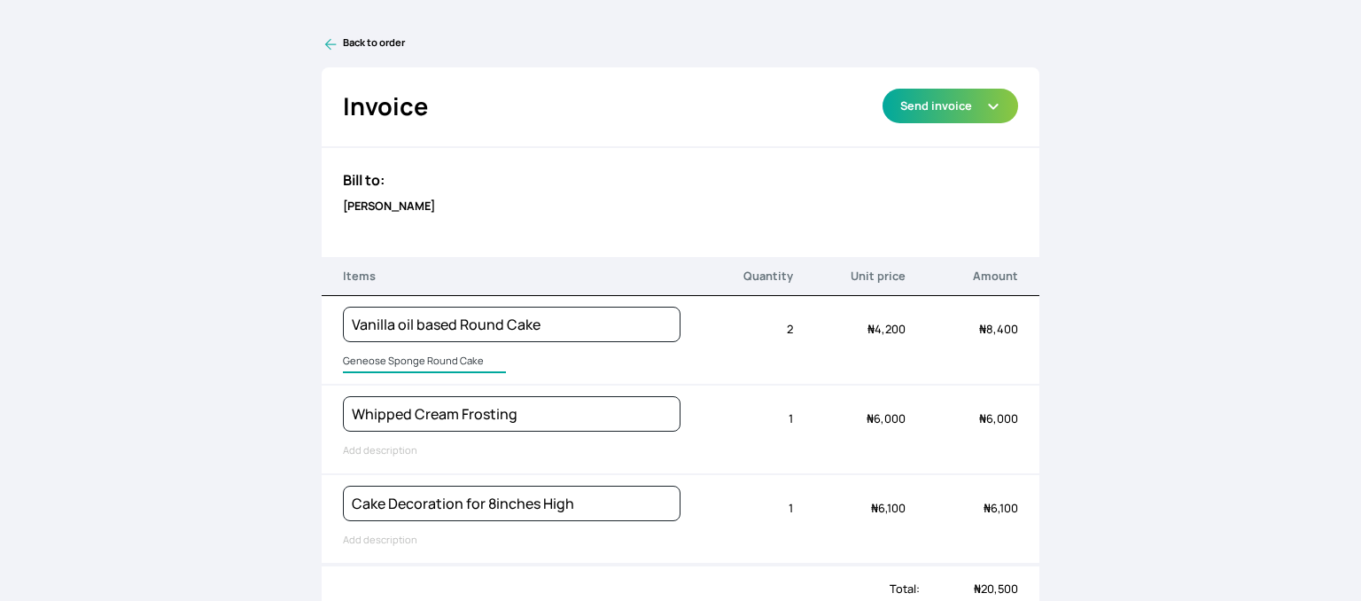
click at [397, 367] on input "Geneose Sponge Round Cake" at bounding box center [424, 361] width 163 height 23
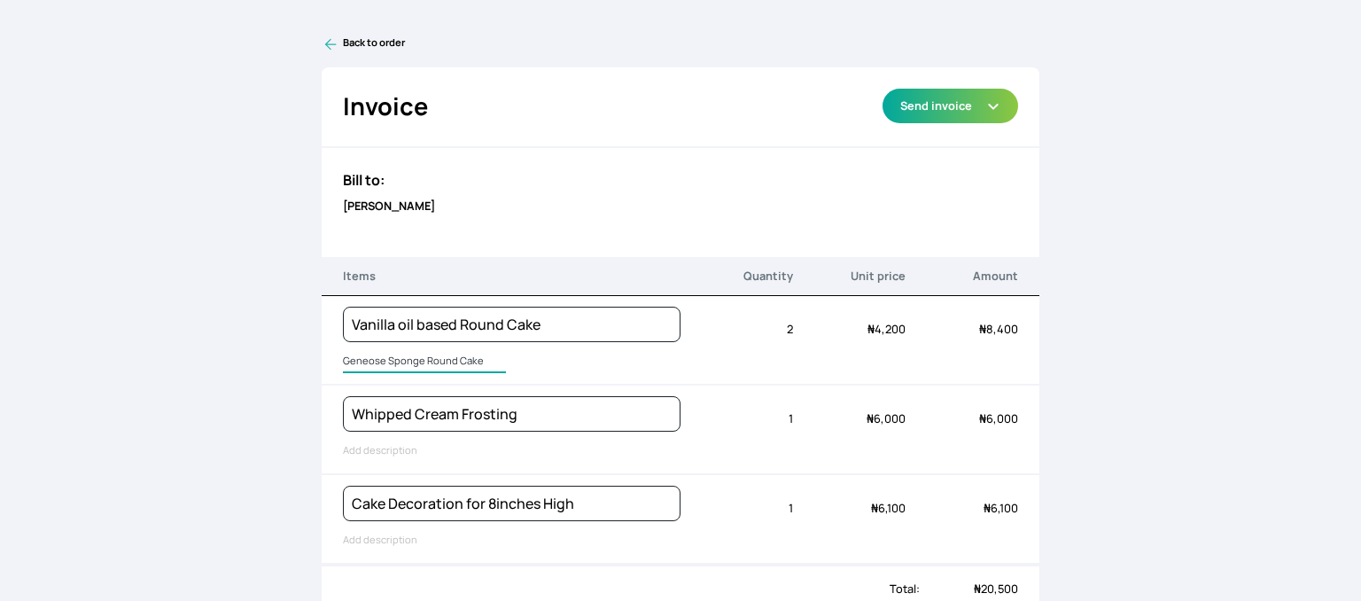
click at [397, 367] on input "Geneose Sponge Round Cake" at bounding box center [424, 361] width 163 height 23
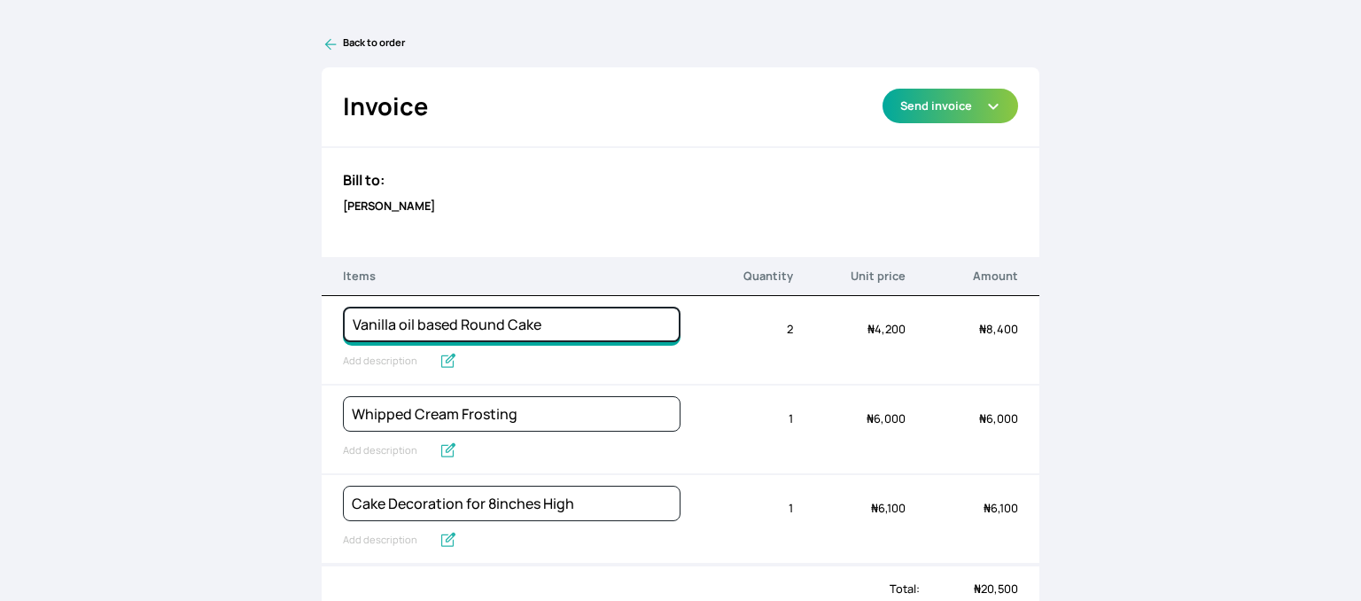
click at [424, 320] on input "Vanilla oil based Round Cake" at bounding box center [512, 324] width 338 height 35
paste input "Geneose Sponge"
type input "Geneose Sponge Round Cake"
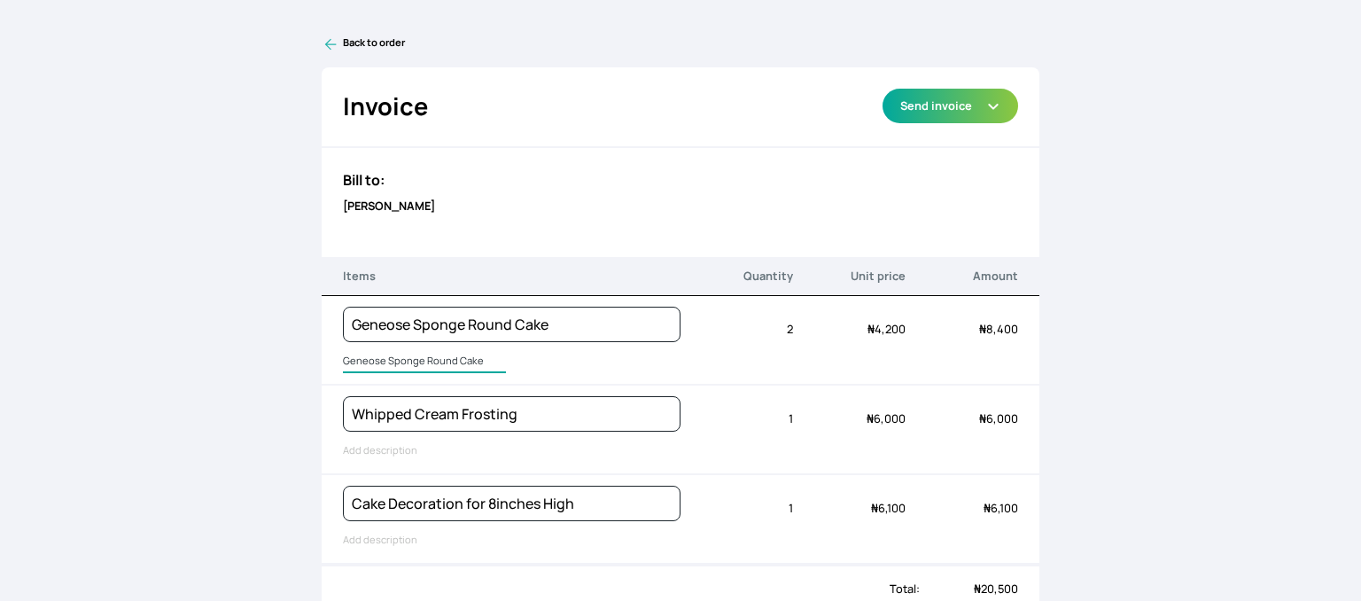
click at [375, 361] on input "Geneose Sponge Round Cake" at bounding box center [424, 361] width 163 height 23
type input "8inches wide"
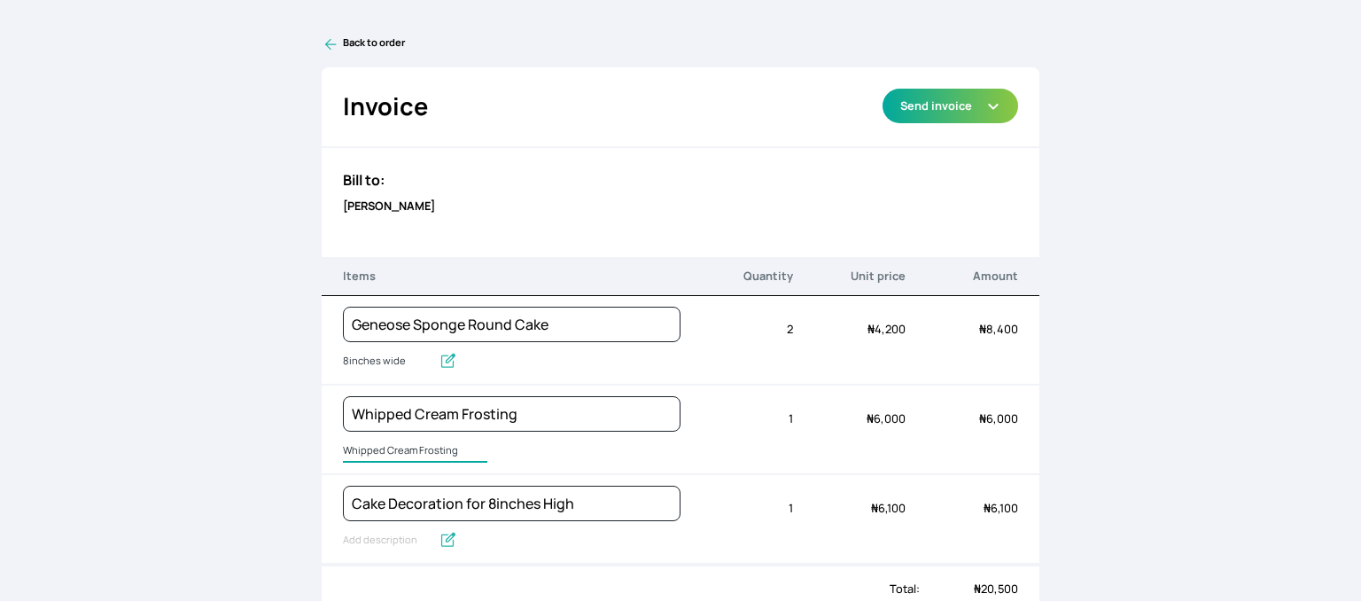
click at [405, 450] on input "Whipped Cream Frosting" at bounding box center [415, 450] width 144 height 23
type input "250g of cream"
click at [496, 497] on input "Cake Decoration for 8inches High" at bounding box center [512, 503] width 338 height 35
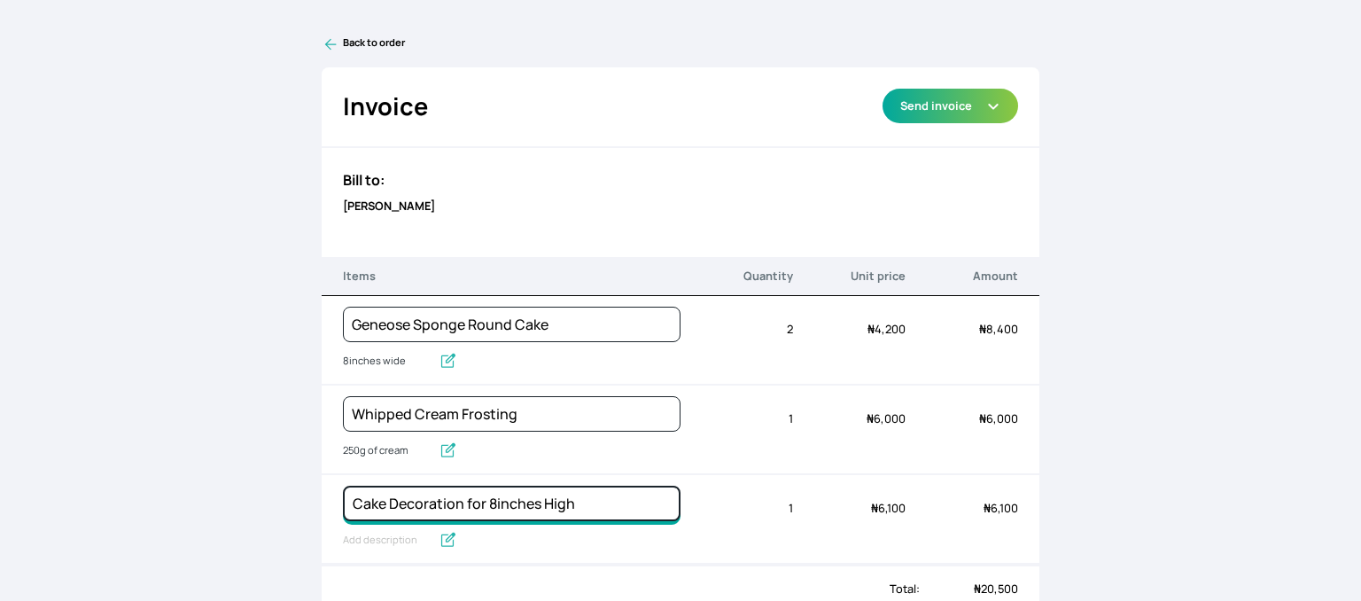
click at [496, 497] on input "Cake Decoration for 8inches High" at bounding box center [512, 503] width 338 height 35
type input "Budget Friendly Whippedcream Decoration"
click at [371, 541] on input "Budget Friendly Whippedcream Decoration" at bounding box center [387, 540] width 89 height 23
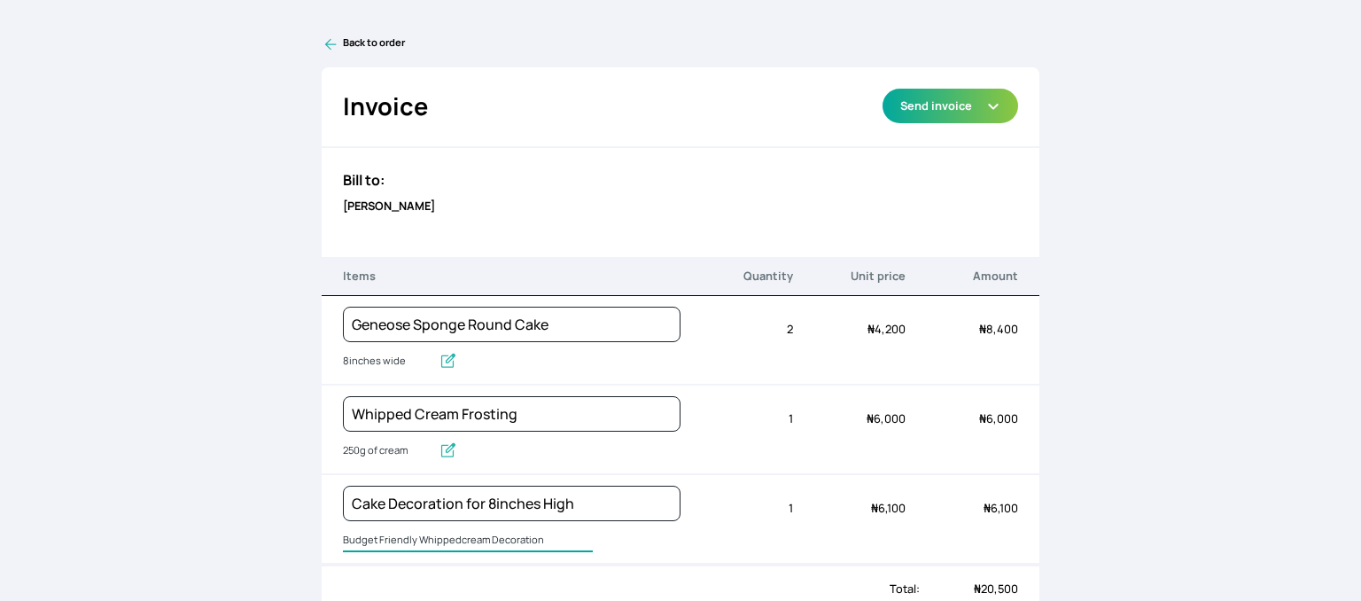
click at [371, 541] on input "Budget Friendly Whippedcream Decoration" at bounding box center [468, 540] width 250 height 23
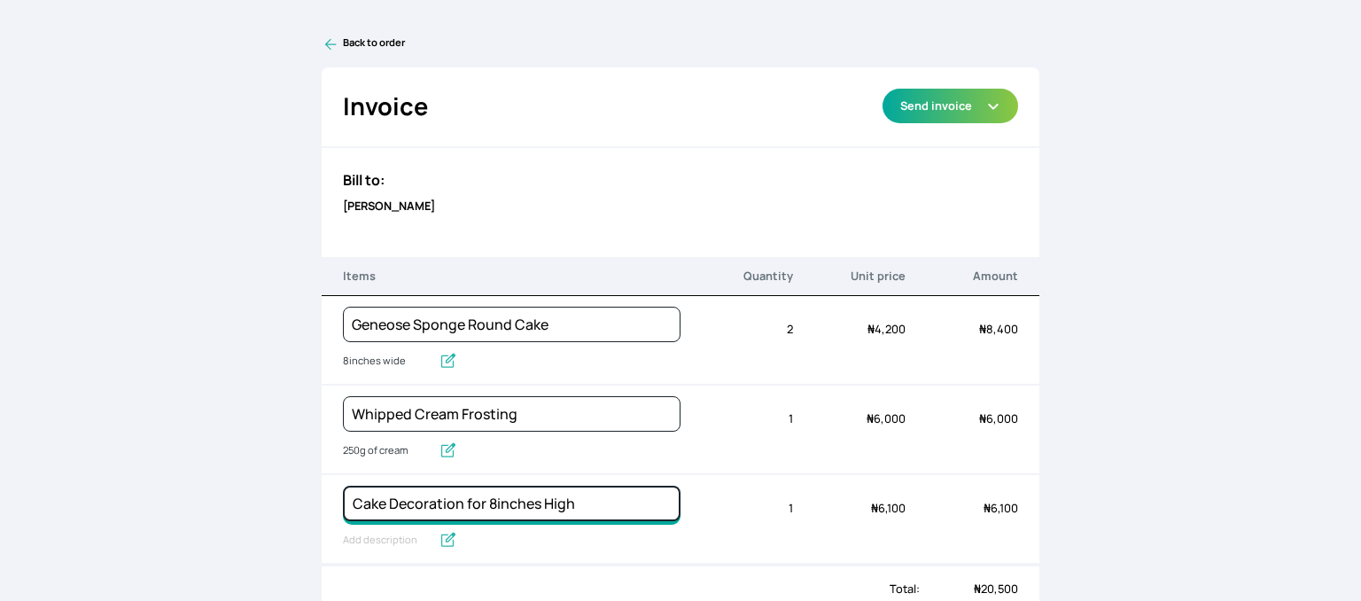
click at [419, 501] on input "Cake Decoration for 8inches High" at bounding box center [512, 503] width 338 height 35
paste input "Budget Friendly Whippedcream Decoration"
type input "Budget Friendly Whippedcream Decoration"
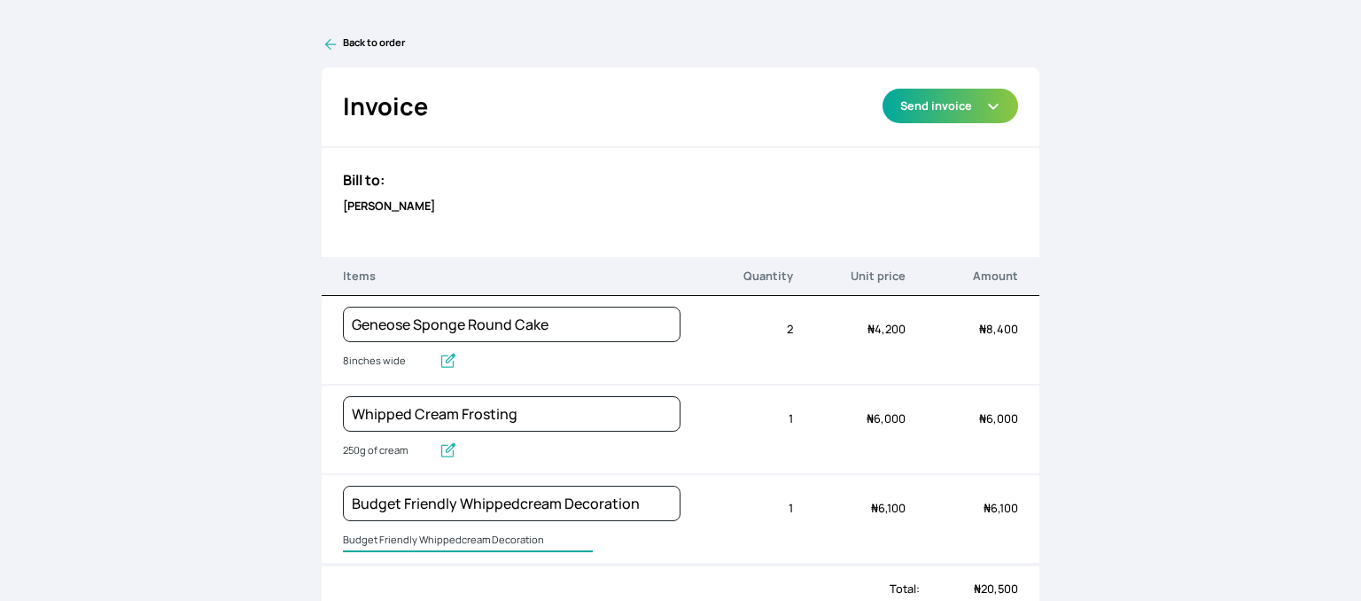
click at [367, 537] on input "Budget Friendly Whippedcream Decoration" at bounding box center [468, 540] width 250 height 23
click at [611, 537] on input "Cake board and box, baby breath flower, cake toppings and candle" at bounding box center [498, 540] width 311 height 23
type input "Cake board and box, baby breath flower, cake toppings and 1 candle"
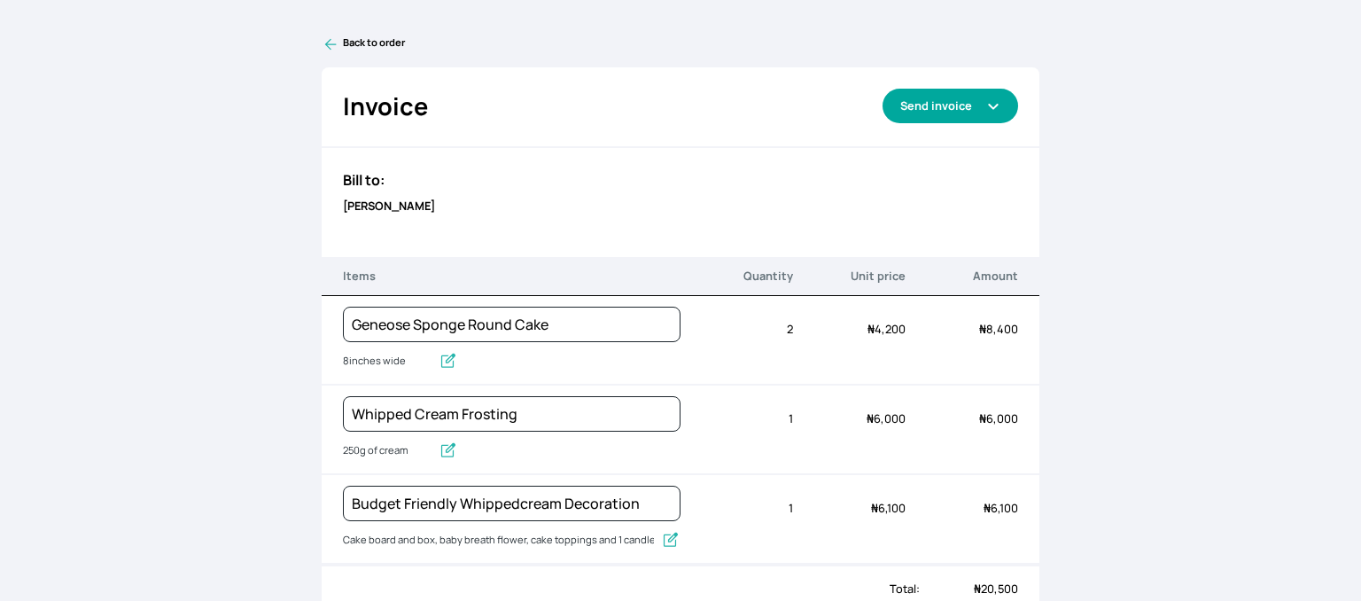
click at [987, 114] on button "Send invoice" at bounding box center [951, 106] width 136 height 35
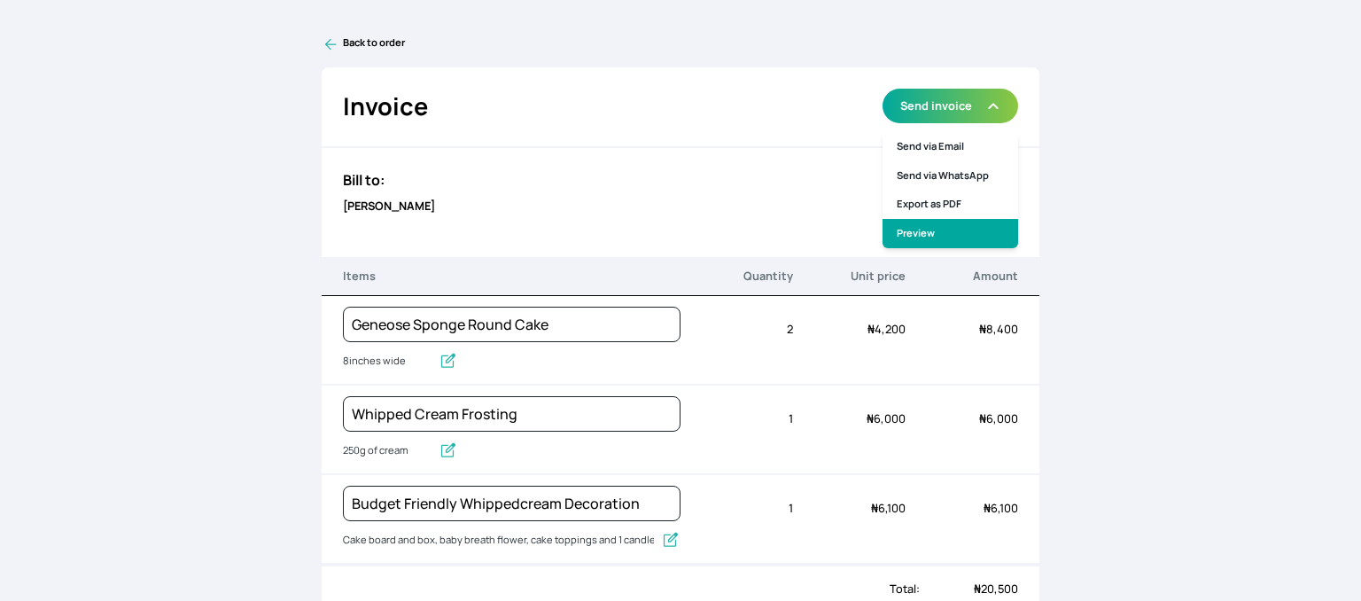
click at [927, 238] on link "Preview" at bounding box center [951, 233] width 136 height 29
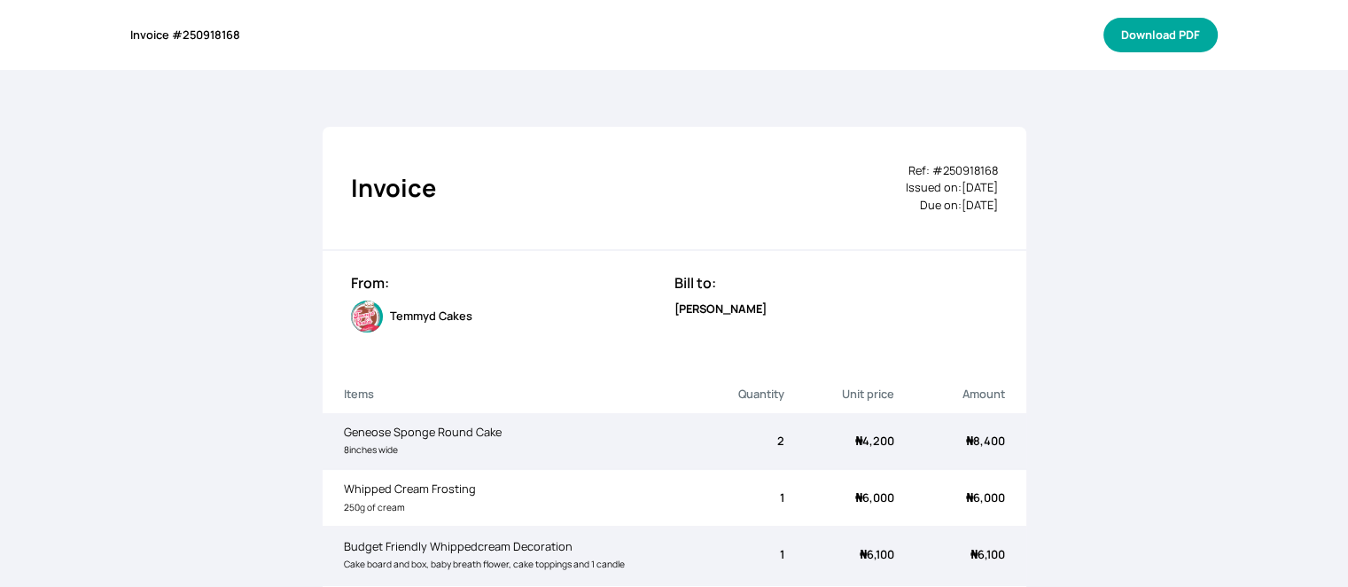
click at [1148, 37] on button "Download PDF" at bounding box center [1160, 35] width 114 height 35
